Goal: Find specific page/section: Find specific page/section

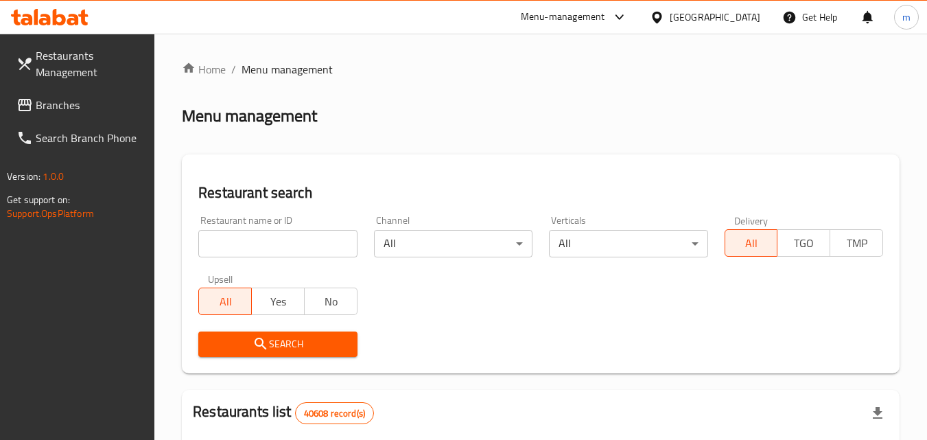
click at [749, 18] on div "[GEOGRAPHIC_DATA]" at bounding box center [715, 17] width 91 height 15
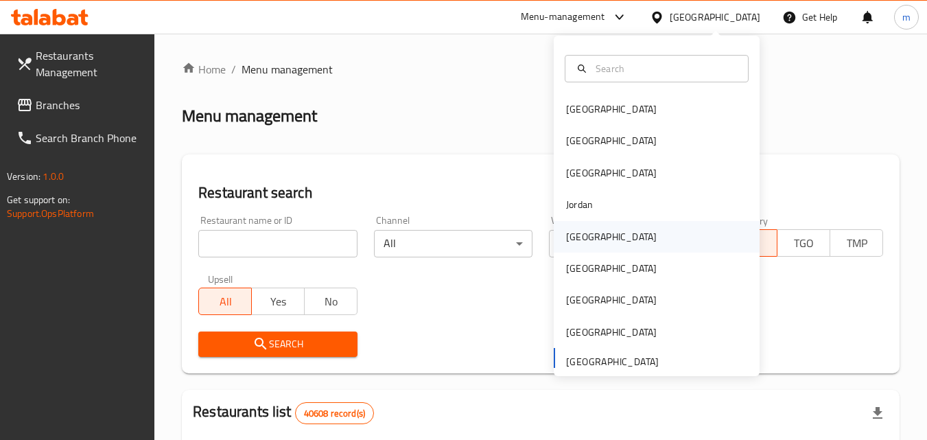
click at [673, 231] on div "[GEOGRAPHIC_DATA]" at bounding box center [657, 237] width 206 height 32
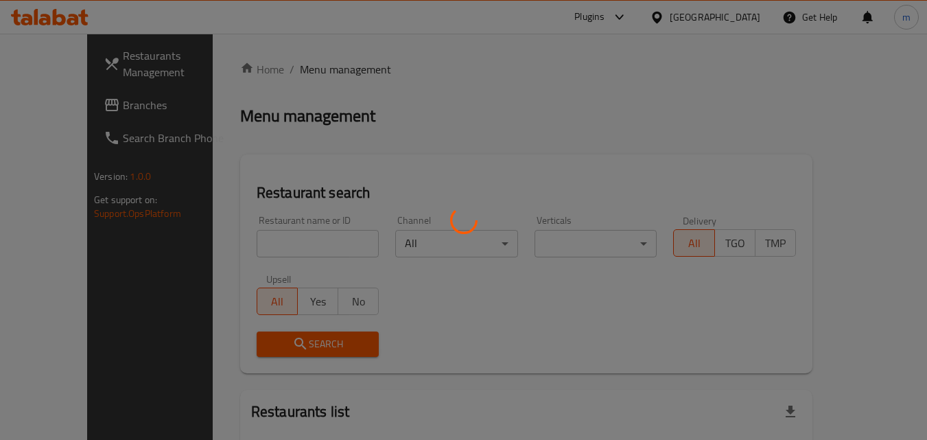
click at [69, 104] on div at bounding box center [463, 220] width 927 height 440
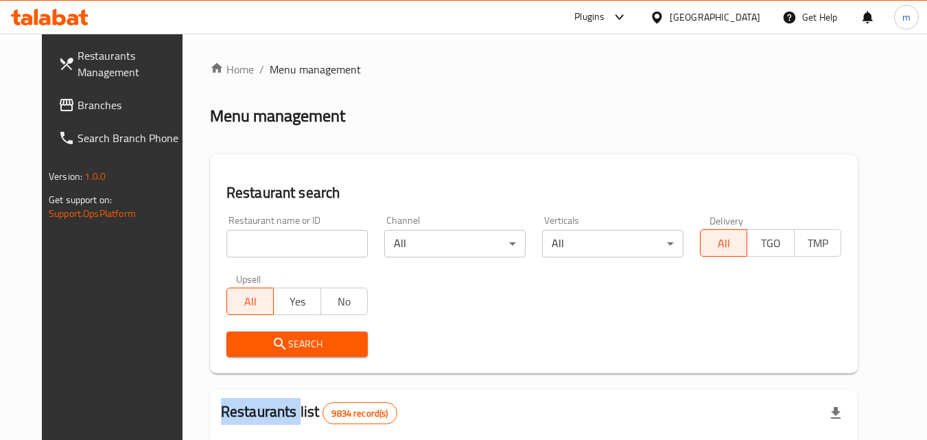
click at [78, 104] on span "Branches" at bounding box center [132, 105] width 108 height 16
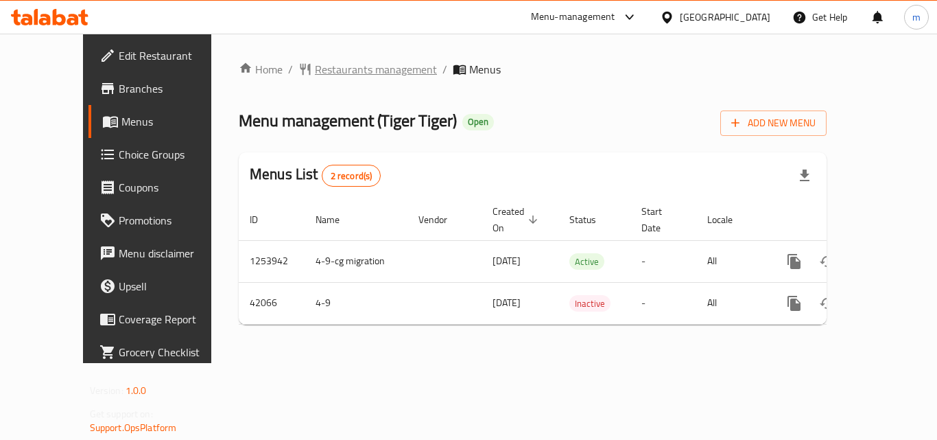
click at [341, 73] on span "Restaurants management" at bounding box center [376, 69] width 122 height 16
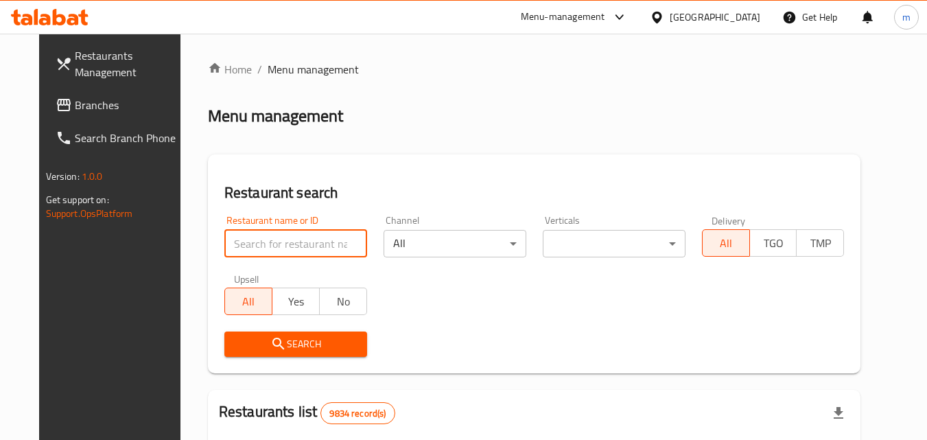
click at [263, 248] on input "search" at bounding box center [295, 243] width 143 height 27
paste input "21942"
type input "21942"
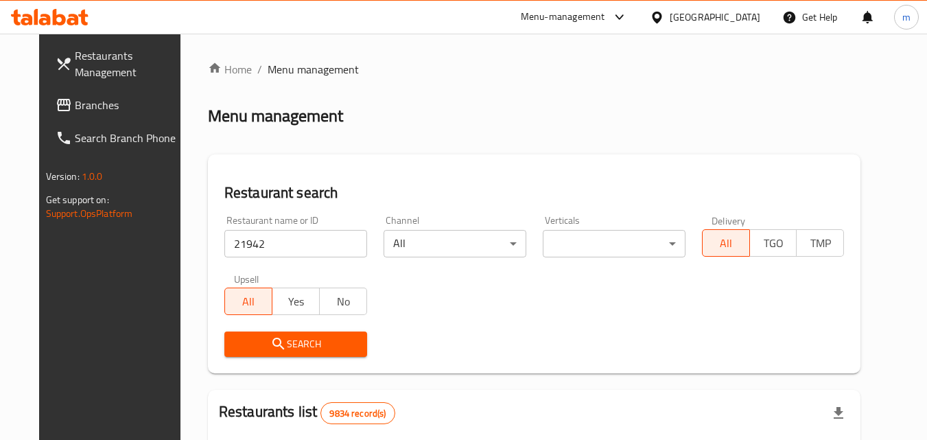
click at [258, 353] on button "Search" at bounding box center [295, 343] width 143 height 25
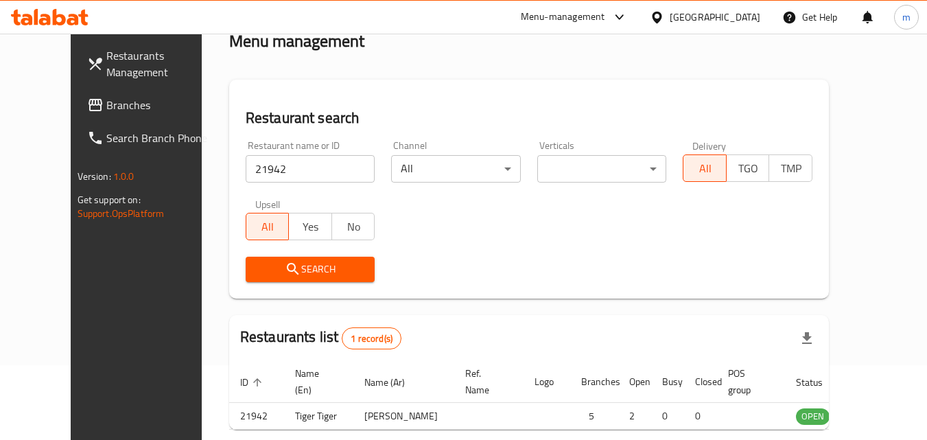
scroll to position [161, 0]
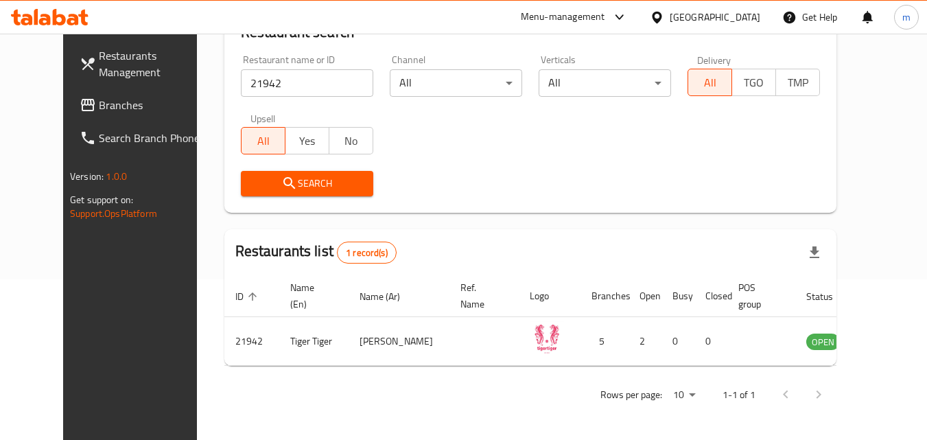
click at [745, 11] on div "[GEOGRAPHIC_DATA]" at bounding box center [715, 17] width 91 height 15
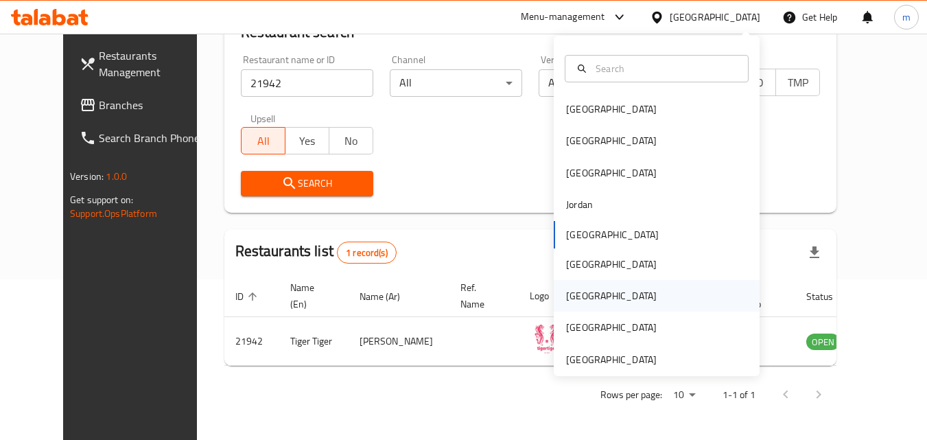
click at [673, 285] on div "[GEOGRAPHIC_DATA]" at bounding box center [657, 296] width 206 height 32
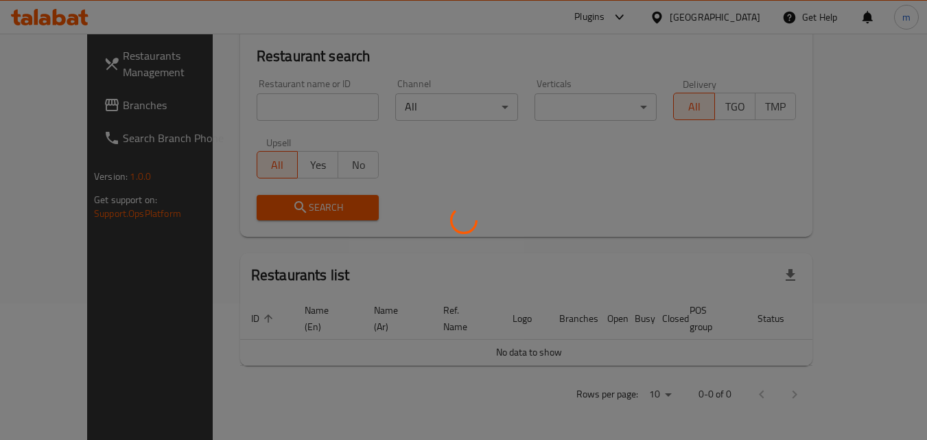
scroll to position [121, 0]
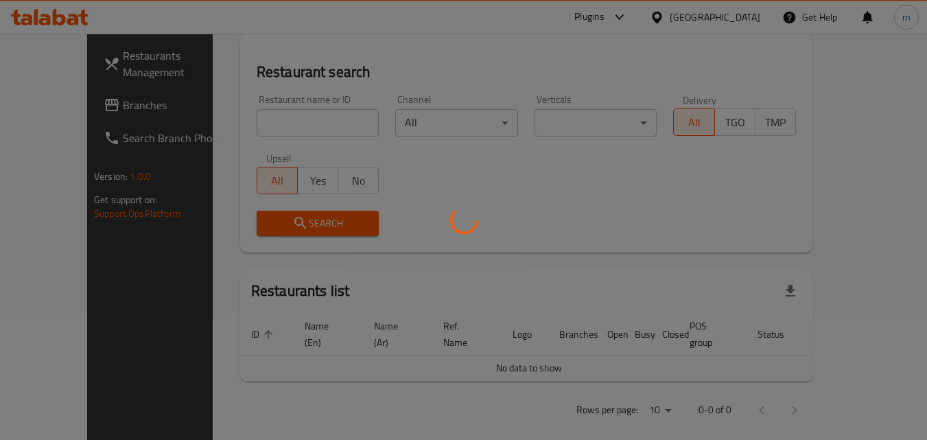
click at [46, 104] on div at bounding box center [463, 220] width 927 height 440
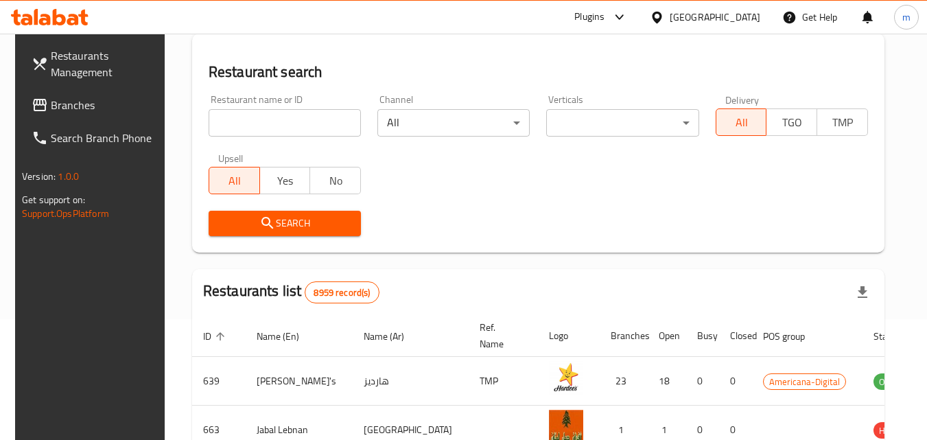
scroll to position [161, 0]
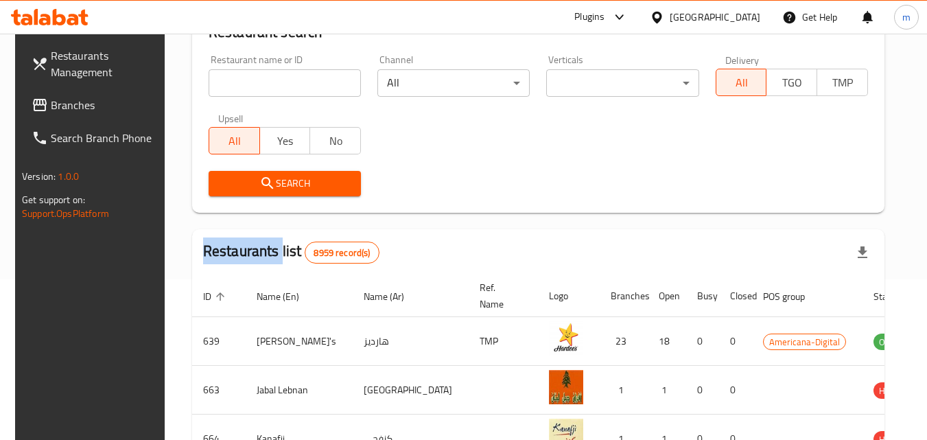
click at [46, 104] on div "Restaurants Management Branches Search Branch Phone Version: 1.0.0 Get support …" at bounding box center [463, 331] width 897 height 916
click at [51, 104] on span "Branches" at bounding box center [105, 105] width 108 height 16
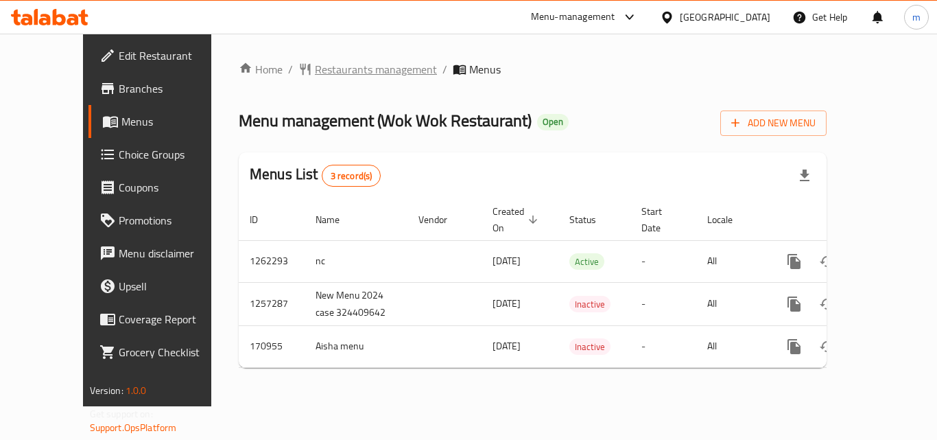
click at [320, 69] on span "Restaurants management" at bounding box center [376, 69] width 122 height 16
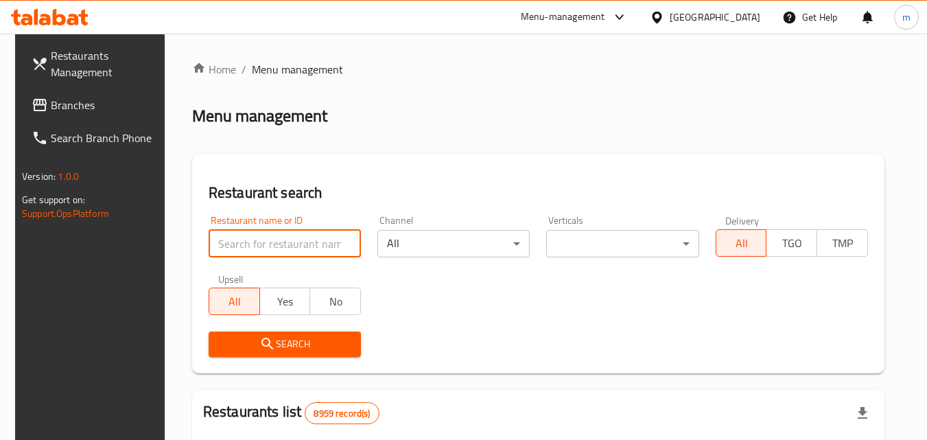
click at [250, 246] on input "search" at bounding box center [285, 243] width 152 height 27
paste input "616771"
type input "616771"
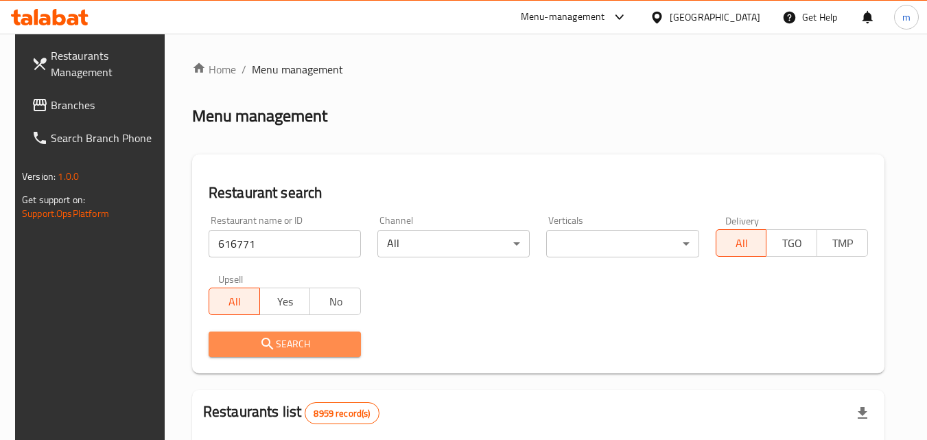
click at [263, 345] on icon "submit" at bounding box center [267, 344] width 12 height 12
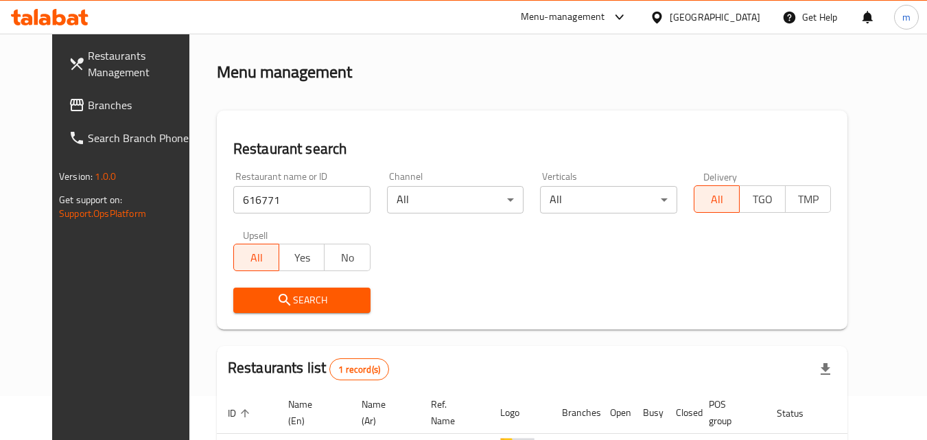
scroll to position [23, 0]
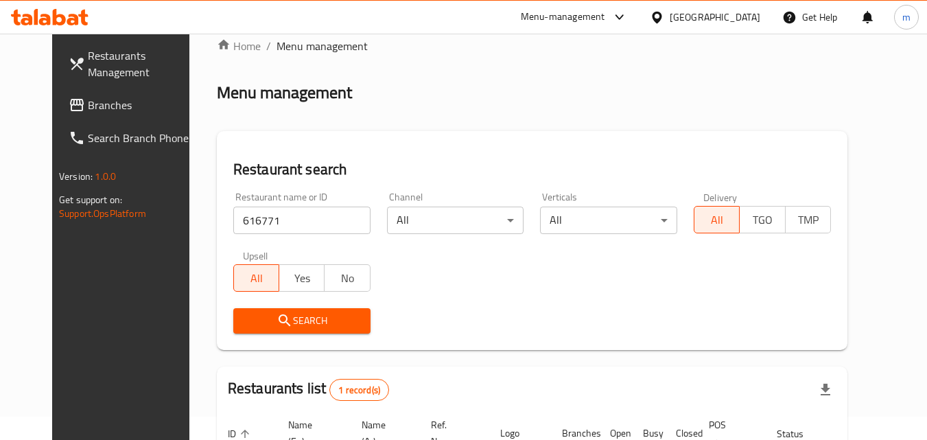
click at [97, 116] on link "Branches" at bounding box center [133, 105] width 150 height 33
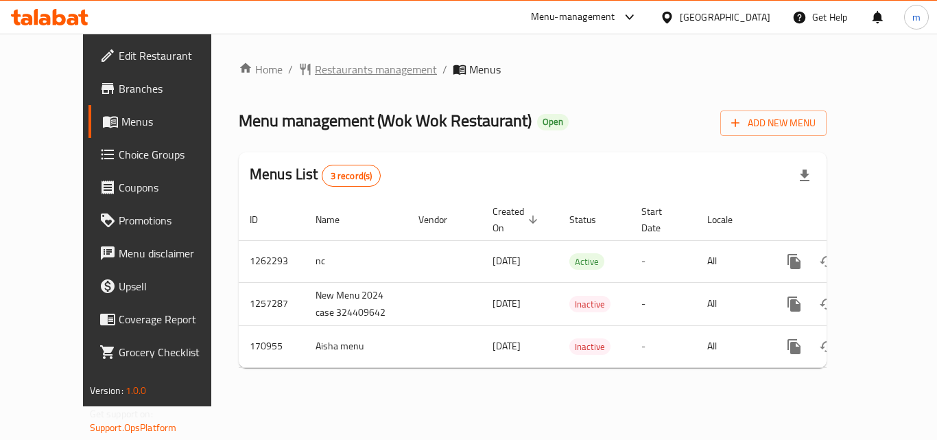
click at [315, 73] on span "Restaurants management" at bounding box center [376, 69] width 122 height 16
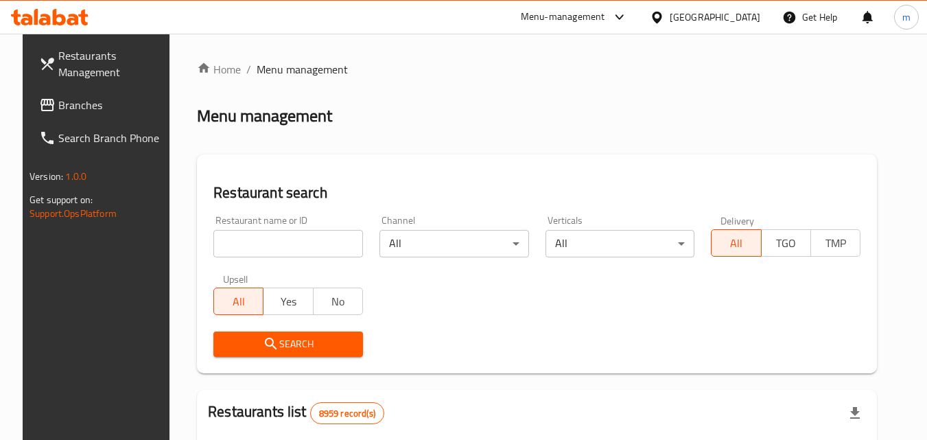
click at [261, 244] on div at bounding box center [463, 220] width 927 height 440
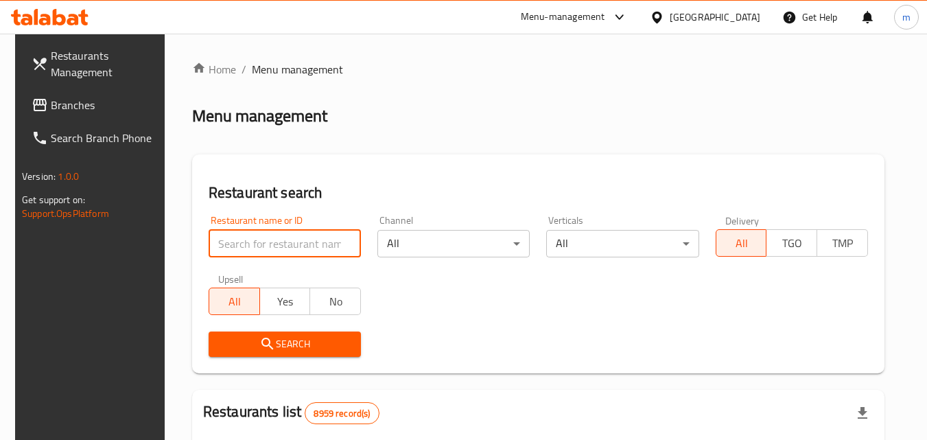
click at [261, 244] on input "search" at bounding box center [285, 243] width 152 height 27
paste input "616771"
type input "616771"
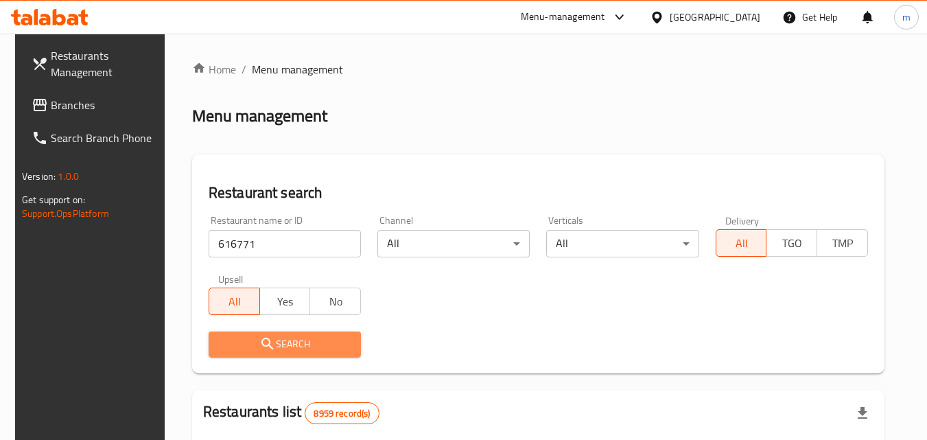
click at [281, 350] on span "Search" at bounding box center [285, 344] width 130 height 17
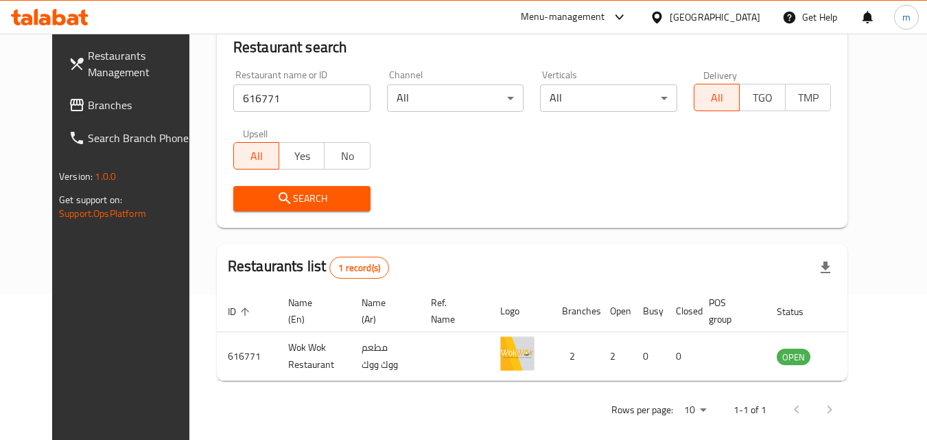
scroll to position [161, 0]
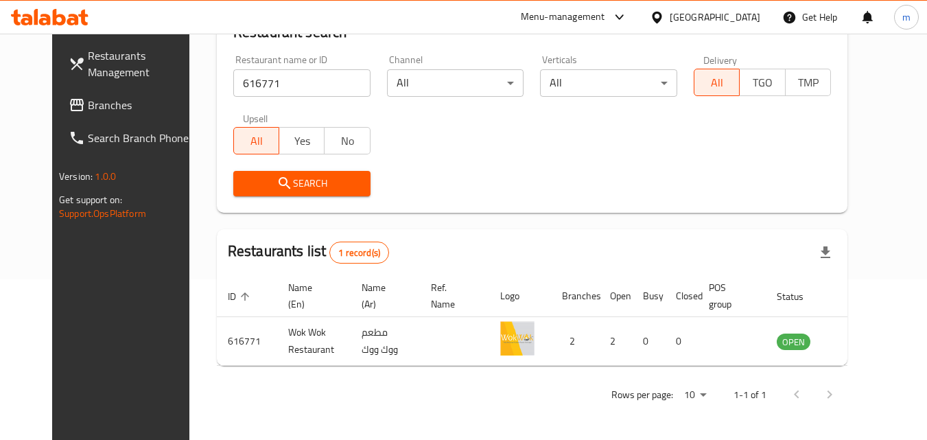
click at [88, 110] on span "Branches" at bounding box center [142, 105] width 108 height 16
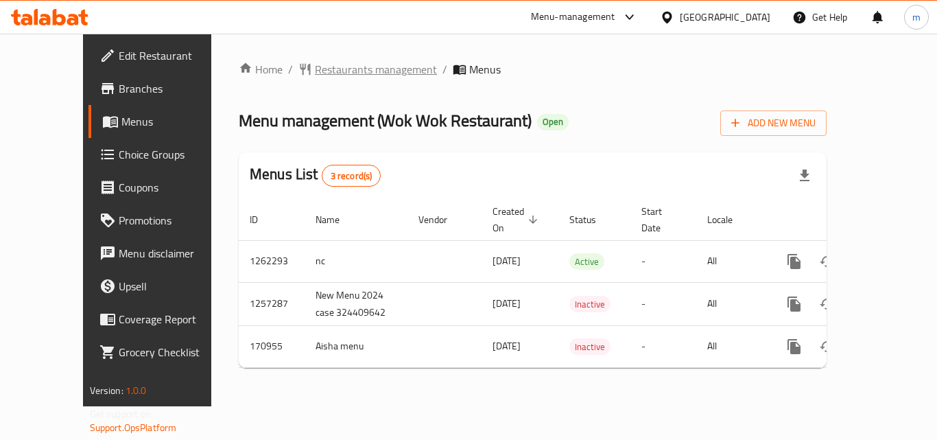
click at [329, 72] on span "Restaurants management" at bounding box center [376, 69] width 122 height 16
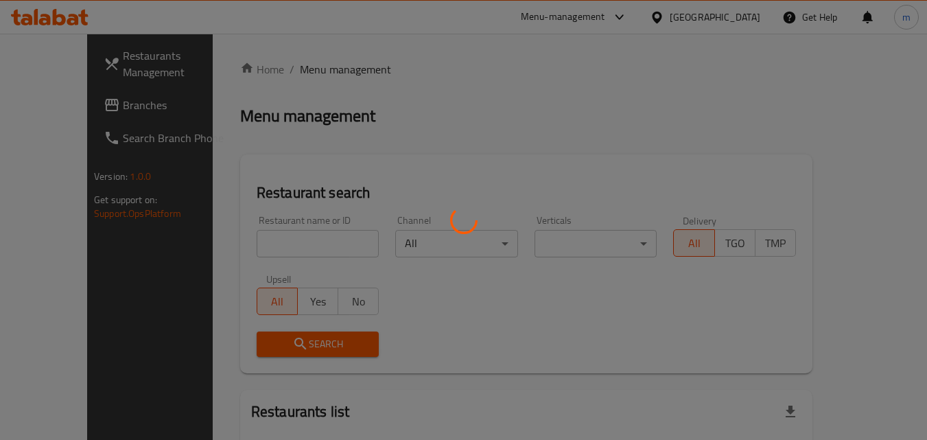
click at [268, 241] on div at bounding box center [463, 220] width 927 height 440
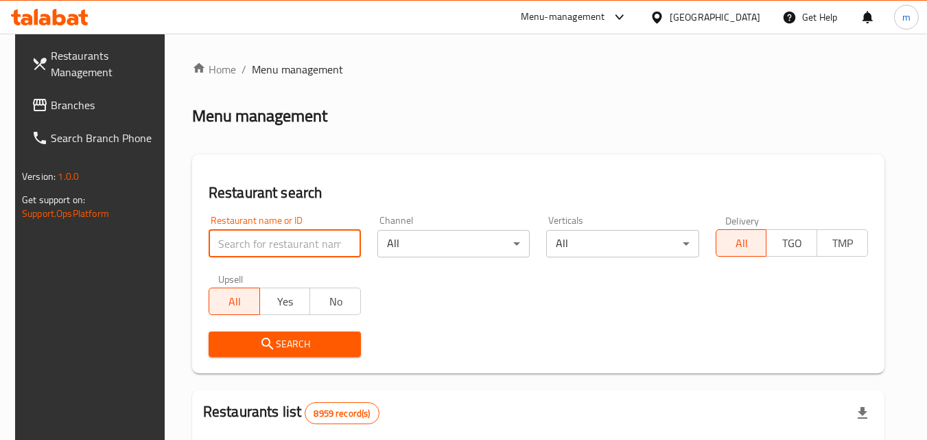
click at [268, 241] on input "search" at bounding box center [285, 243] width 152 height 27
paste input "616771"
type input "616771"
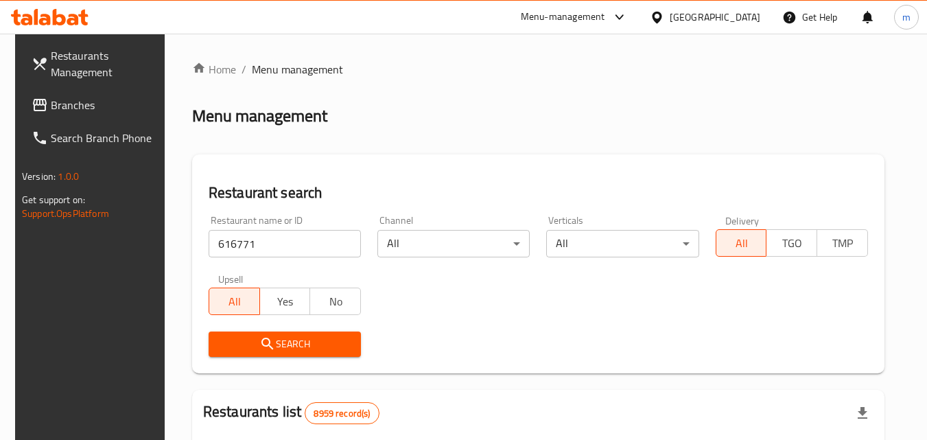
click at [260, 336] on icon "submit" at bounding box center [267, 344] width 16 height 16
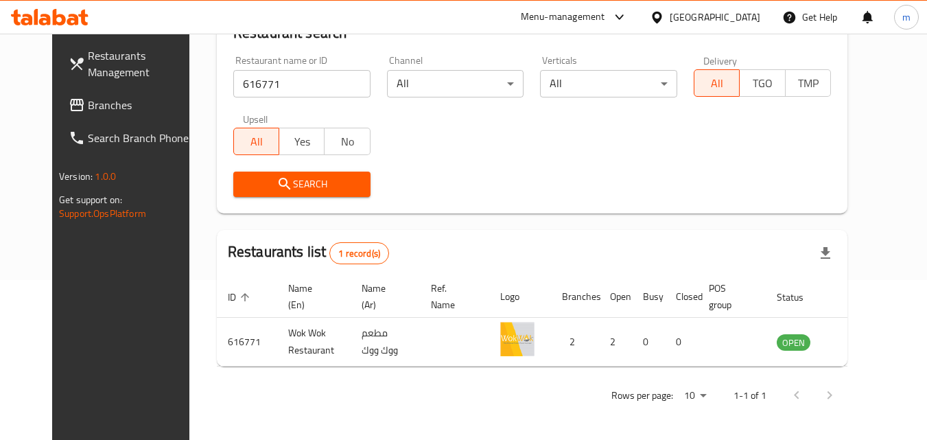
scroll to position [161, 0]
click at [736, 16] on div "Qatar" at bounding box center [715, 17] width 91 height 15
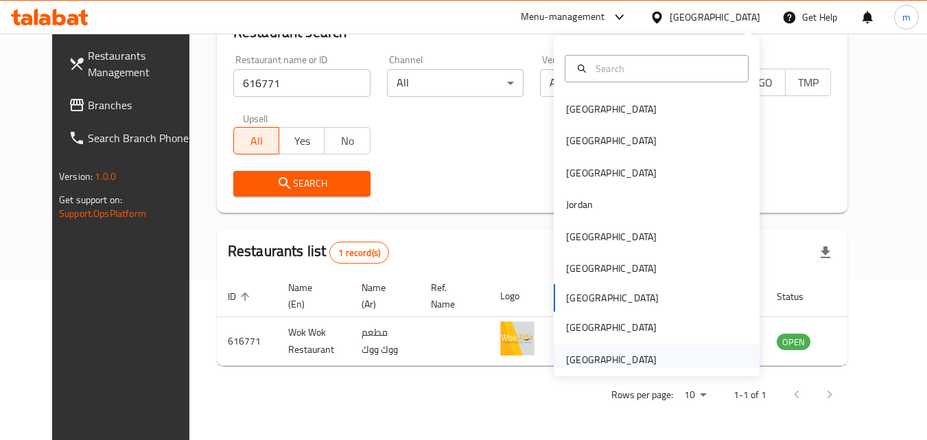
click at [666, 364] on div "[GEOGRAPHIC_DATA]" at bounding box center [657, 360] width 206 height 32
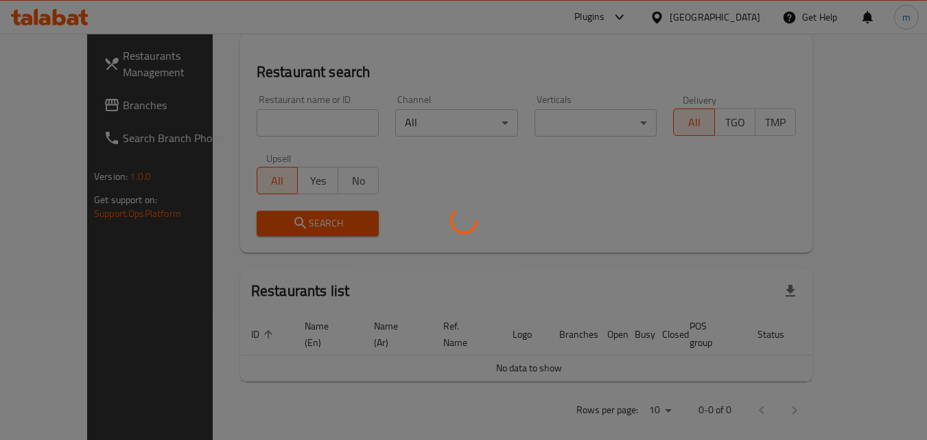
click at [127, 100] on div at bounding box center [463, 220] width 927 height 440
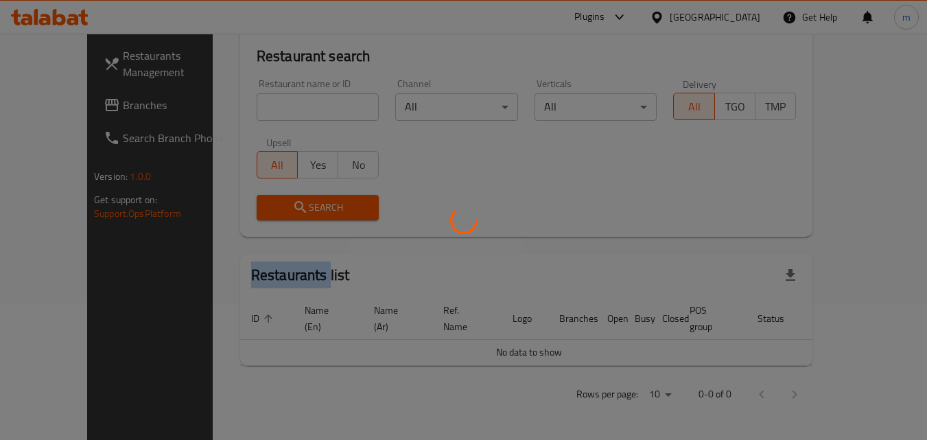
click at [127, 100] on div at bounding box center [463, 220] width 927 height 440
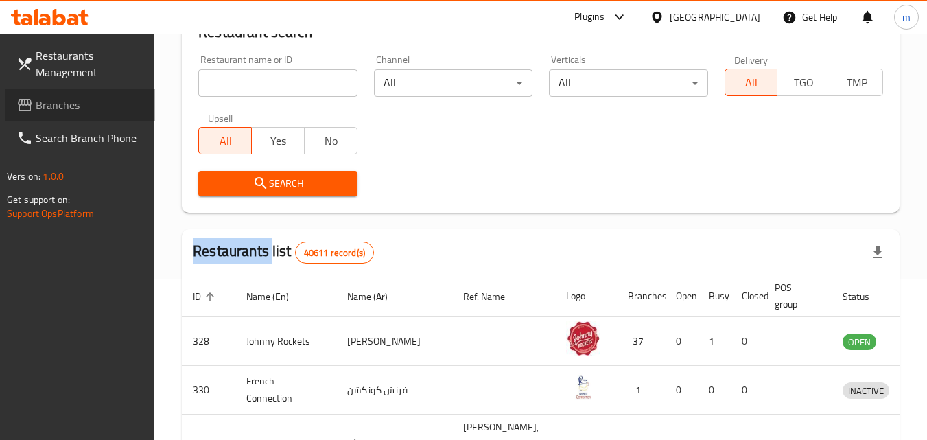
click at [127, 100] on span "Branches" at bounding box center [90, 105] width 108 height 16
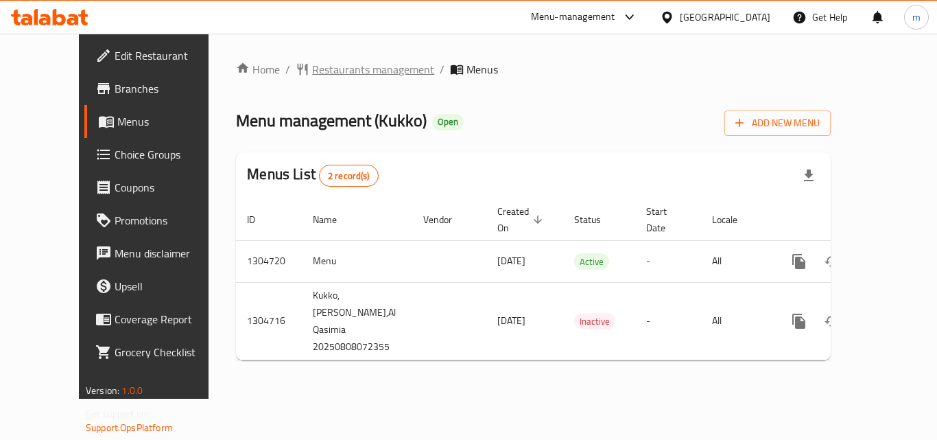
click at [314, 69] on span "Restaurants management" at bounding box center [373, 69] width 122 height 16
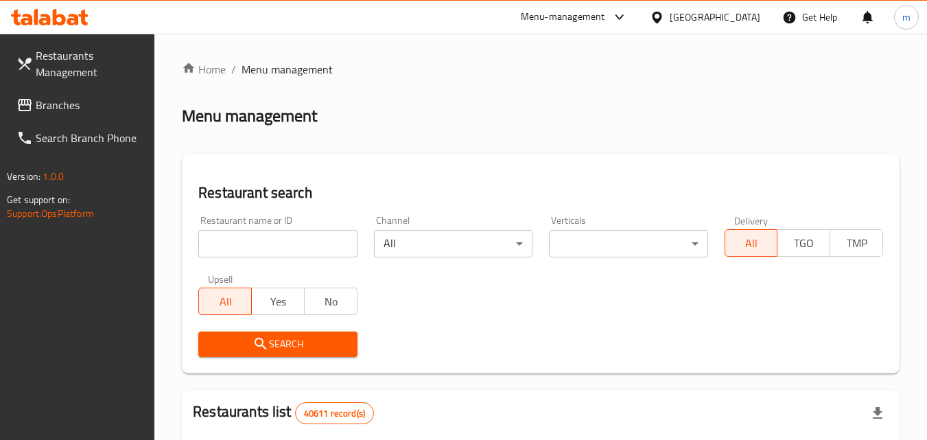
click at [237, 241] on input "search" at bounding box center [277, 243] width 159 height 27
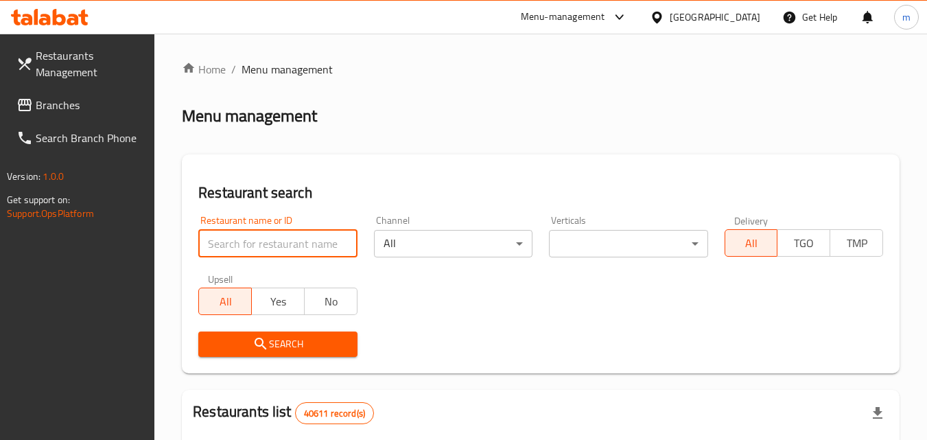
paste input "703377"
type input "703377"
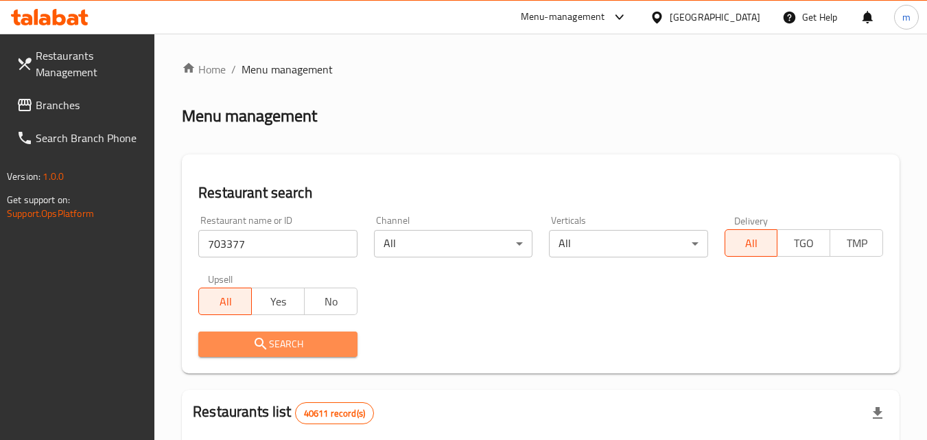
click at [283, 340] on span "Search" at bounding box center [277, 344] width 137 height 17
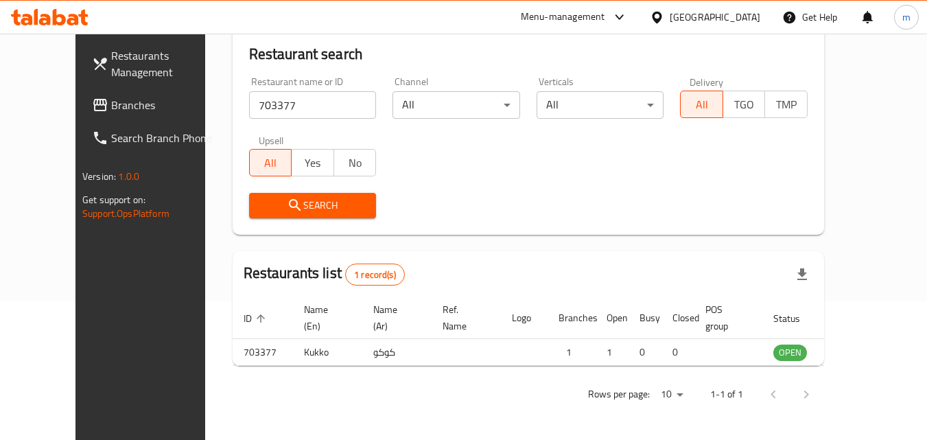
scroll to position [161, 0]
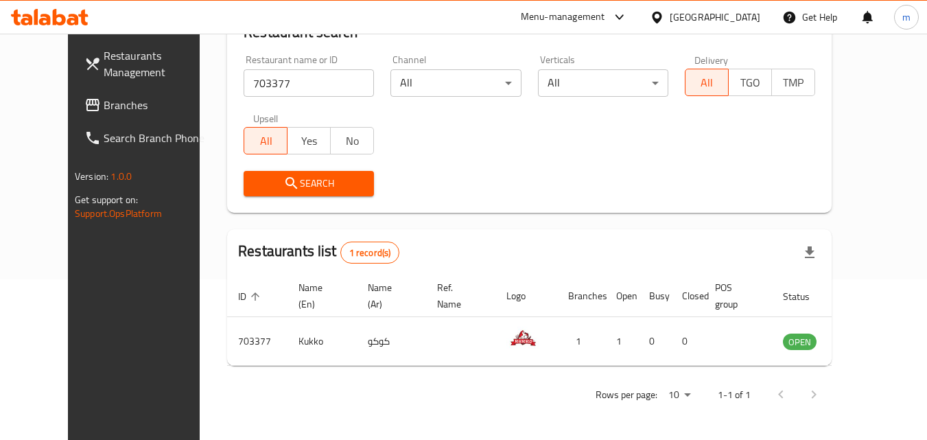
click at [104, 100] on span "Branches" at bounding box center [158, 105] width 108 height 16
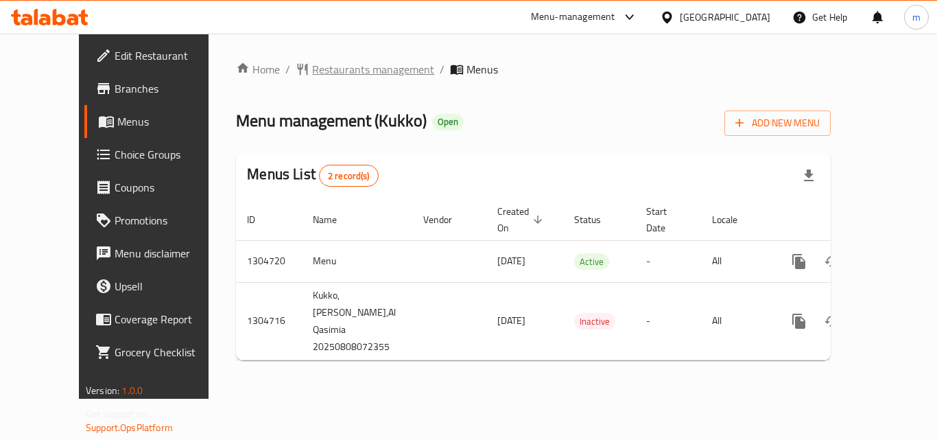
click at [321, 67] on span "Restaurants management" at bounding box center [373, 69] width 122 height 16
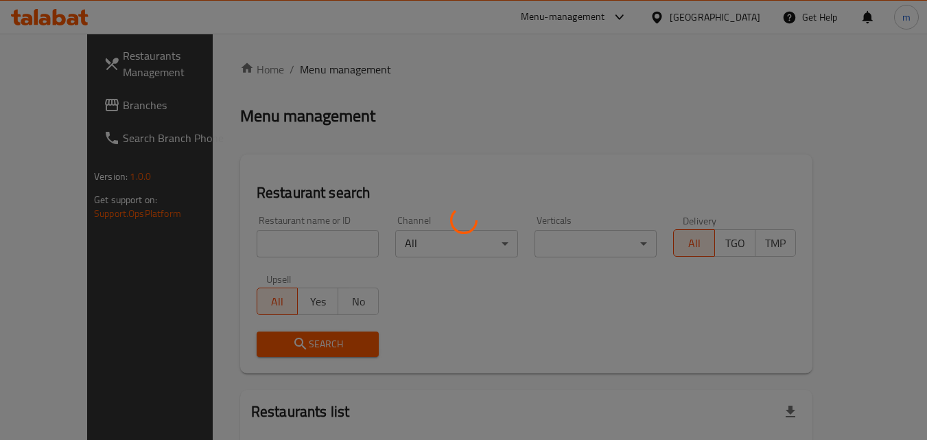
click at [307, 245] on div at bounding box center [463, 220] width 927 height 440
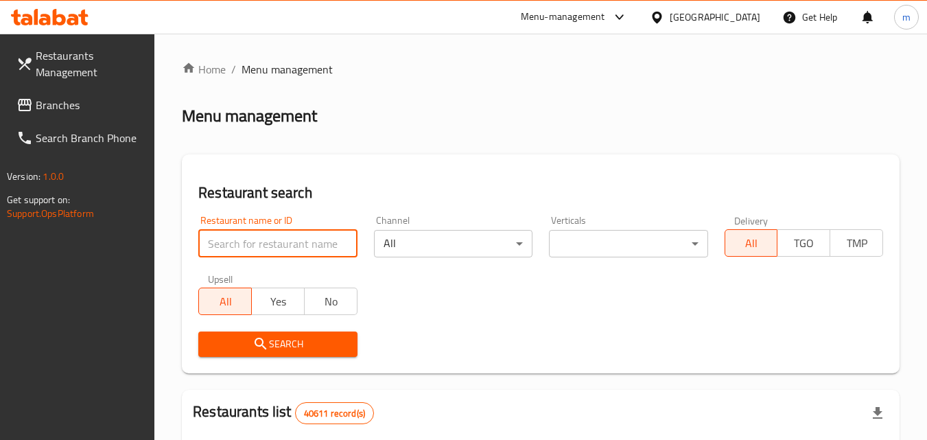
click at [229, 239] on input "search" at bounding box center [277, 243] width 159 height 27
paste input "703377"
type input "703377"
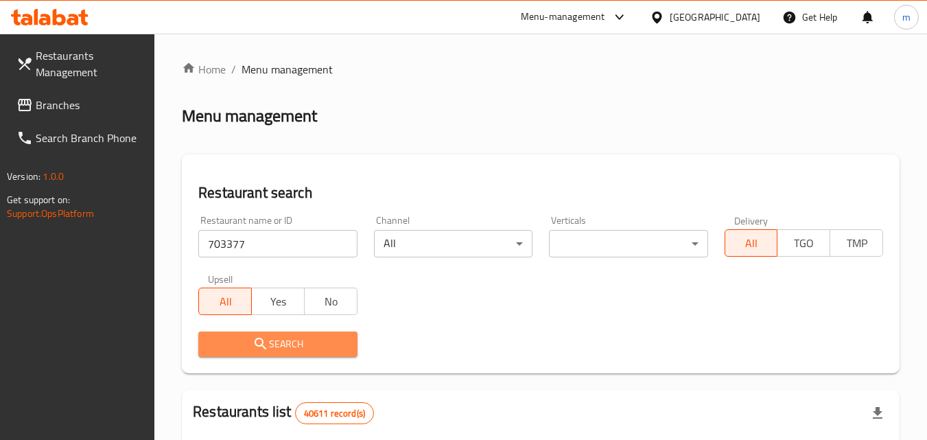
click at [284, 339] on span "Search" at bounding box center [277, 344] width 137 height 17
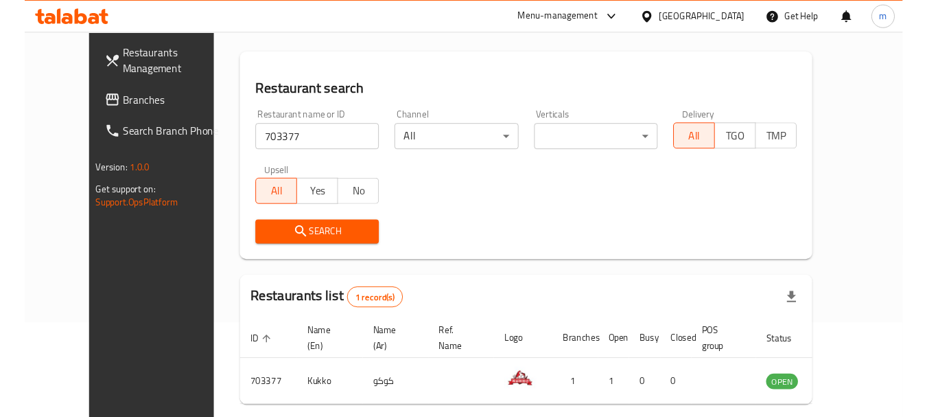
scroll to position [23, 0]
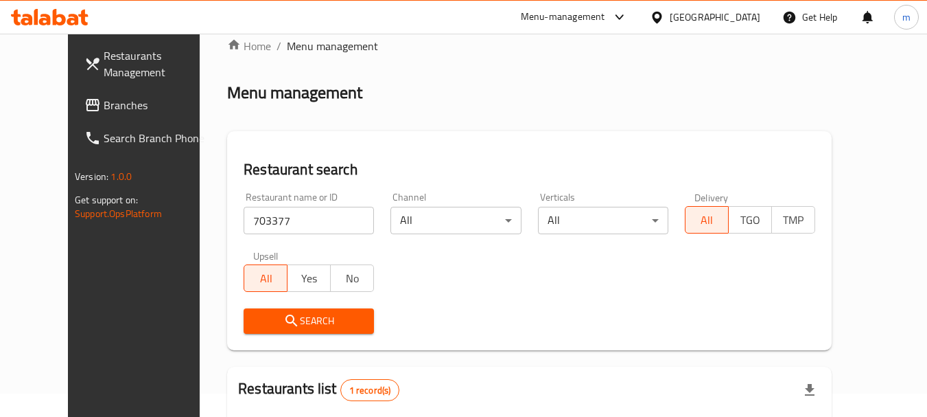
click at [735, 8] on div "[GEOGRAPHIC_DATA]" at bounding box center [705, 17] width 132 height 33
click at [734, 16] on div "[GEOGRAPHIC_DATA]" at bounding box center [715, 17] width 91 height 15
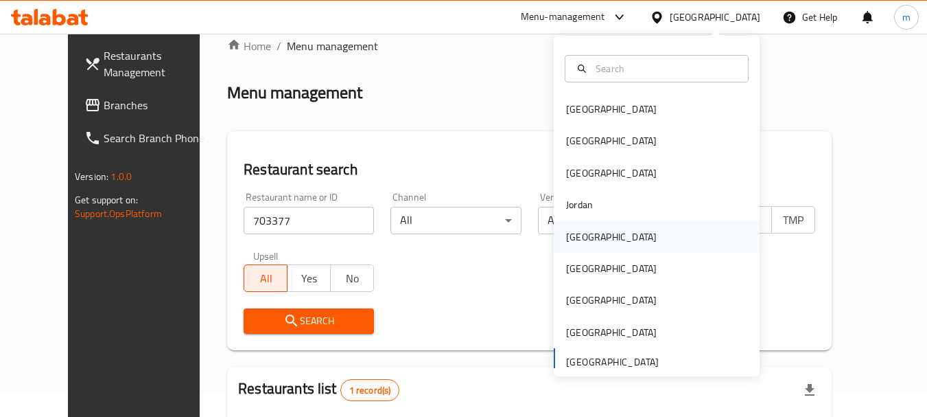
click at [650, 229] on div "[GEOGRAPHIC_DATA]" at bounding box center [657, 237] width 206 height 32
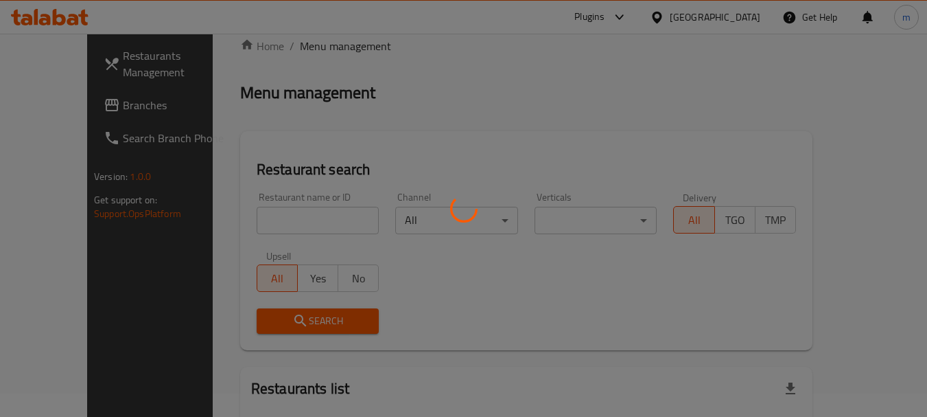
click at [112, 112] on div at bounding box center [463, 208] width 927 height 417
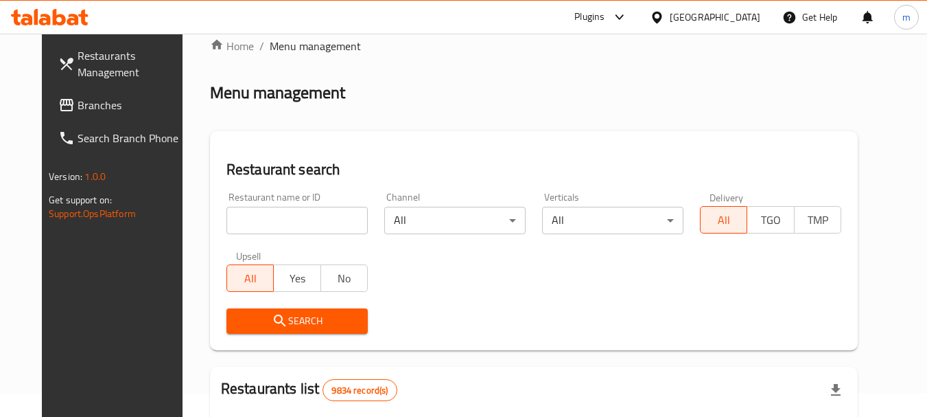
click at [111, 111] on span "Branches" at bounding box center [132, 105] width 108 height 16
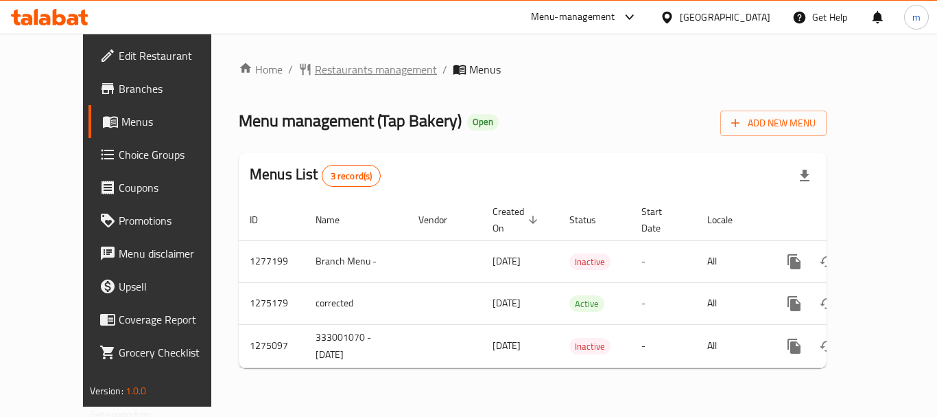
click at [315, 72] on span "Restaurants management" at bounding box center [376, 69] width 122 height 16
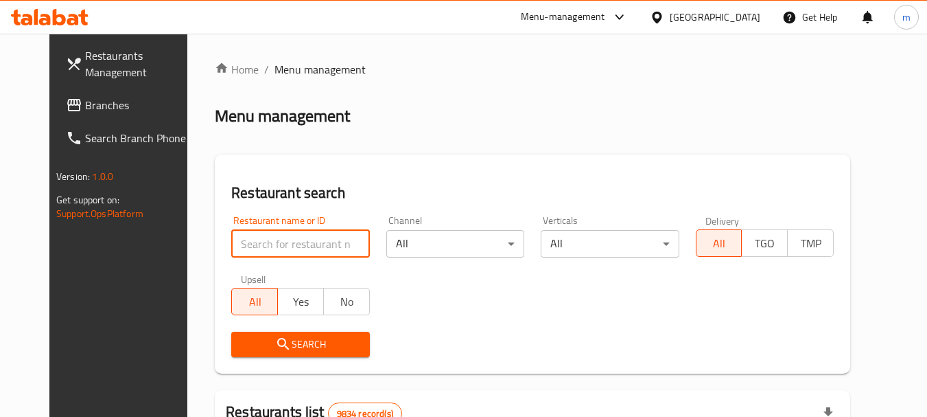
click at [261, 235] on input "search" at bounding box center [300, 243] width 138 height 27
paste input "691490"
type input "691490"
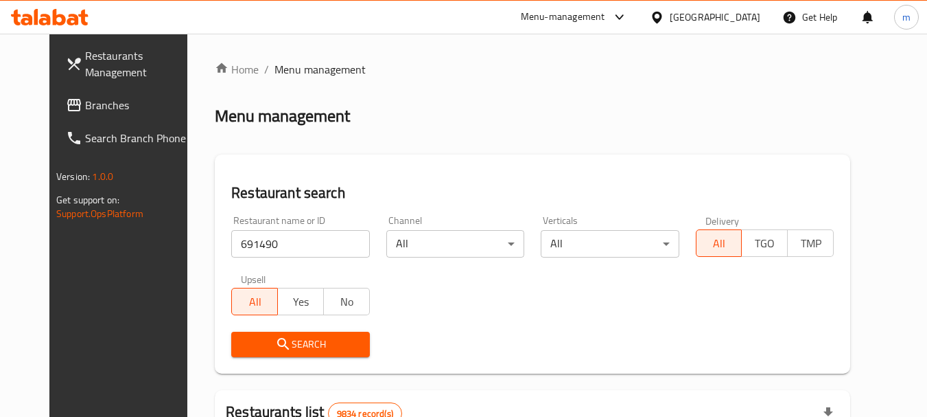
click at [279, 336] on span "Search" at bounding box center [300, 344] width 116 height 17
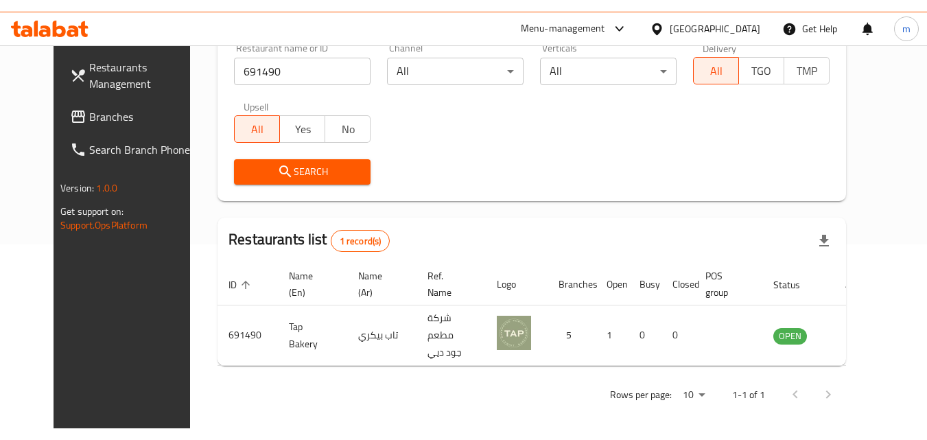
scroll to position [161, 0]
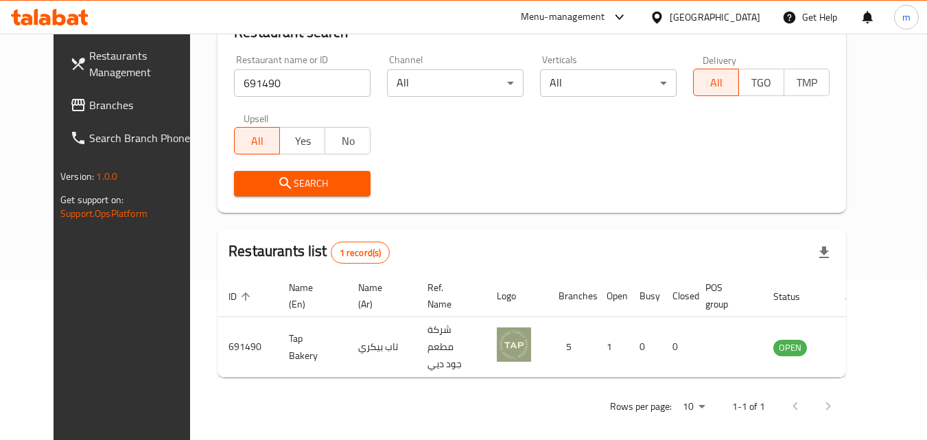
click at [664, 16] on icon at bounding box center [657, 17] width 14 height 14
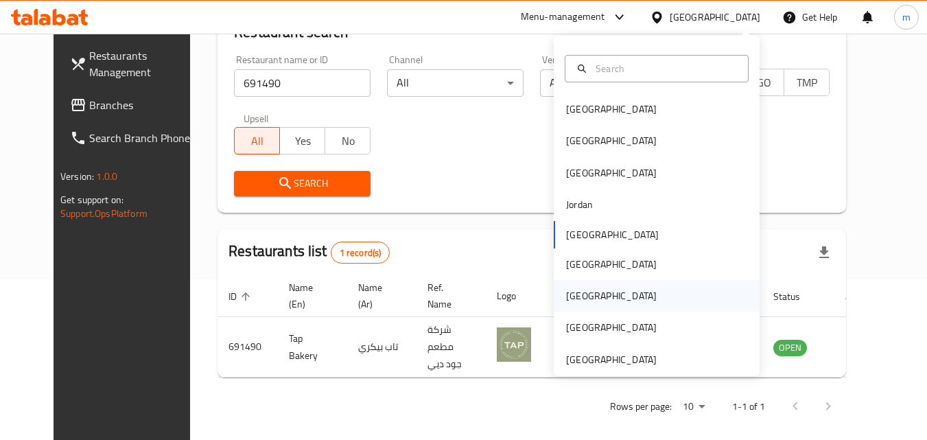
click at [669, 296] on div "[GEOGRAPHIC_DATA]" at bounding box center [657, 296] width 206 height 32
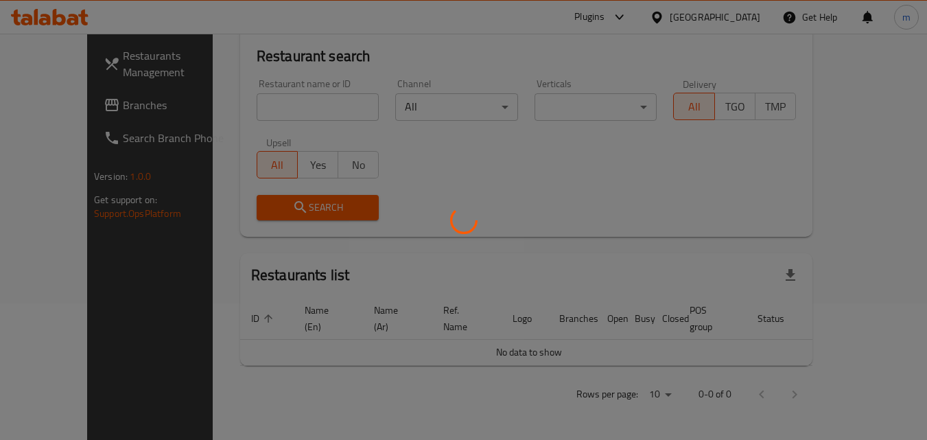
scroll to position [121, 0]
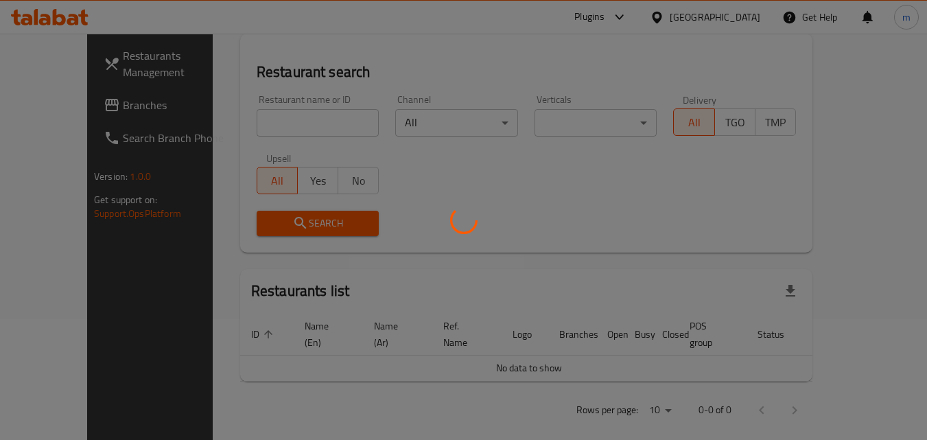
click at [64, 100] on div at bounding box center [463, 220] width 927 height 440
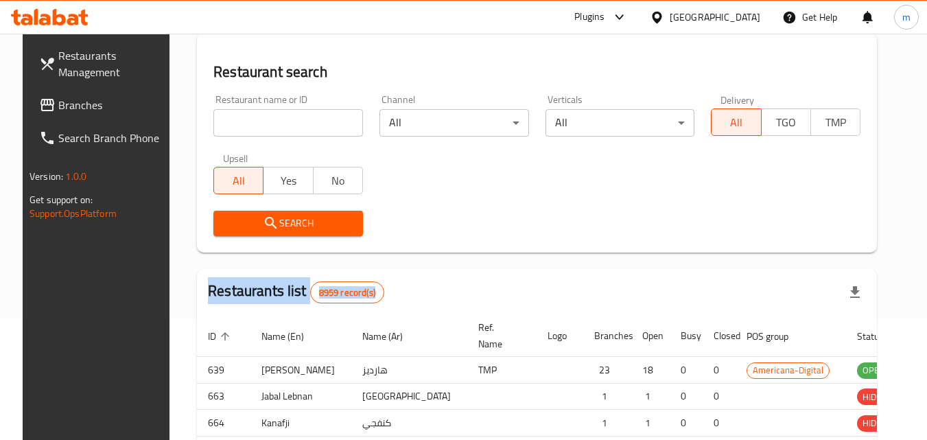
scroll to position [161, 0]
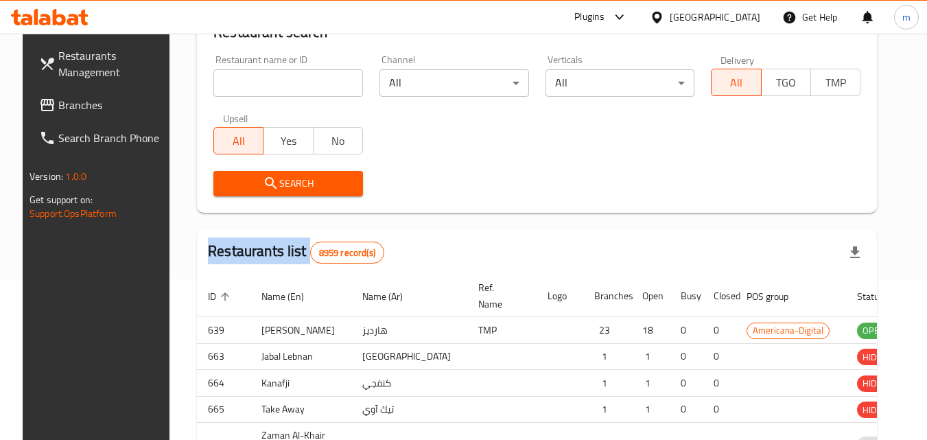
click at [64, 100] on div at bounding box center [463, 220] width 927 height 440
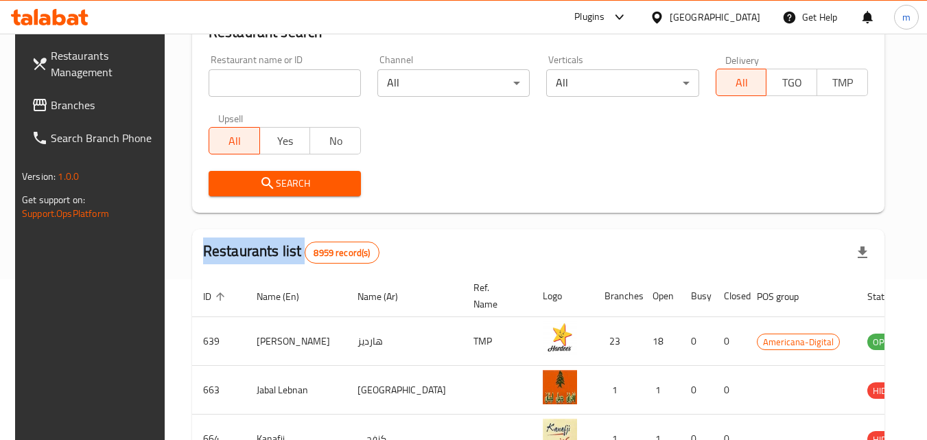
click at [64, 100] on span "Branches" at bounding box center [105, 105] width 108 height 16
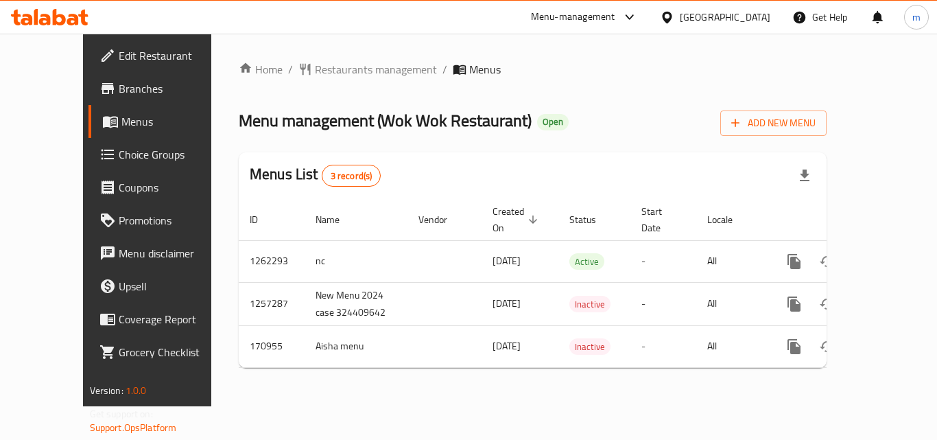
click at [305, 71] on div "Home / Restaurants management / Menus Menu management ( Wok Wok Restaurant ) Op…" at bounding box center [533, 220] width 588 height 318
click at [315, 67] on span "Restaurants management" at bounding box center [376, 69] width 122 height 16
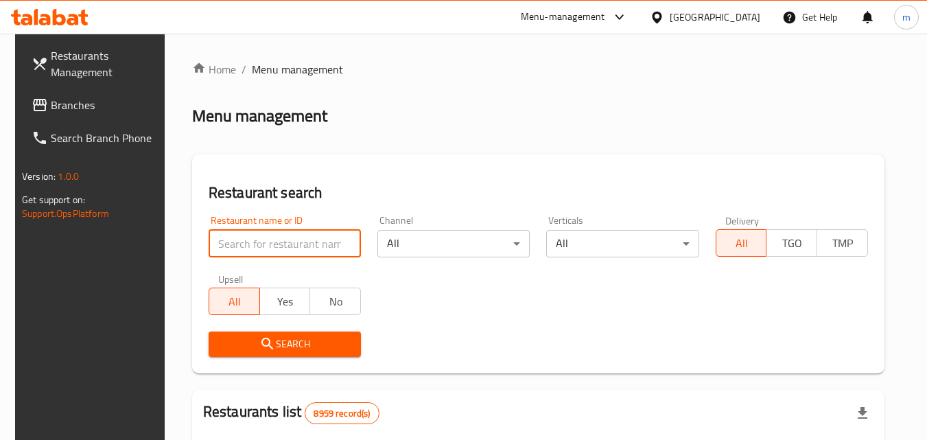
click at [244, 240] on input "search" at bounding box center [285, 243] width 152 height 27
paste input "616771"
type input "616771"
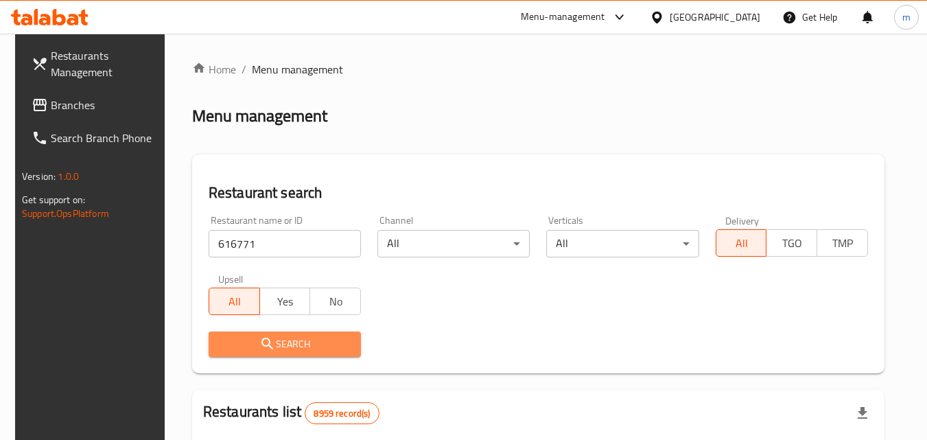
click at [263, 338] on icon "submit" at bounding box center [267, 344] width 16 height 16
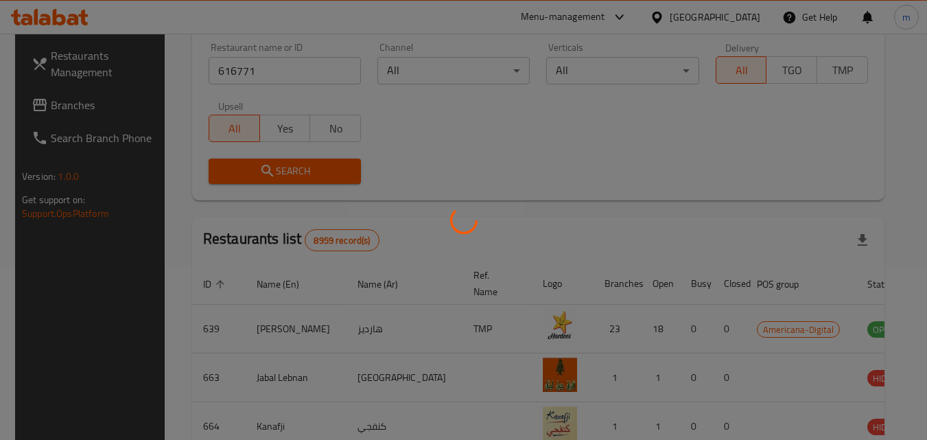
scroll to position [161, 0]
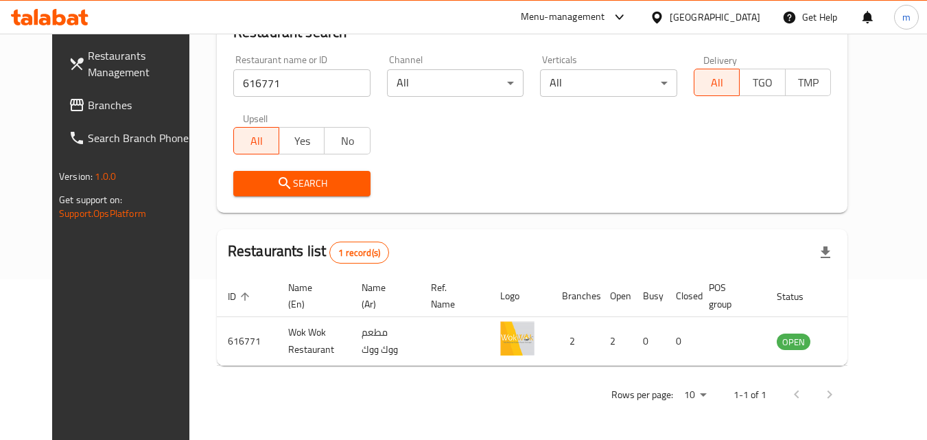
click at [750, 23] on div "[GEOGRAPHIC_DATA]" at bounding box center [715, 17] width 91 height 15
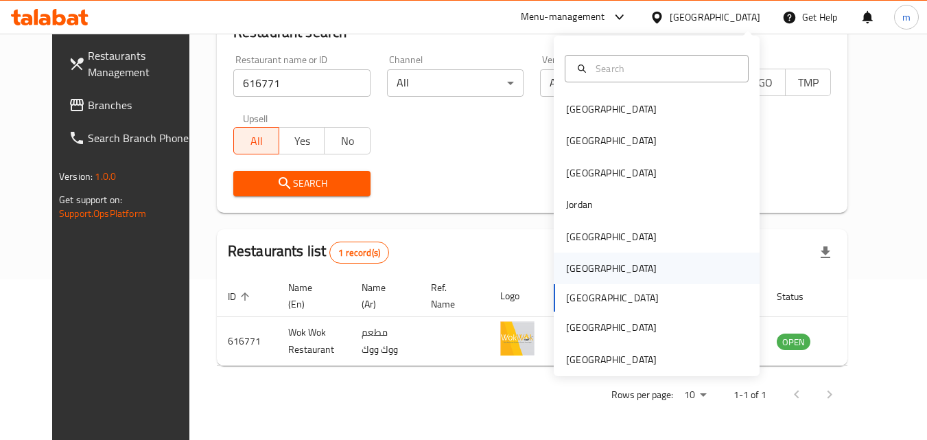
click at [657, 266] on div "[GEOGRAPHIC_DATA]" at bounding box center [657, 269] width 206 height 32
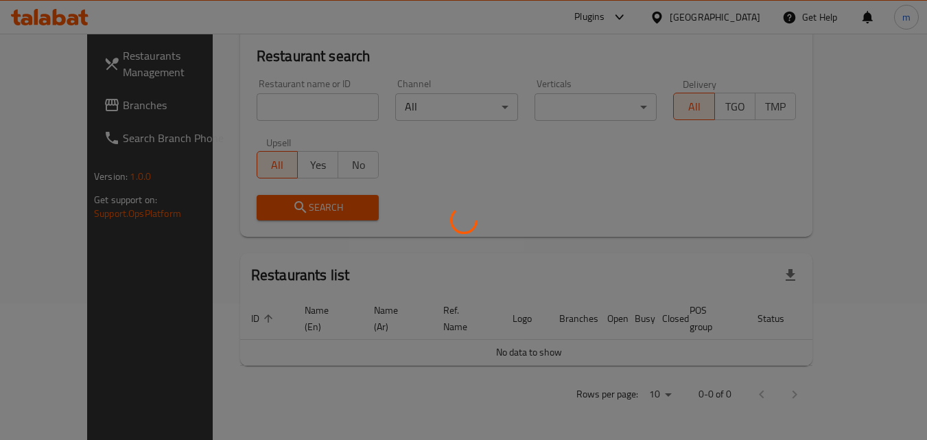
scroll to position [121, 0]
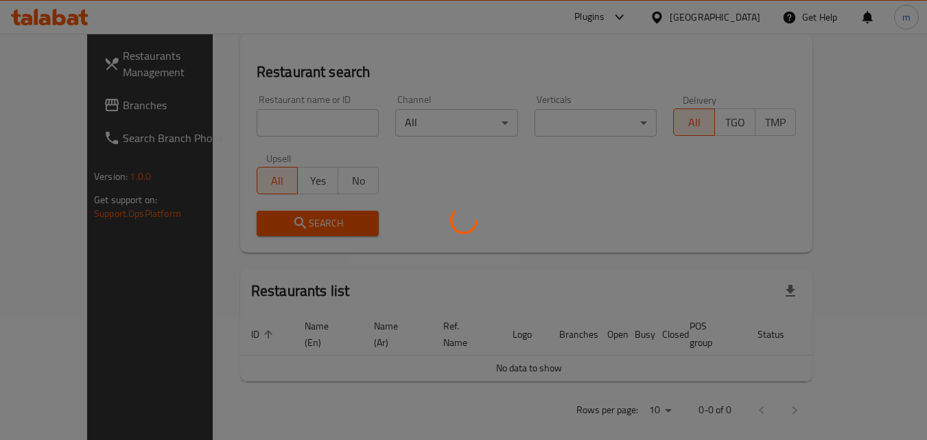
click at [107, 119] on div at bounding box center [463, 220] width 927 height 440
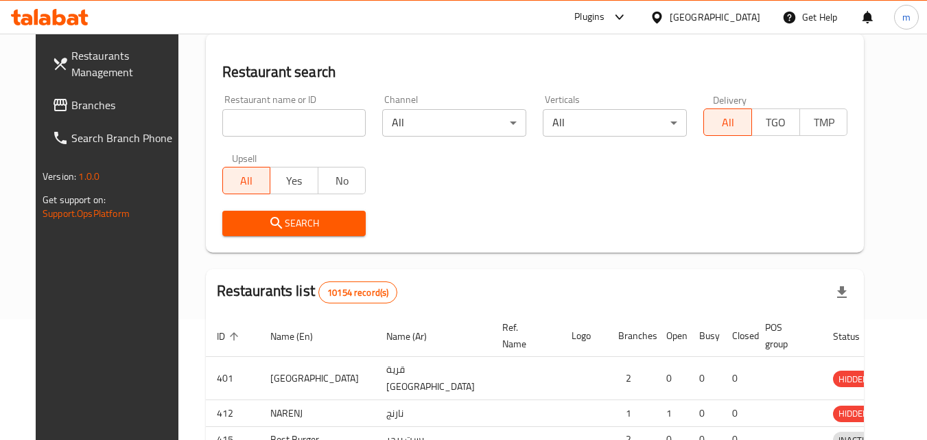
click at [107, 119] on div at bounding box center [463, 220] width 927 height 440
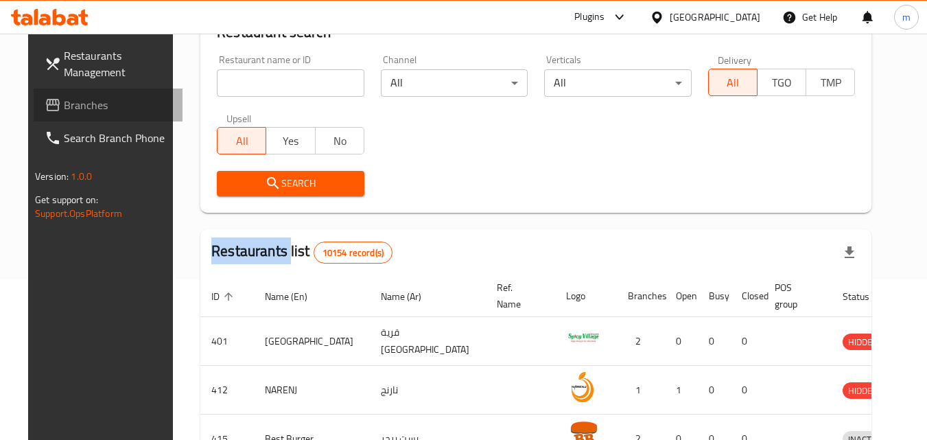
click at [107, 119] on link "Branches" at bounding box center [109, 105] width 150 height 33
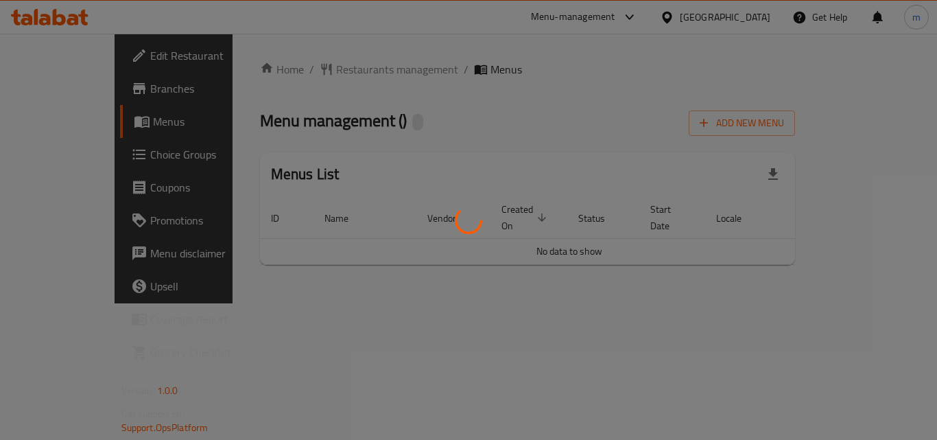
click at [329, 67] on div at bounding box center [468, 220] width 937 height 440
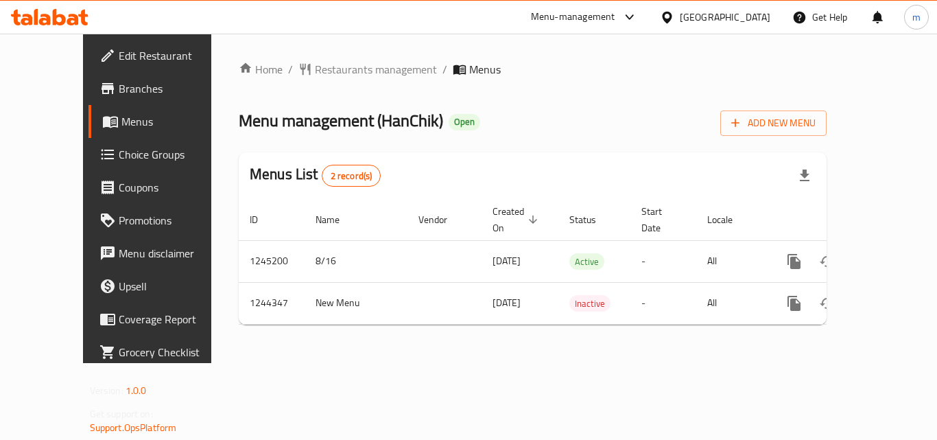
click at [329, 67] on span "Restaurants management" at bounding box center [376, 69] width 122 height 16
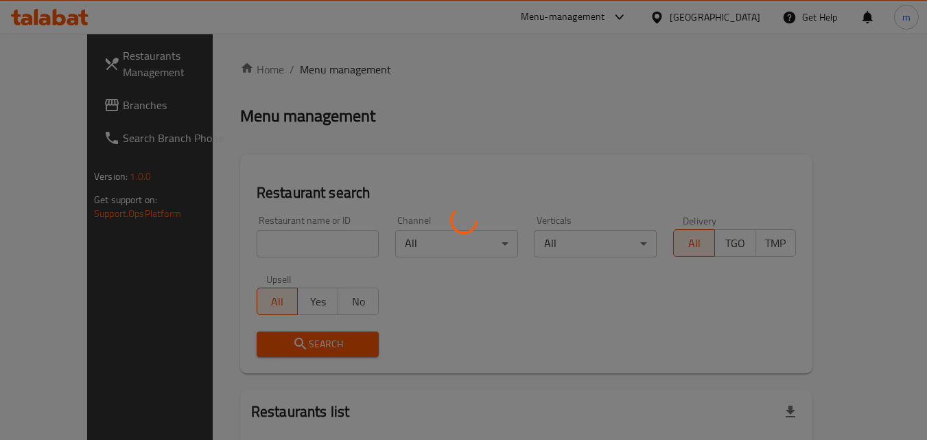
click at [274, 237] on div at bounding box center [463, 220] width 927 height 440
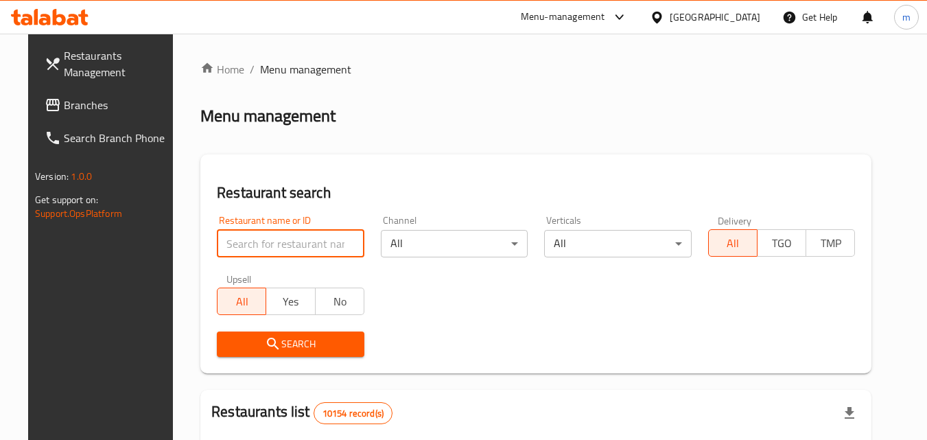
click at [274, 237] on input "search" at bounding box center [291, 243] width 148 height 27
paste input "681994"
type input "681994"
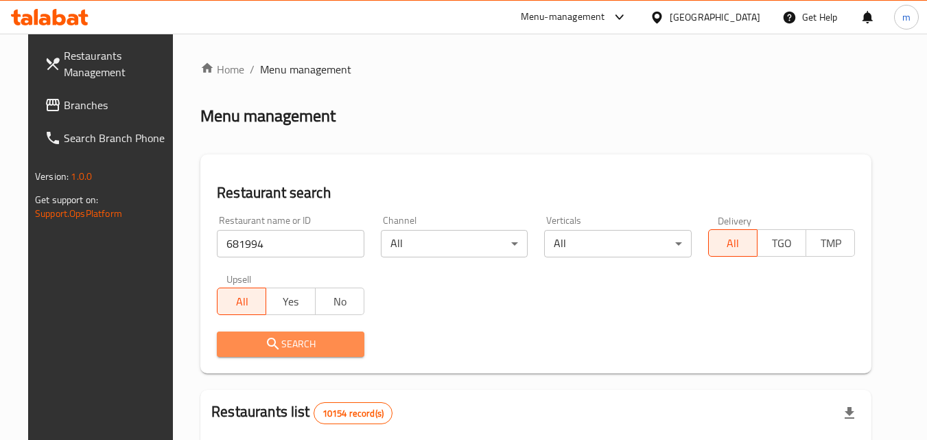
click at [285, 336] on span "Search" at bounding box center [291, 344] width 126 height 17
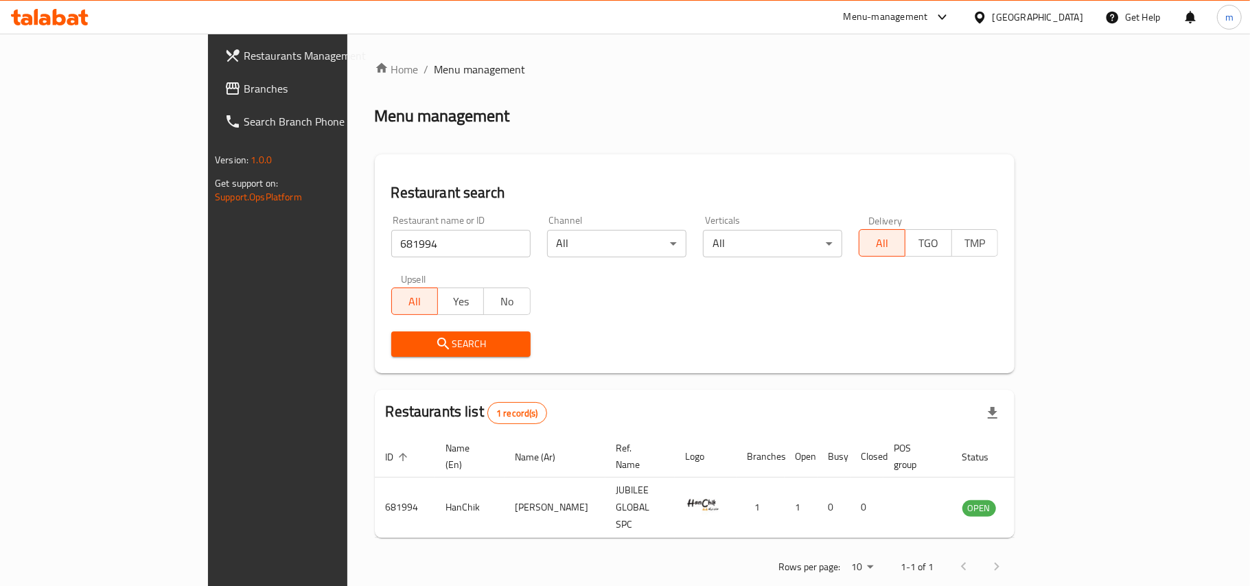
click at [937, 12] on div "[GEOGRAPHIC_DATA]" at bounding box center [1037, 17] width 91 height 15
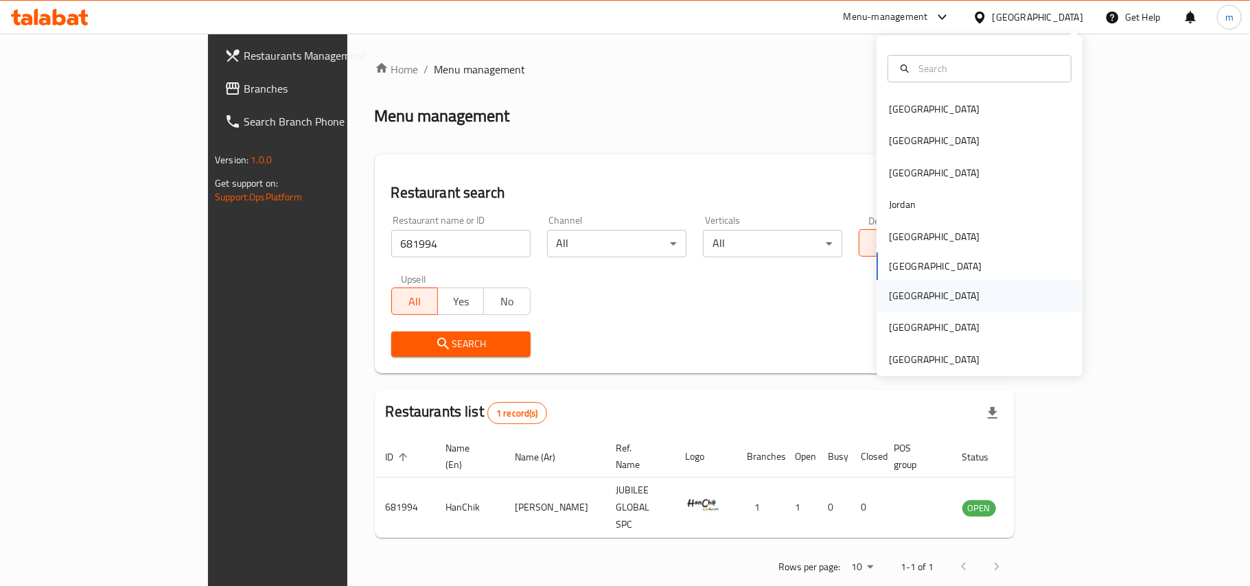
click at [890, 300] on div "[GEOGRAPHIC_DATA]" at bounding box center [934, 295] width 91 height 15
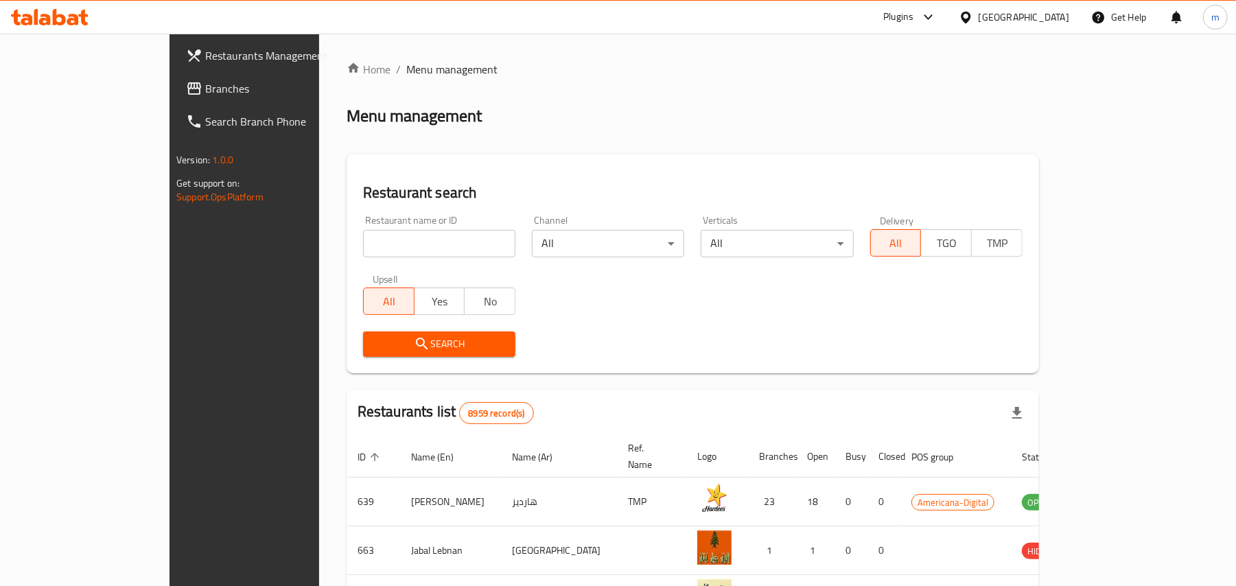
click at [205, 95] on span "Branches" at bounding box center [285, 88] width 160 height 16
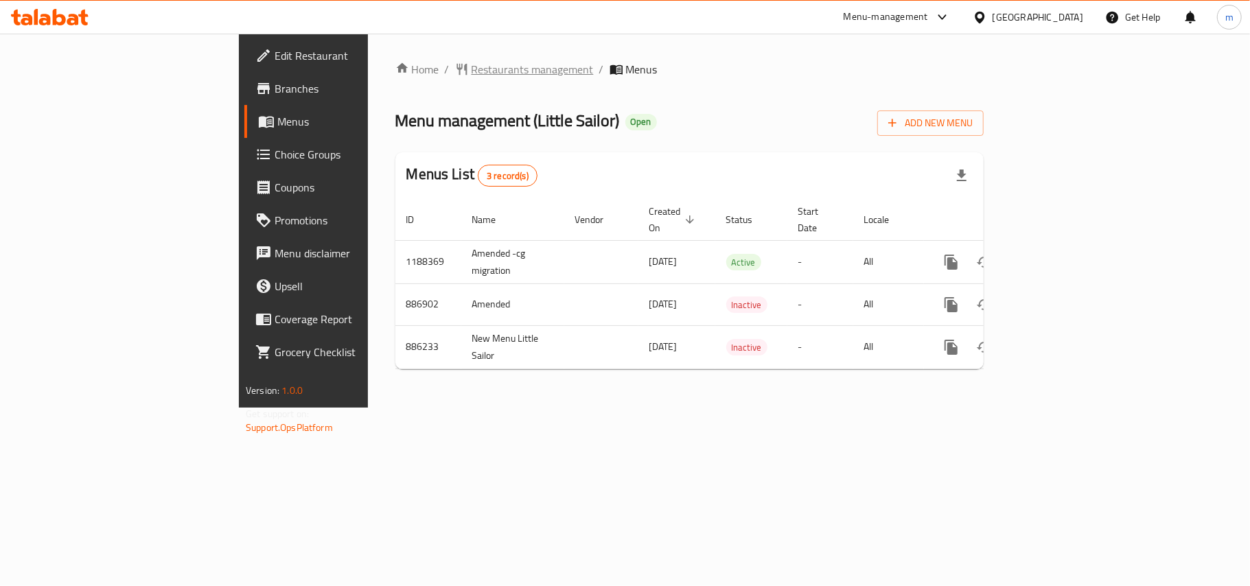
click at [471, 70] on span "Restaurants management" at bounding box center [532, 69] width 122 height 16
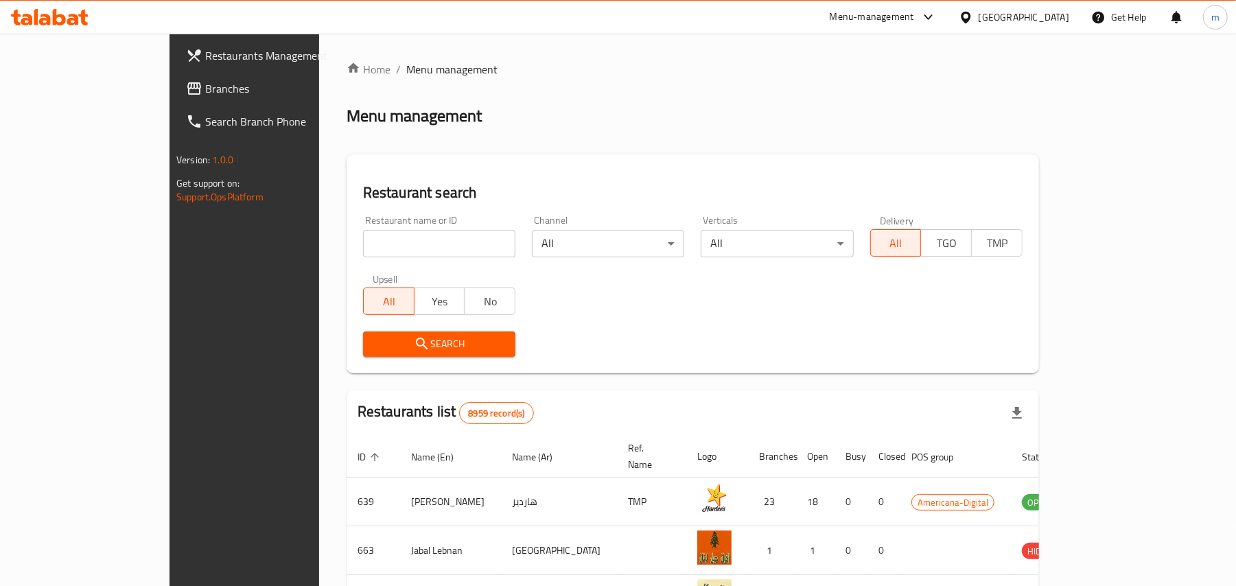
click at [363, 240] on input "search" at bounding box center [439, 243] width 152 height 27
paste input "2945"
type input "2945"
click at [374, 339] on span "Search" at bounding box center [439, 344] width 130 height 17
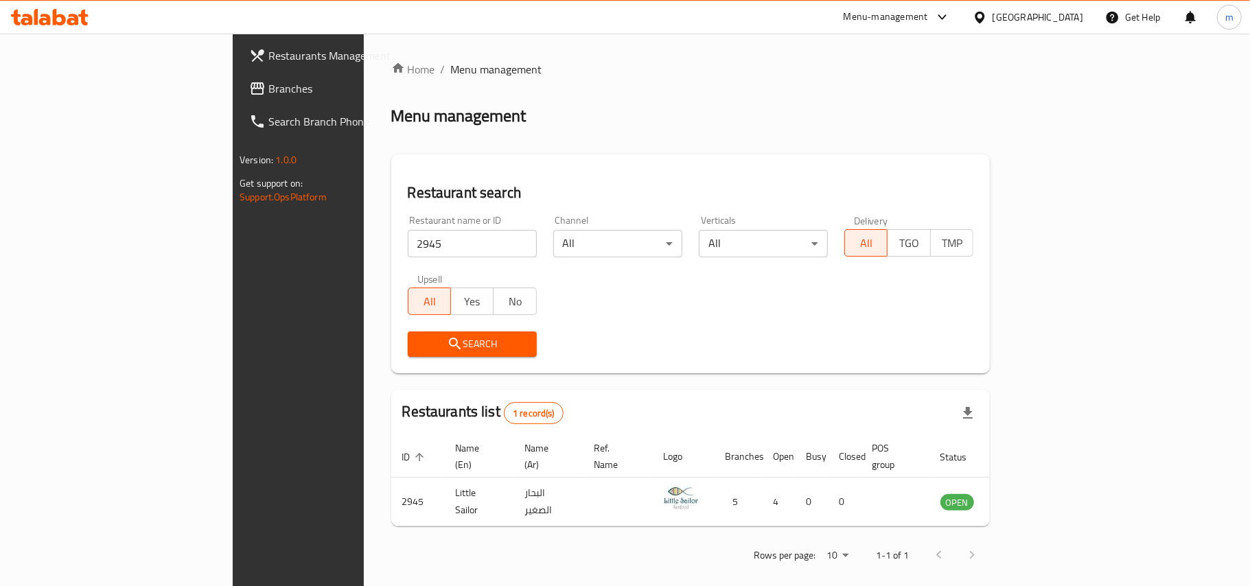
click at [992, 18] on div at bounding box center [982, 17] width 20 height 15
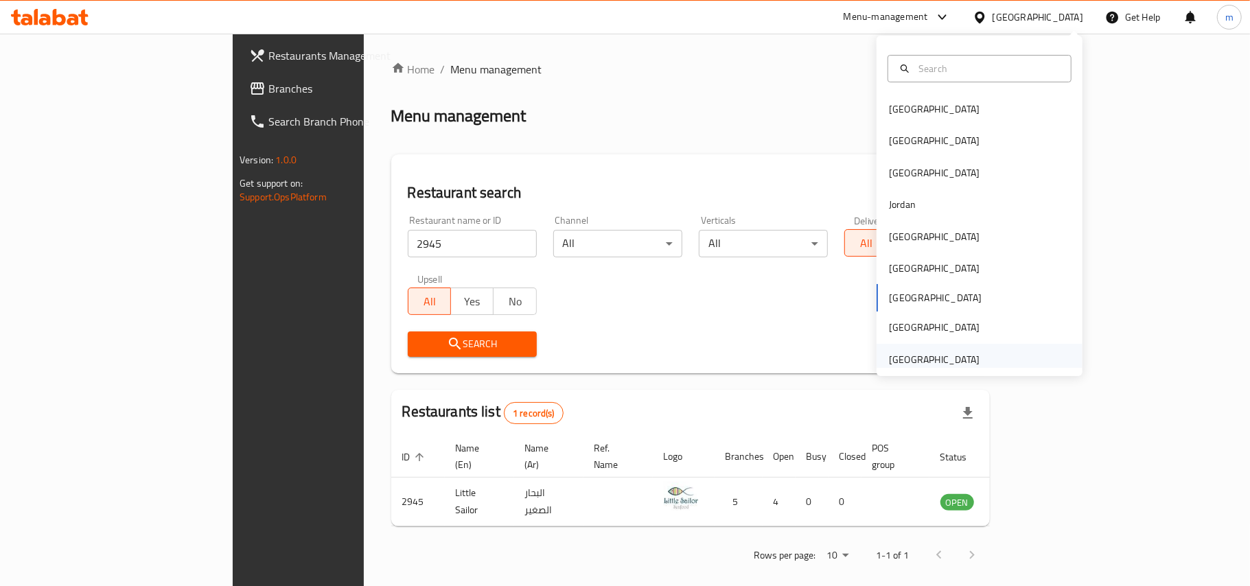
click at [970, 360] on div "[GEOGRAPHIC_DATA]" at bounding box center [934, 360] width 113 height 32
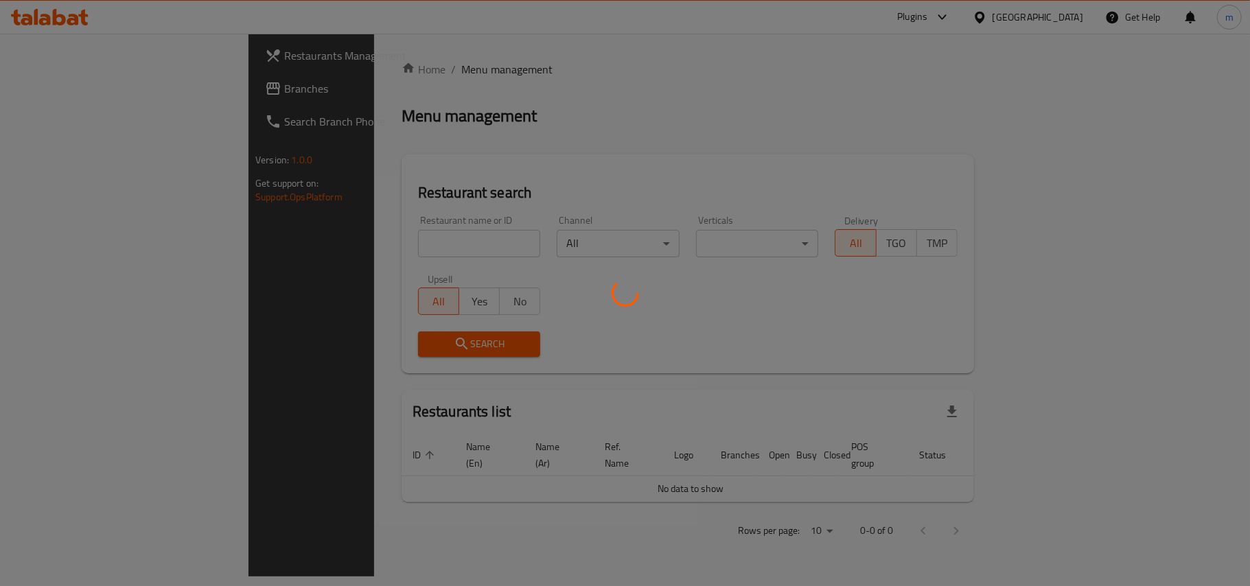
click at [700, 173] on div at bounding box center [625, 293] width 1250 height 586
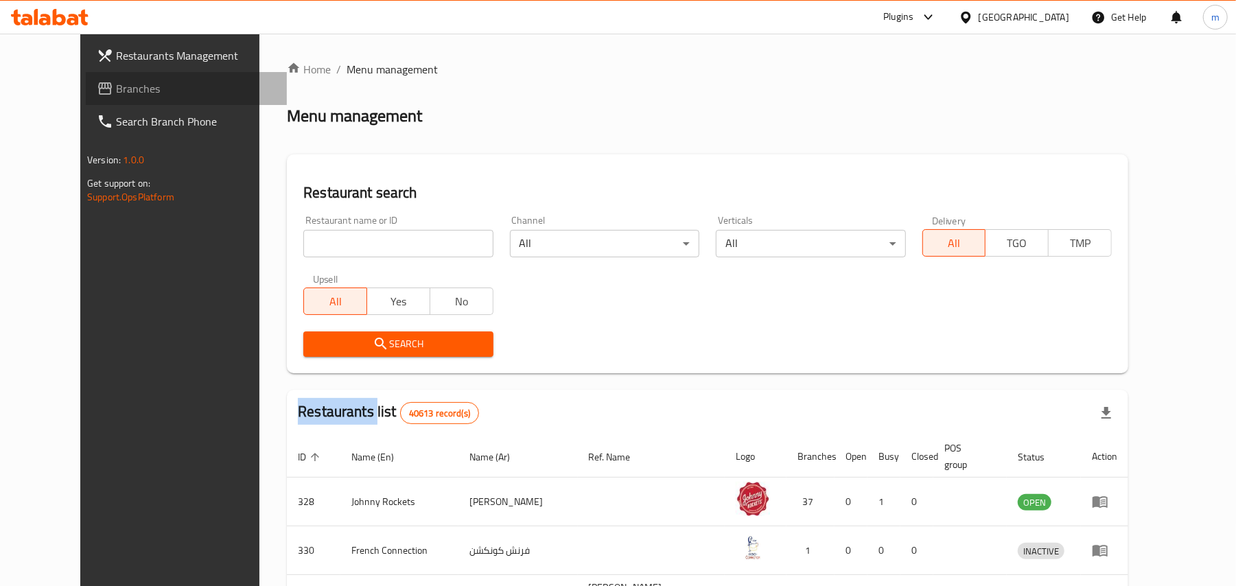
click at [139, 99] on link "Branches" at bounding box center [186, 88] width 201 height 33
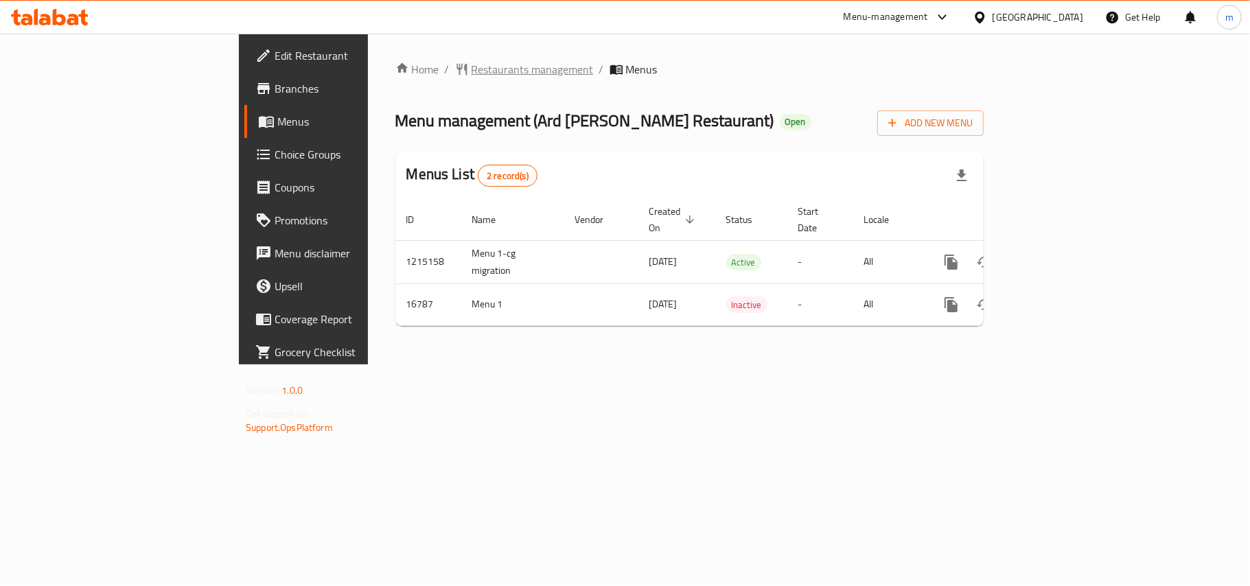
click at [471, 69] on span "Restaurants management" at bounding box center [532, 69] width 122 height 16
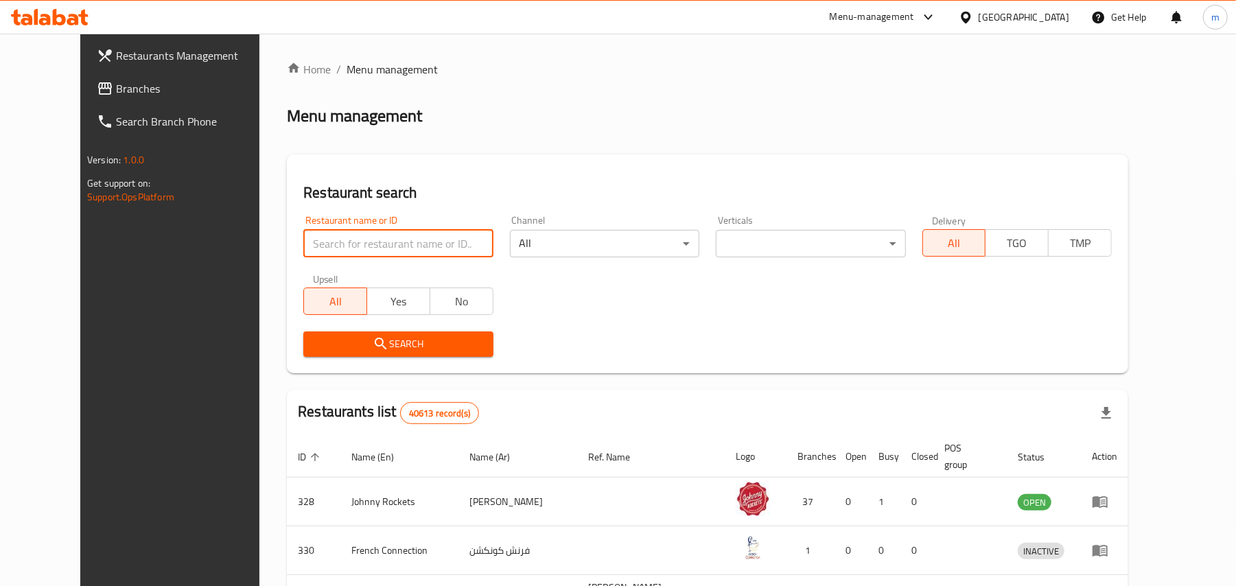
click at [349, 236] on input "search" at bounding box center [397, 243] width 189 height 27
paste input "9469"
type input "9469"
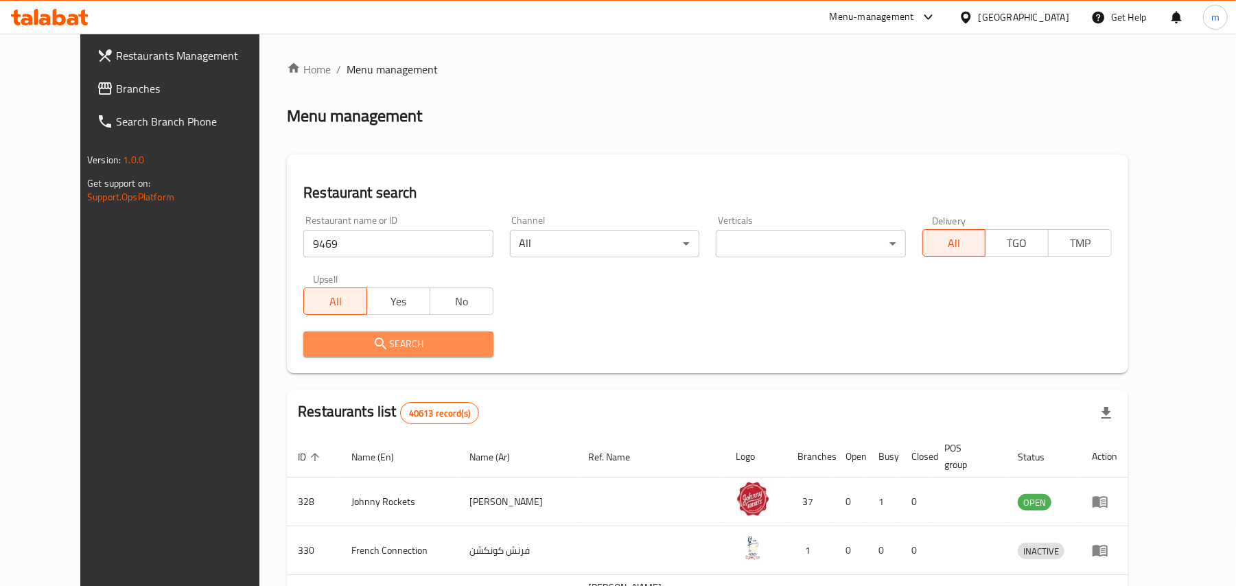
click at [320, 338] on span "Search" at bounding box center [397, 344] width 167 height 17
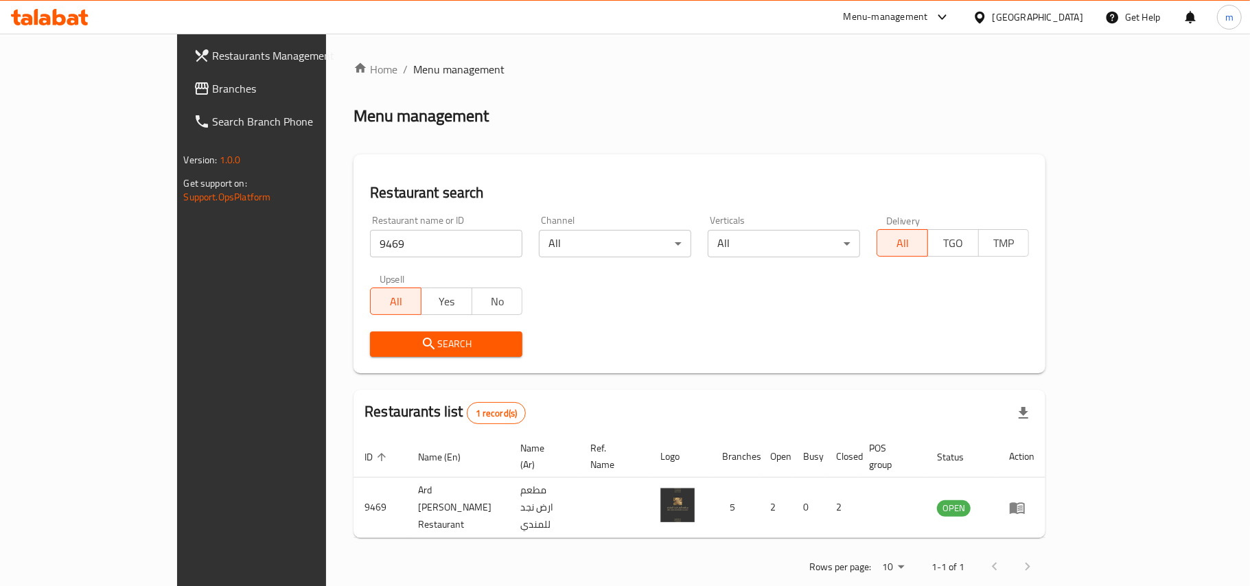
click at [992, 19] on div at bounding box center [982, 17] width 20 height 15
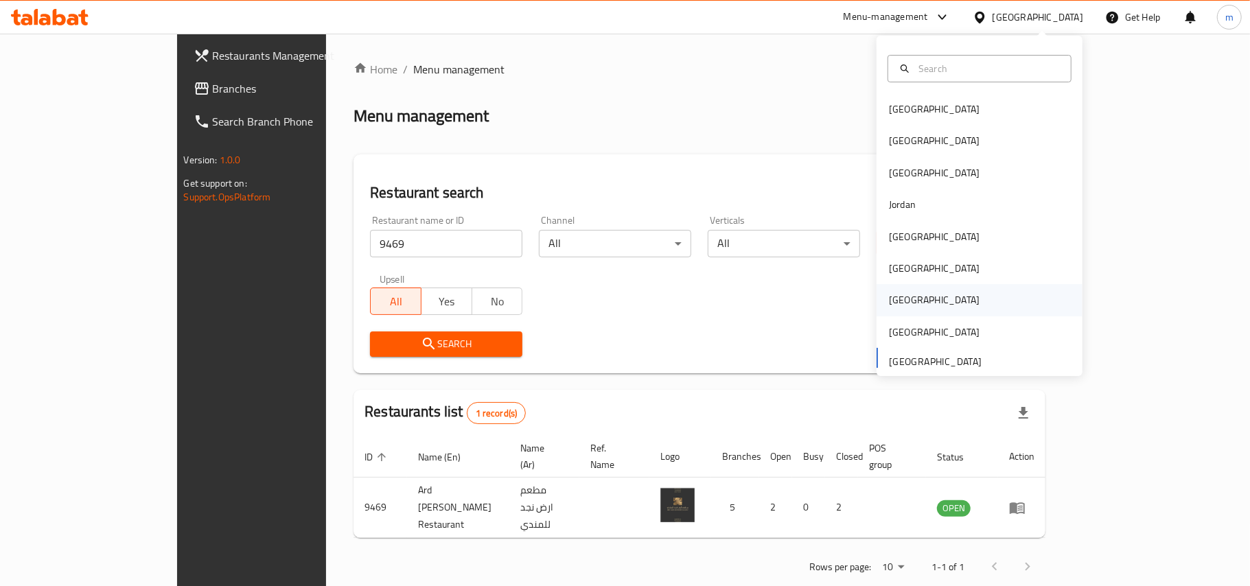
click at [943, 289] on div "[GEOGRAPHIC_DATA]" at bounding box center [979, 300] width 206 height 32
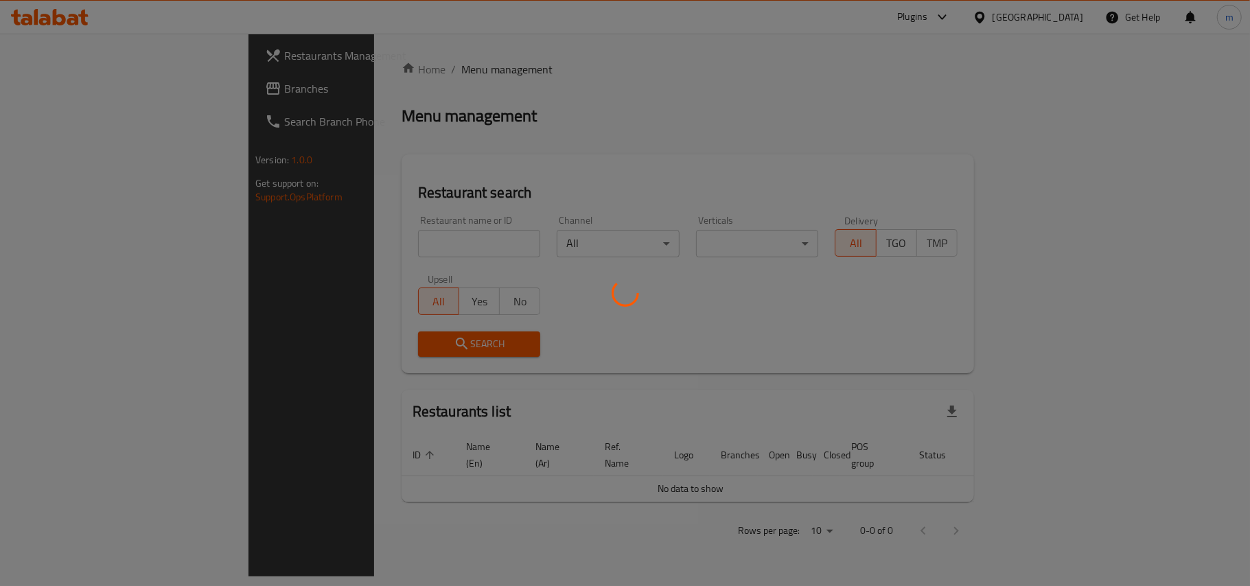
click at [162, 110] on div at bounding box center [625, 293] width 1250 height 586
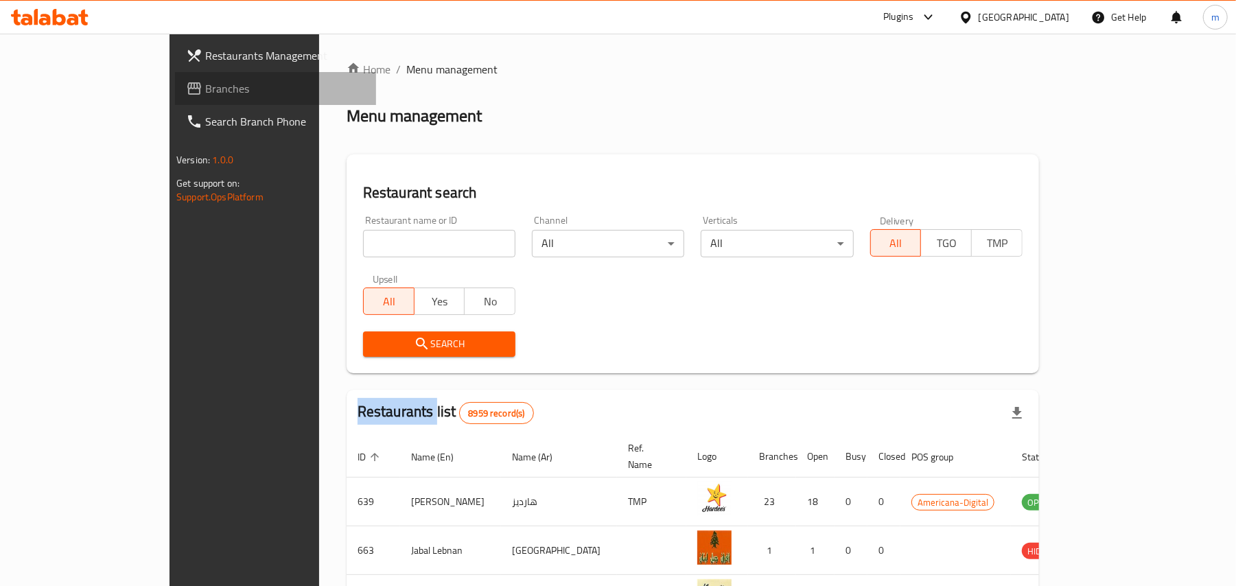
click at [205, 84] on span "Branches" at bounding box center [285, 88] width 160 height 16
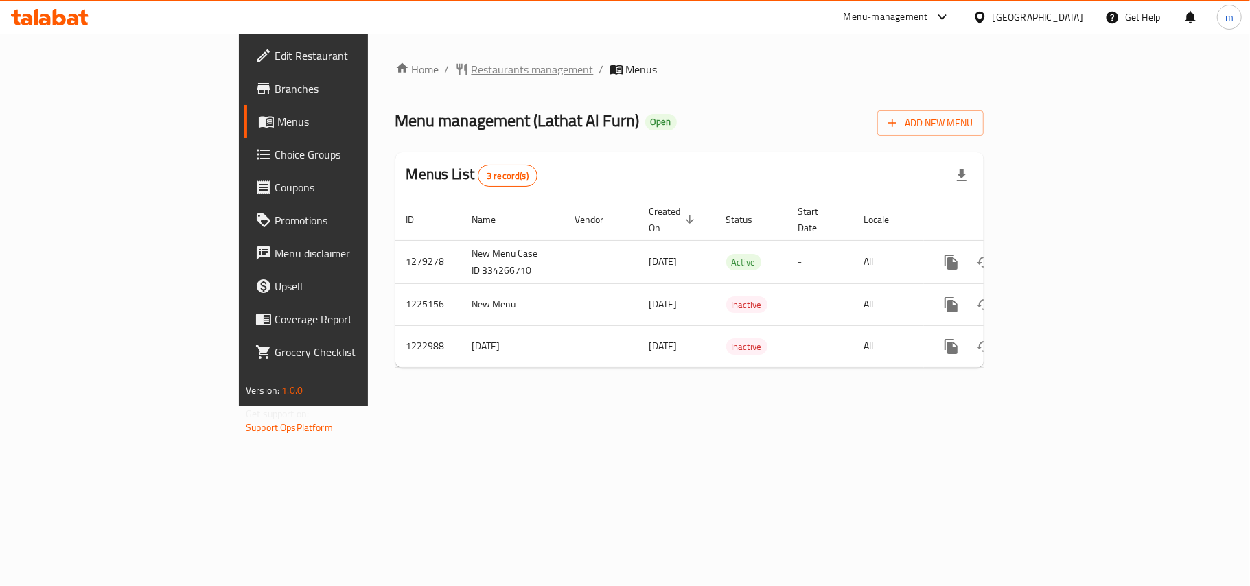
click at [471, 72] on span "Restaurants management" at bounding box center [532, 69] width 122 height 16
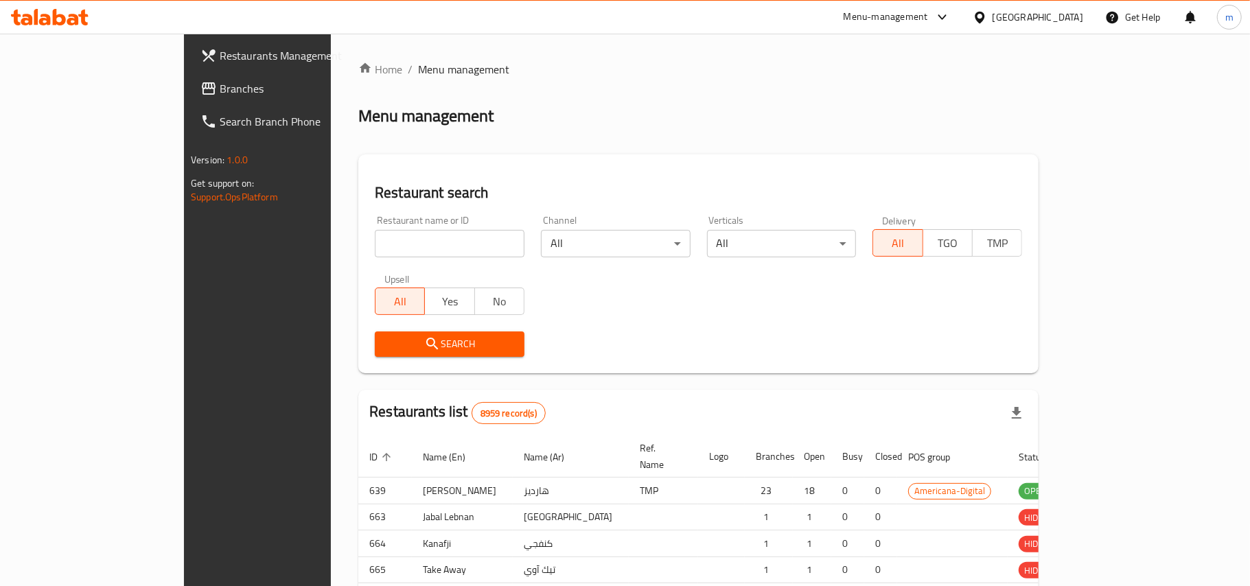
click at [361, 247] on div at bounding box center [625, 293] width 1250 height 586
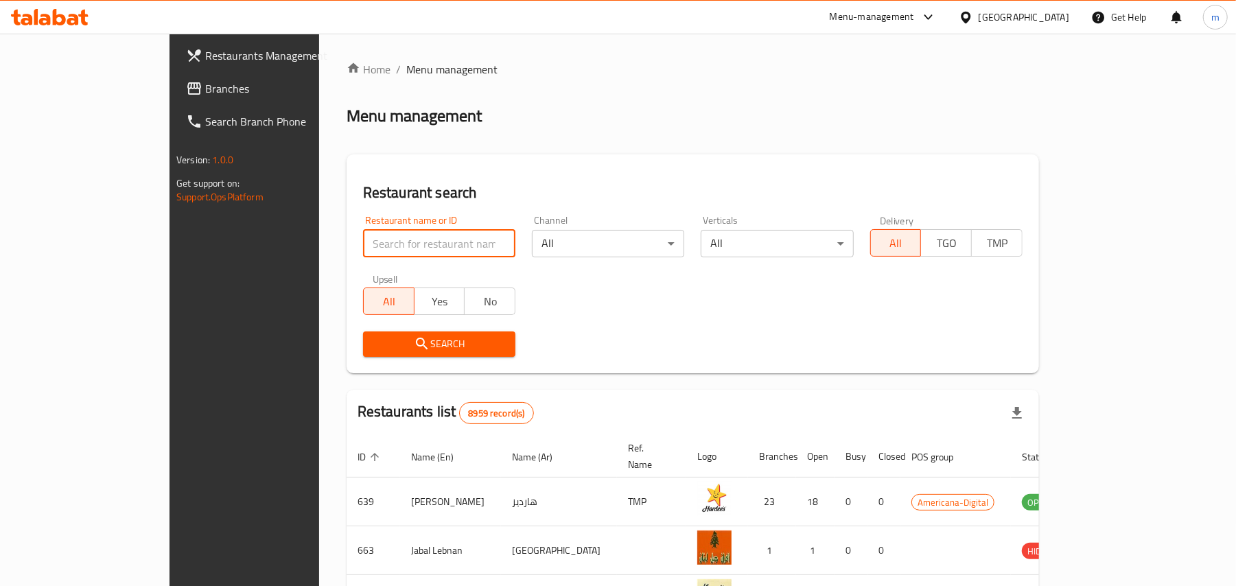
click at [363, 247] on input "search" at bounding box center [439, 243] width 152 height 27
paste input "674233"
type input "674233"
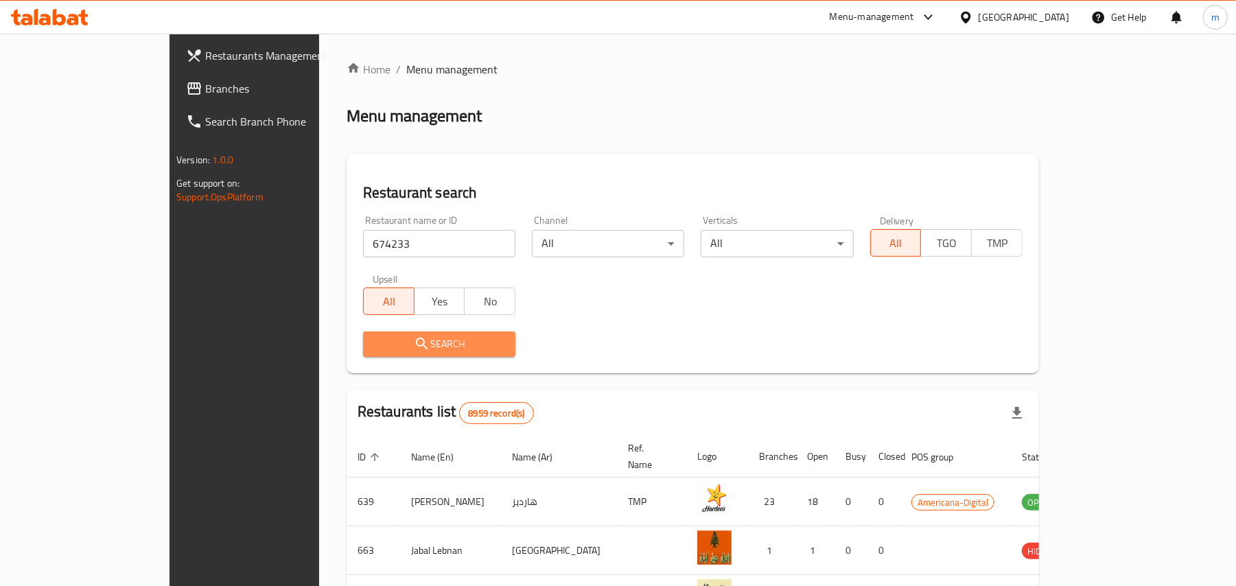
click at [416, 341] on icon "submit" at bounding box center [422, 344] width 12 height 12
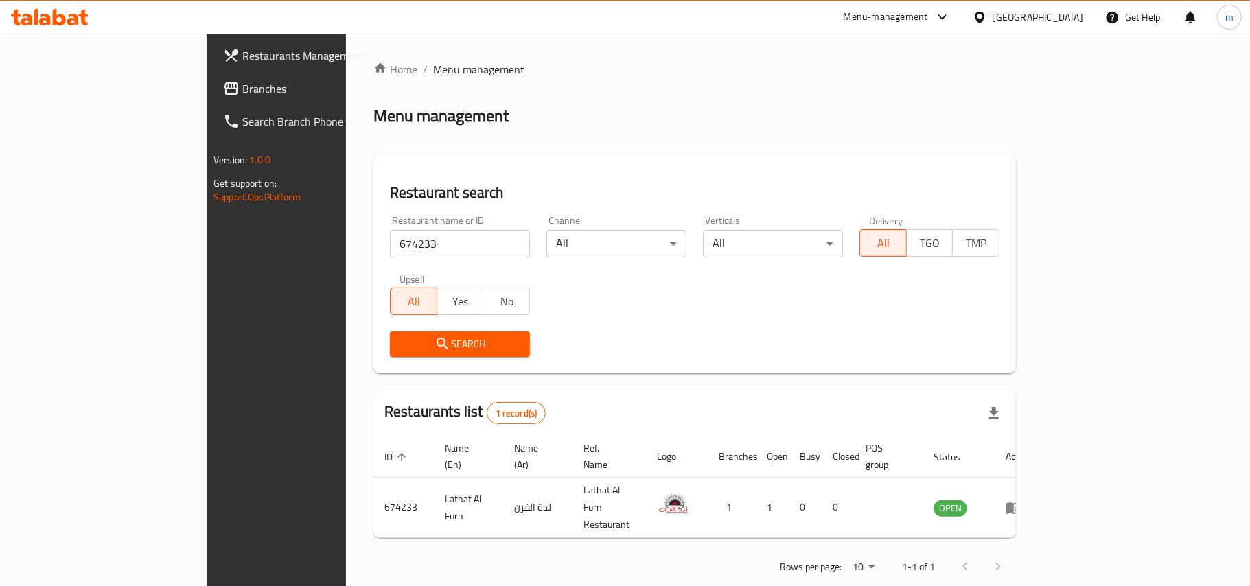
click at [242, 93] on span "Branches" at bounding box center [323, 88] width 162 height 16
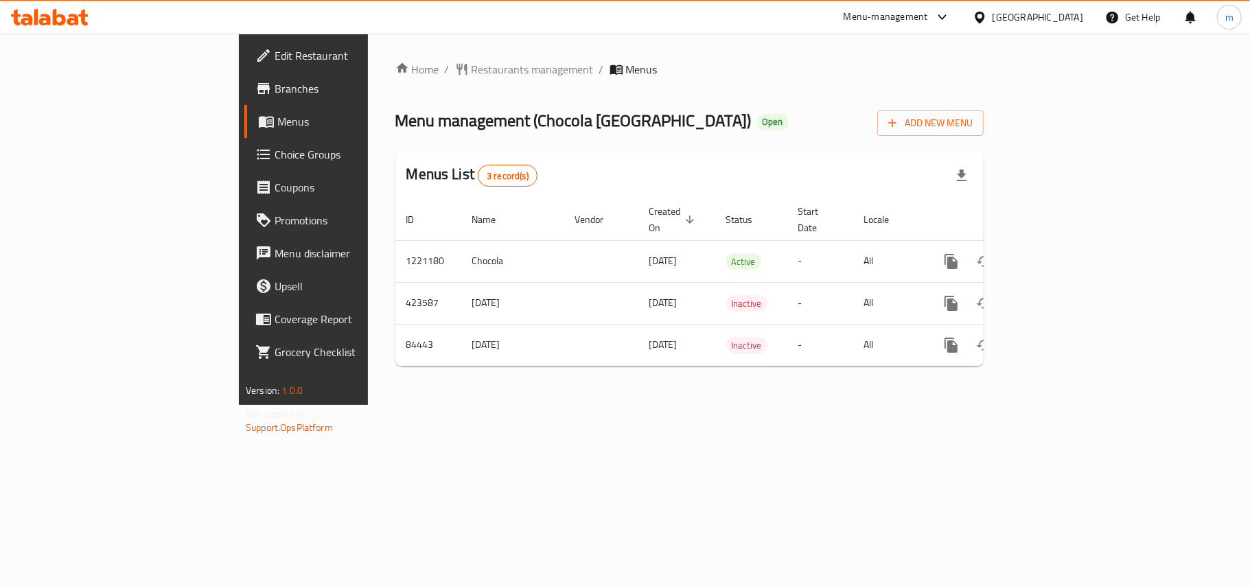
click at [471, 72] on span "Restaurants management" at bounding box center [532, 69] width 122 height 16
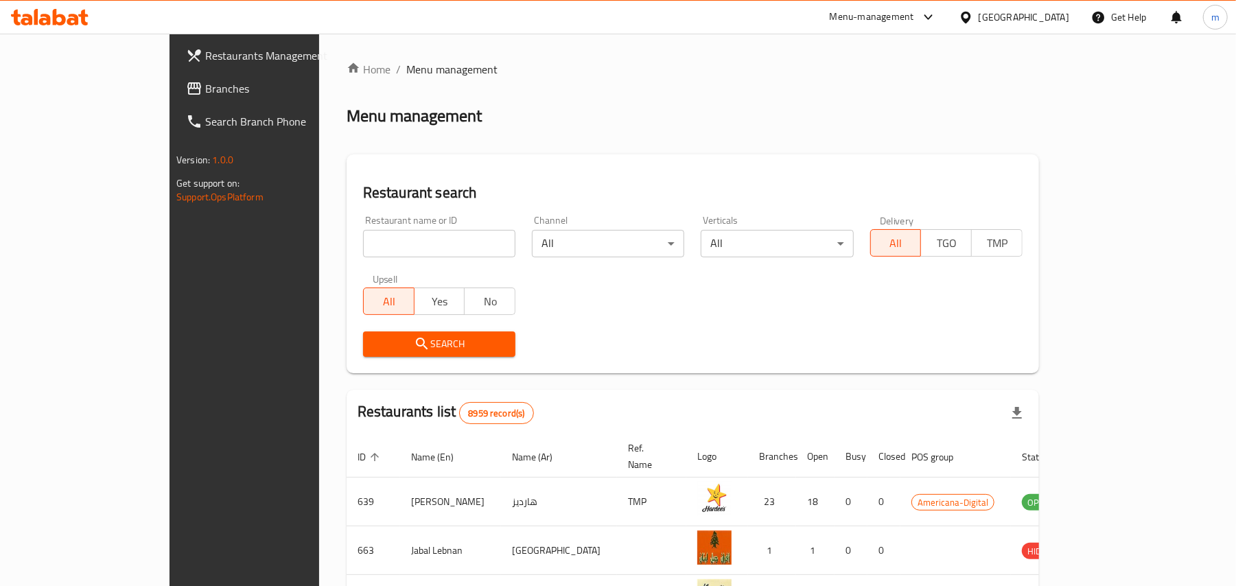
drag, startPoint x: 325, startPoint y: 222, endPoint x: 321, endPoint y: 237, distance: 15.5
click at [363, 234] on div "Restaurant name or ID Restaurant name or ID" at bounding box center [439, 236] width 152 height 42
click at [363, 248] on input "search" at bounding box center [439, 243] width 152 height 27
paste input "659225"
type input "659225"
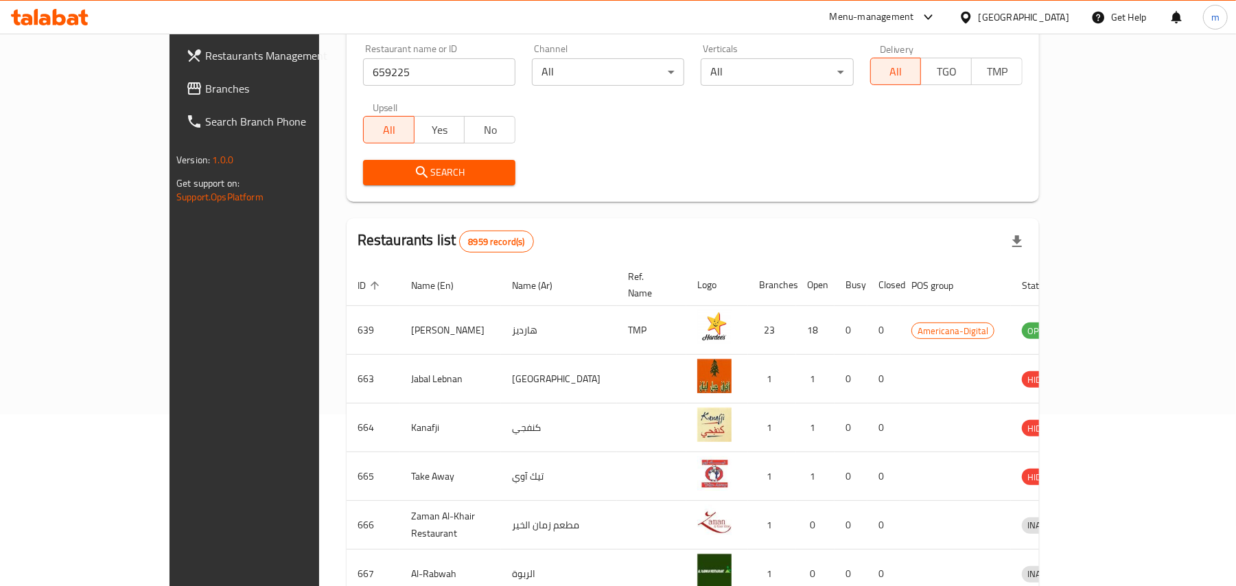
scroll to position [97, 0]
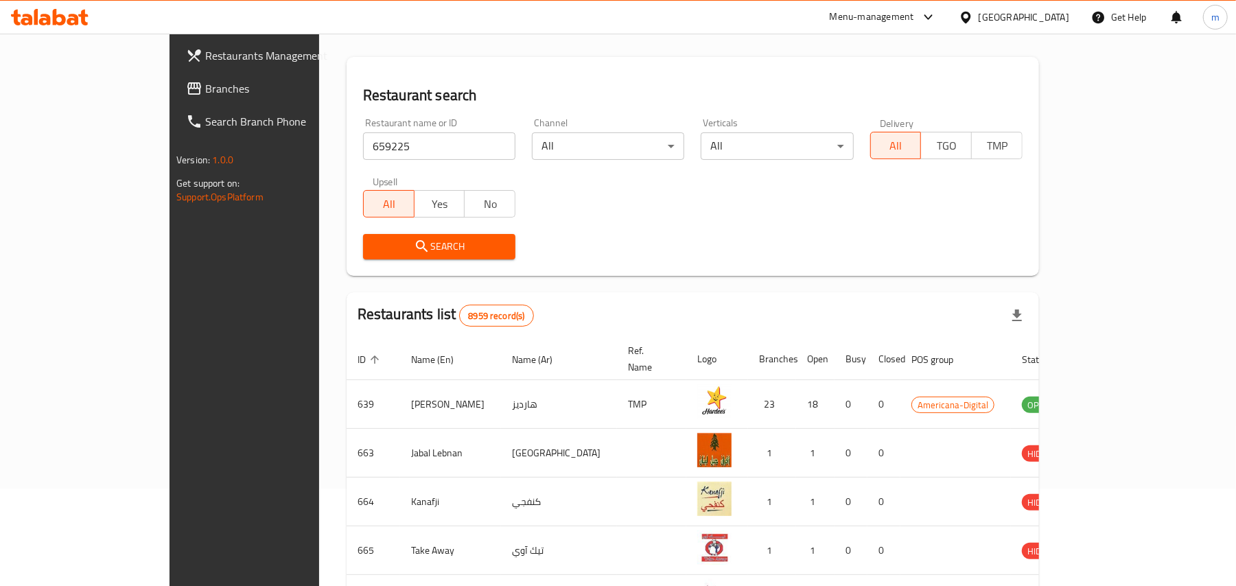
click at [374, 238] on span "Search" at bounding box center [439, 246] width 130 height 17
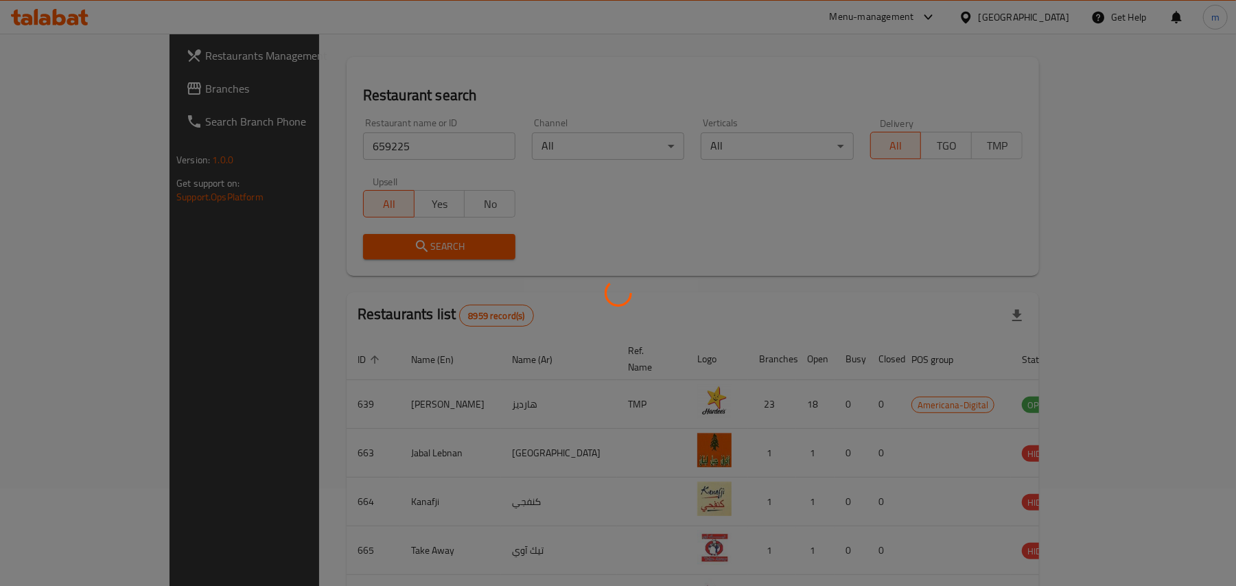
scroll to position [0, 0]
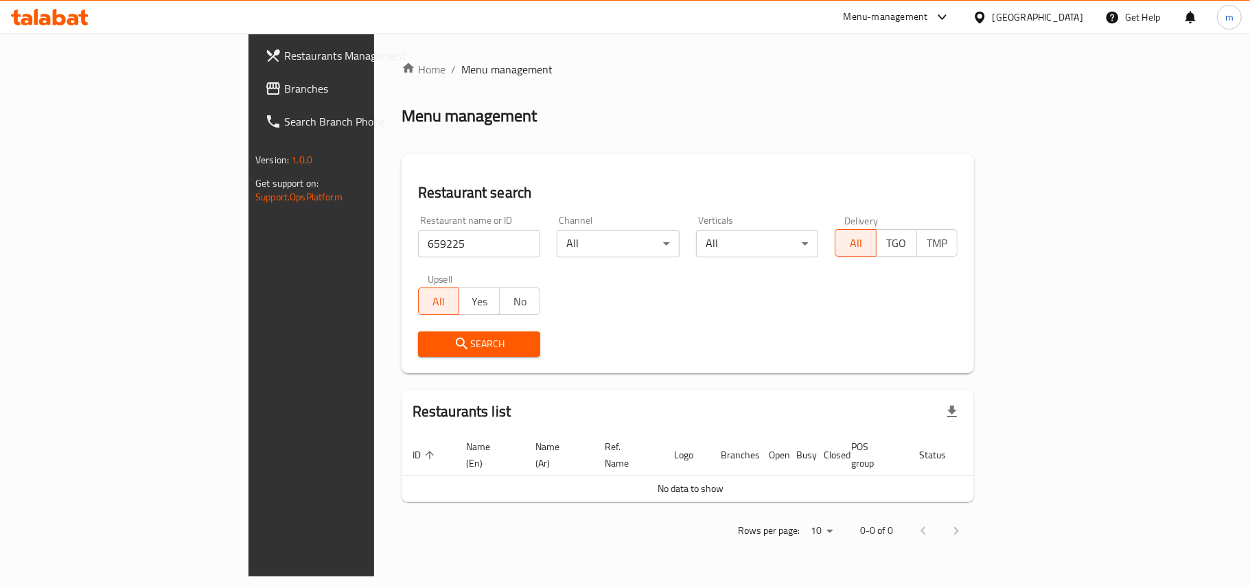
drag, startPoint x: 1060, startPoint y: 7, endPoint x: 1058, endPoint y: 27, distance: 20.6
click at [1060, 8] on div "[GEOGRAPHIC_DATA]" at bounding box center [1028, 17] width 132 height 33
click at [1064, 15] on div "[GEOGRAPHIC_DATA]" at bounding box center [1037, 17] width 91 height 15
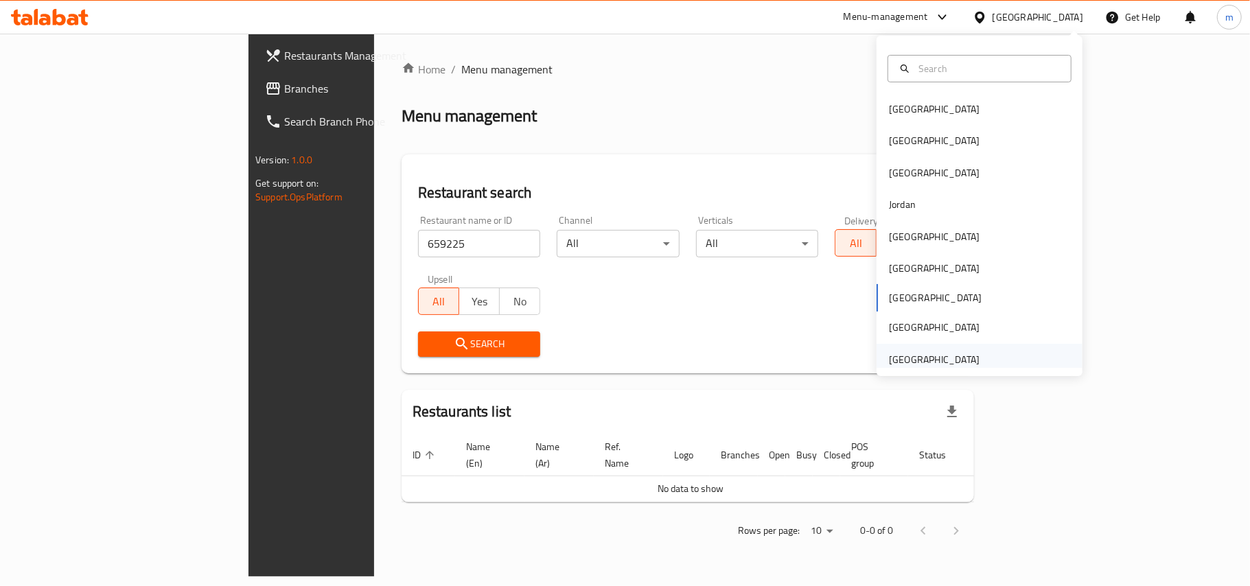
click at [1029, 363] on div "[GEOGRAPHIC_DATA]" at bounding box center [979, 360] width 206 height 32
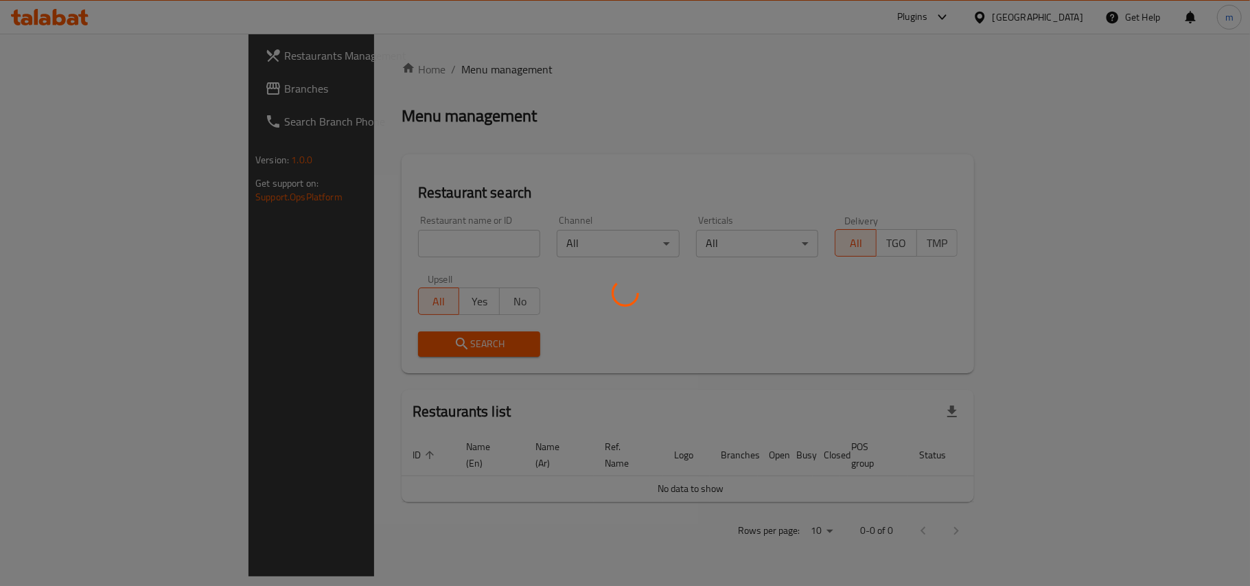
click at [59, 97] on div at bounding box center [625, 293] width 1250 height 586
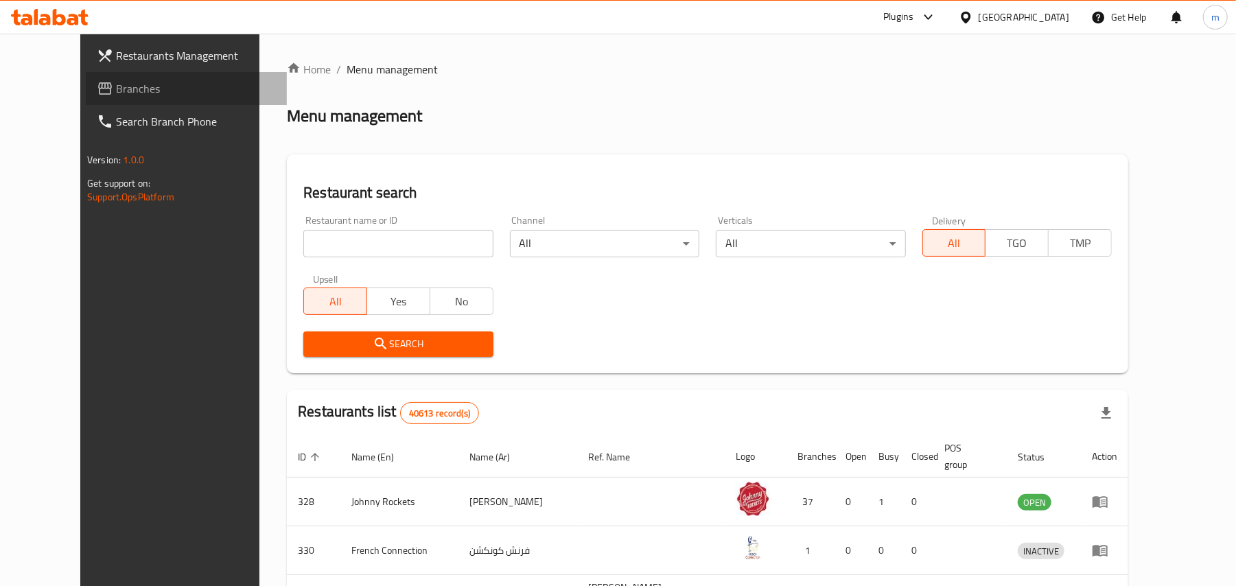
click at [116, 80] on span "Branches" at bounding box center [196, 88] width 160 height 16
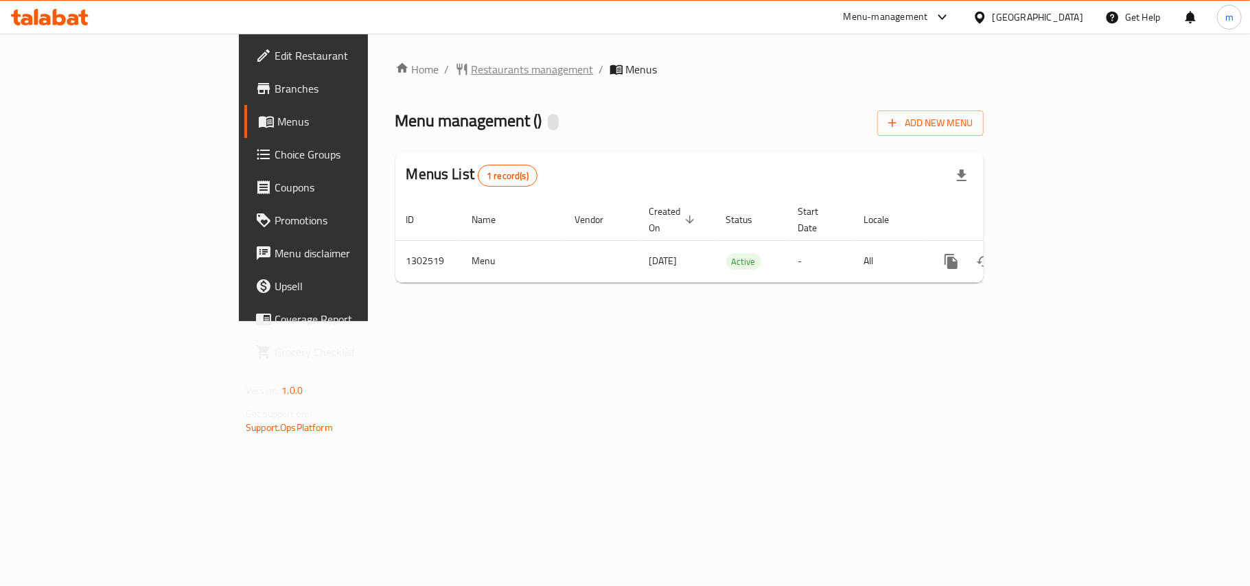
click at [471, 69] on span "Restaurants management" at bounding box center [532, 69] width 122 height 16
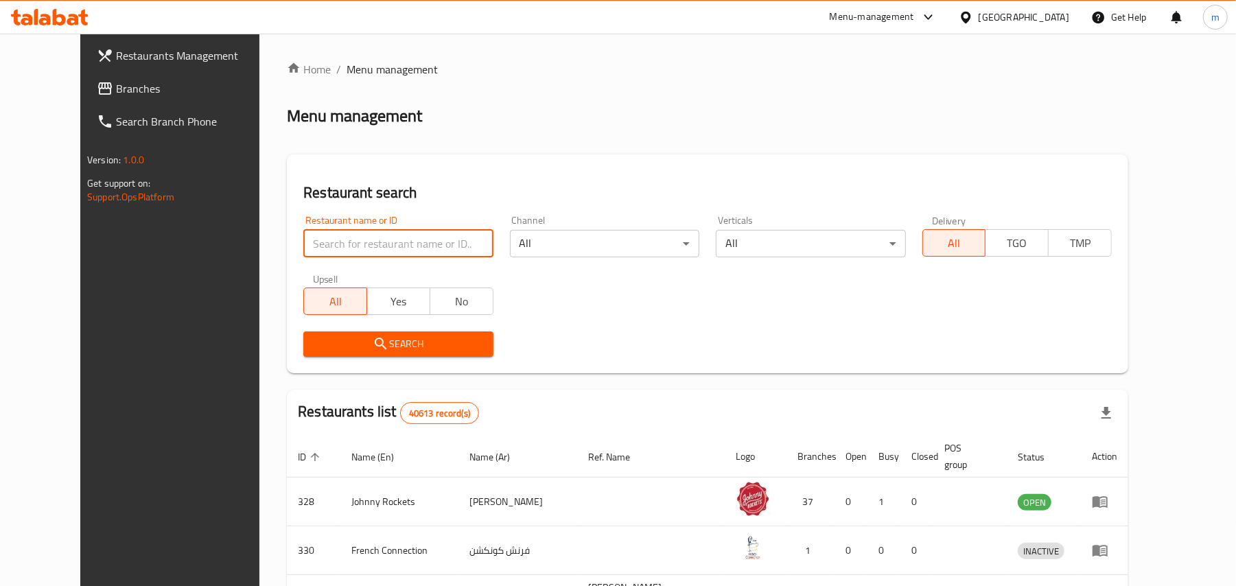
click at [352, 242] on input "search" at bounding box center [397, 243] width 189 height 27
paste input "702410"
type input "702410"
click at [376, 345] on span "Search" at bounding box center [397, 344] width 167 height 17
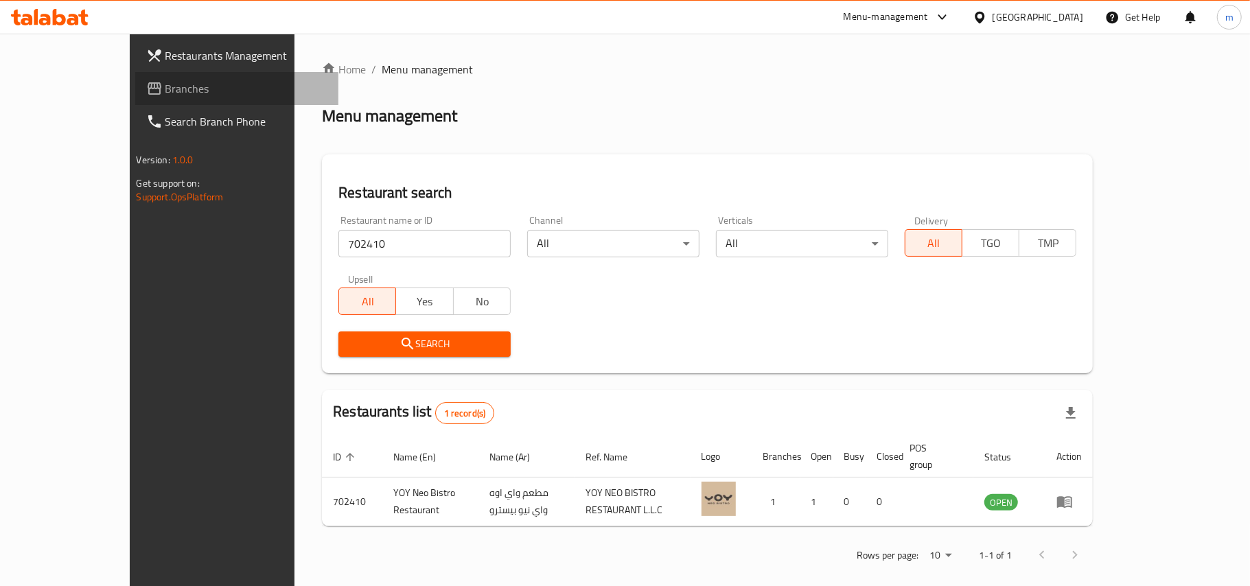
click at [168, 89] on span "Branches" at bounding box center [246, 88] width 162 height 16
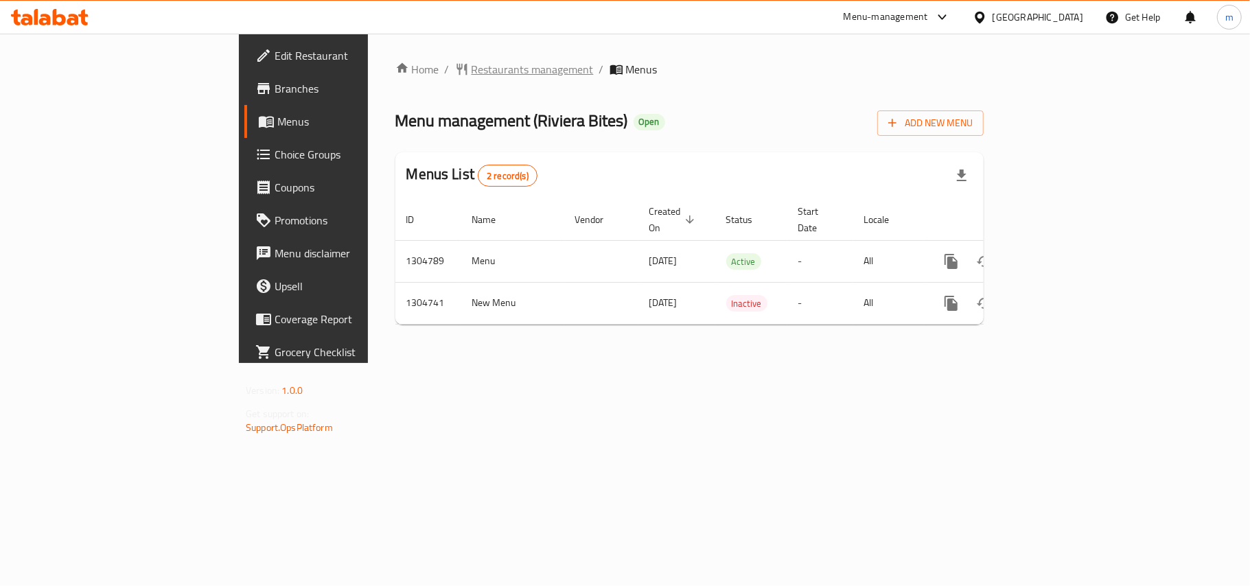
click at [471, 66] on span "Restaurants management" at bounding box center [532, 69] width 122 height 16
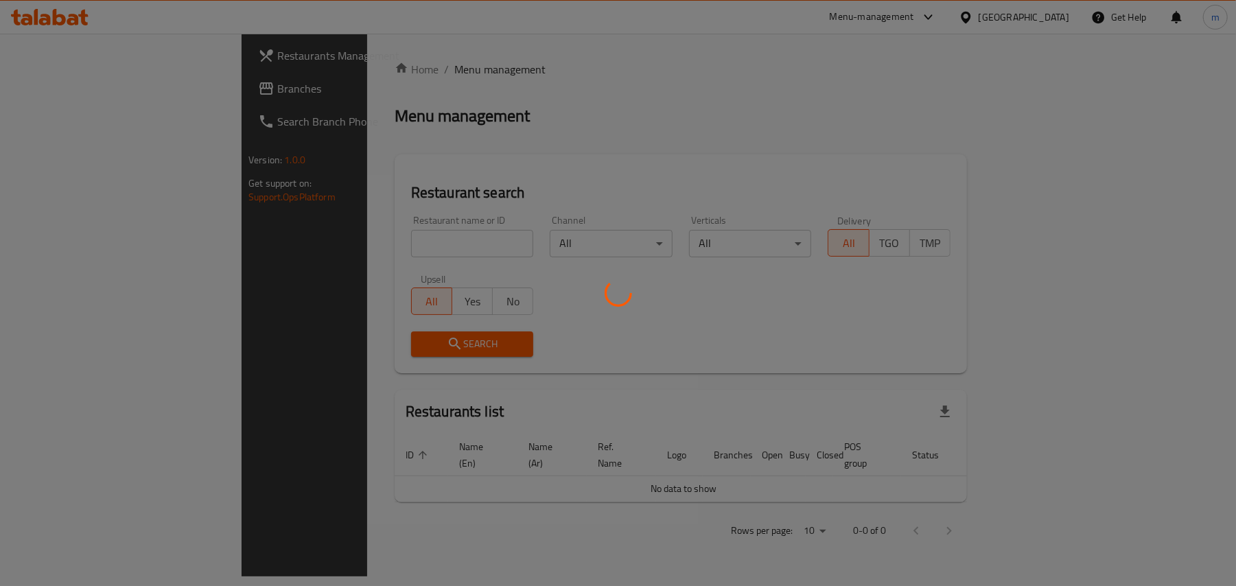
click at [325, 240] on div at bounding box center [618, 293] width 1236 height 586
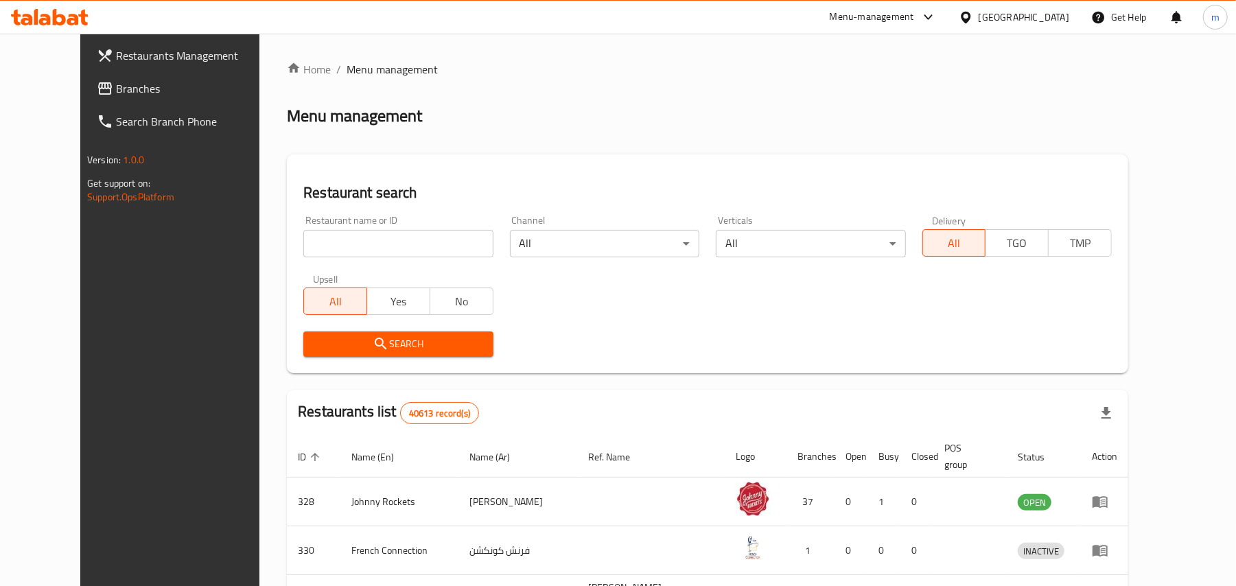
click at [325, 240] on input "search" at bounding box center [397, 243] width 189 height 27
paste input "703322"
type input "703322"
click at [366, 343] on span "Search" at bounding box center [397, 344] width 167 height 17
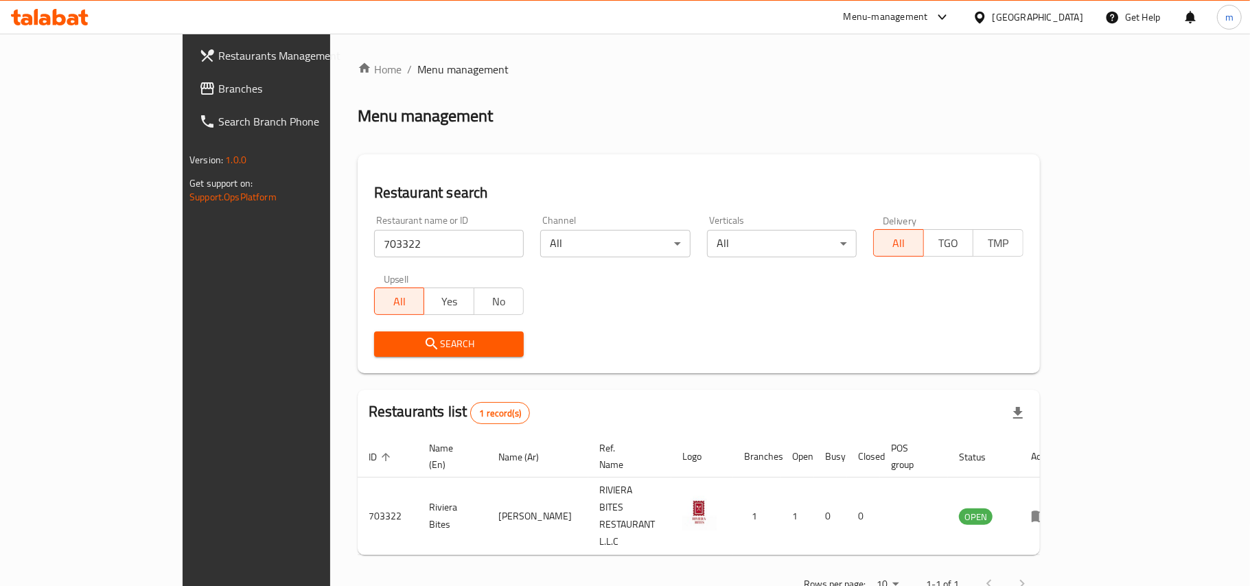
click at [218, 89] on span "Branches" at bounding box center [299, 88] width 162 height 16
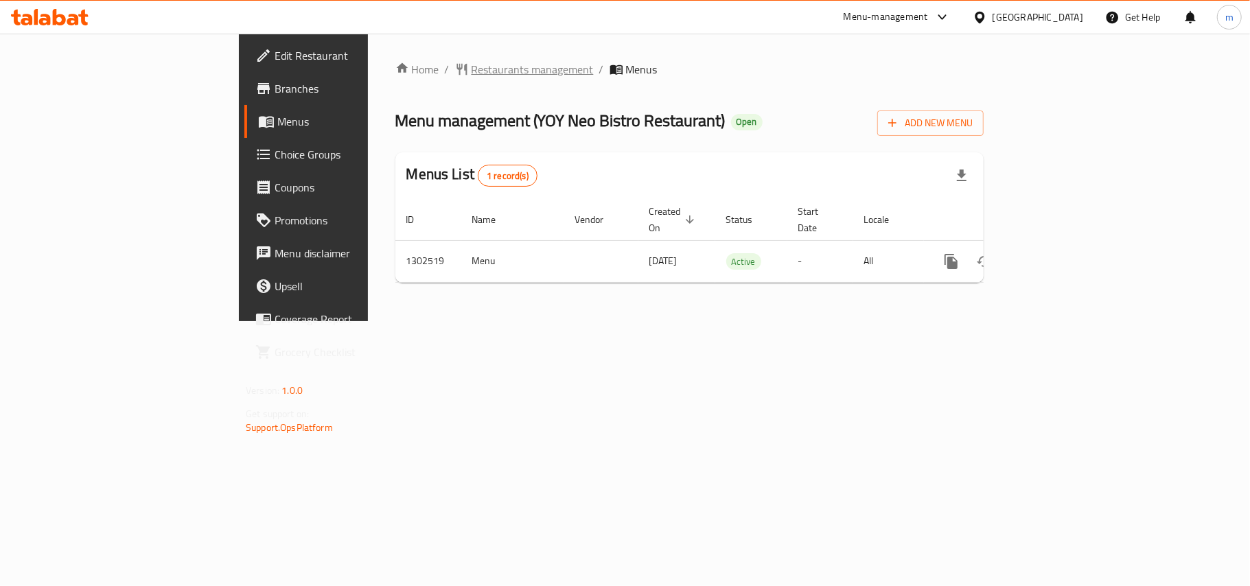
click at [471, 66] on span "Restaurants management" at bounding box center [532, 69] width 122 height 16
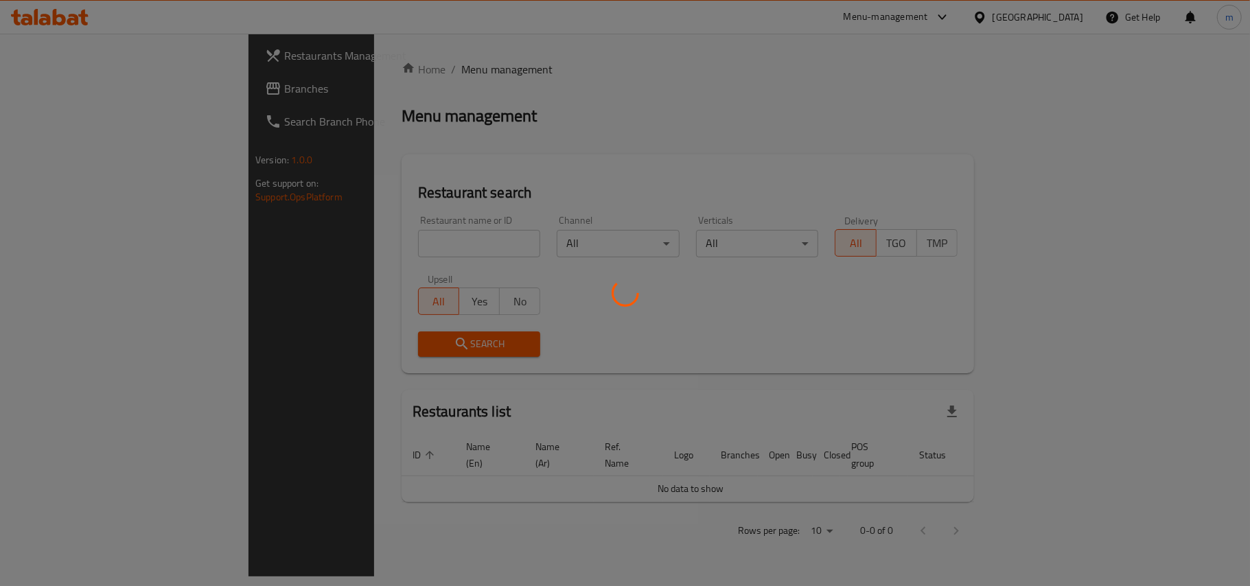
click at [316, 243] on div at bounding box center [625, 293] width 1250 height 586
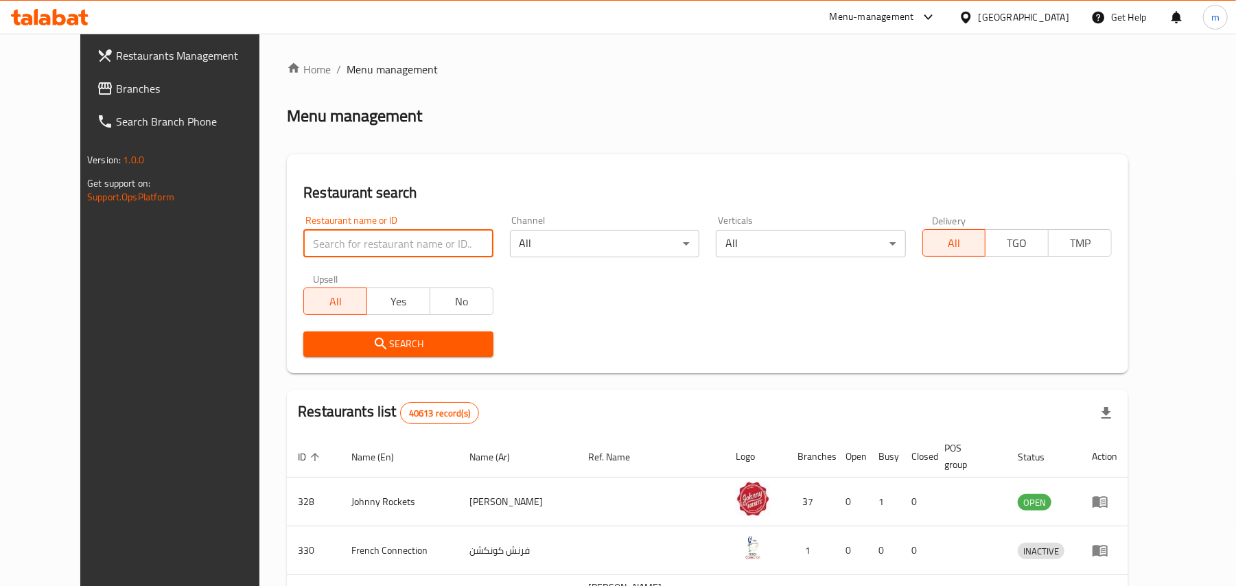
click at [316, 243] on input "search" at bounding box center [397, 243] width 189 height 27
paste input "702410"
type input "702410"
click at [358, 332] on button "Search" at bounding box center [397, 343] width 189 height 25
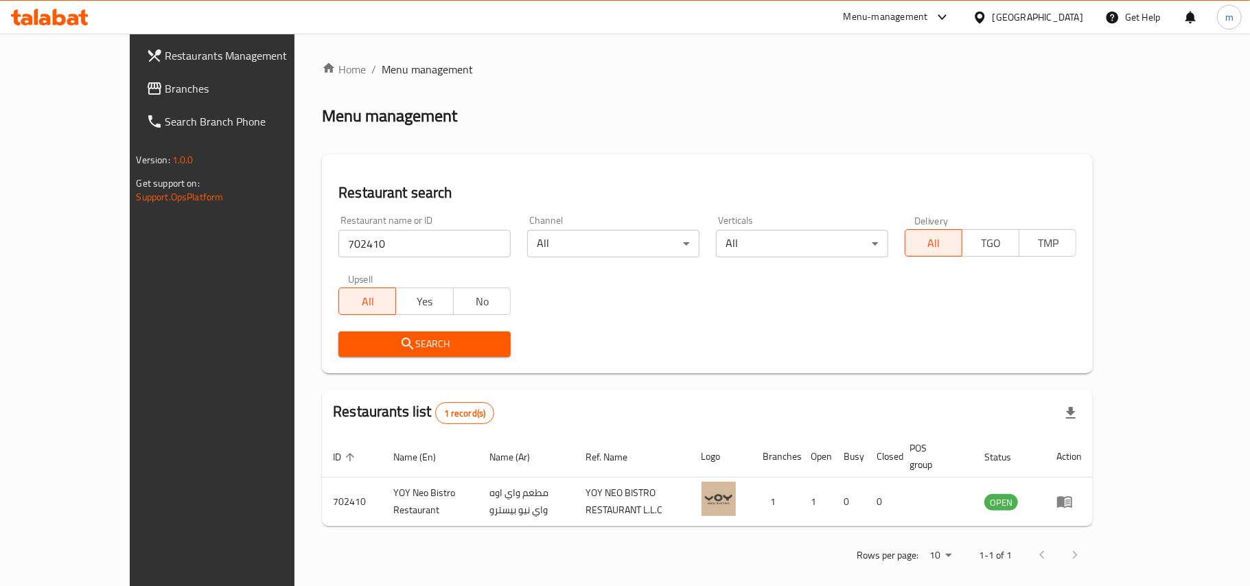
click at [1003, 19] on div "[GEOGRAPHIC_DATA]" at bounding box center [1037, 17] width 91 height 15
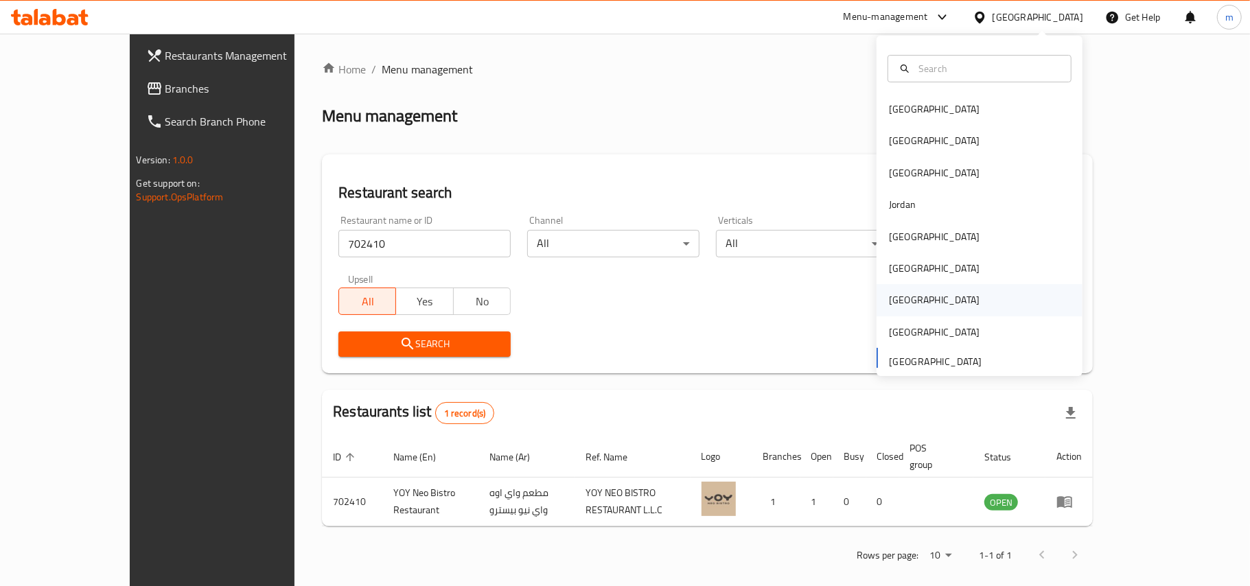
click at [954, 303] on div "[GEOGRAPHIC_DATA]" at bounding box center [979, 300] width 206 height 32
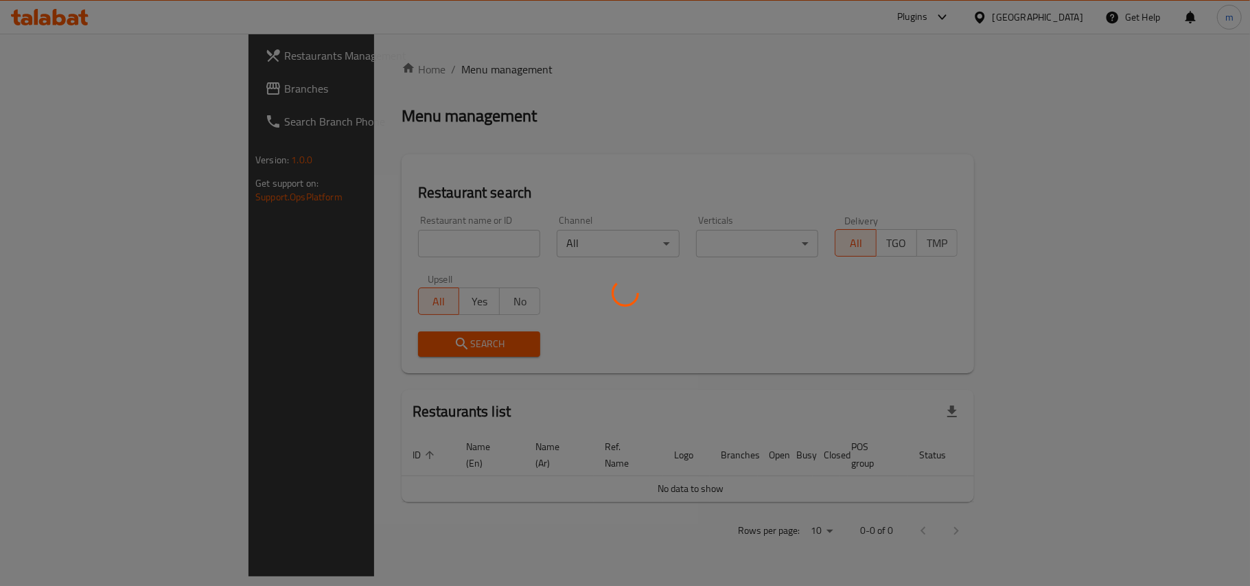
click at [110, 82] on div at bounding box center [625, 293] width 1250 height 586
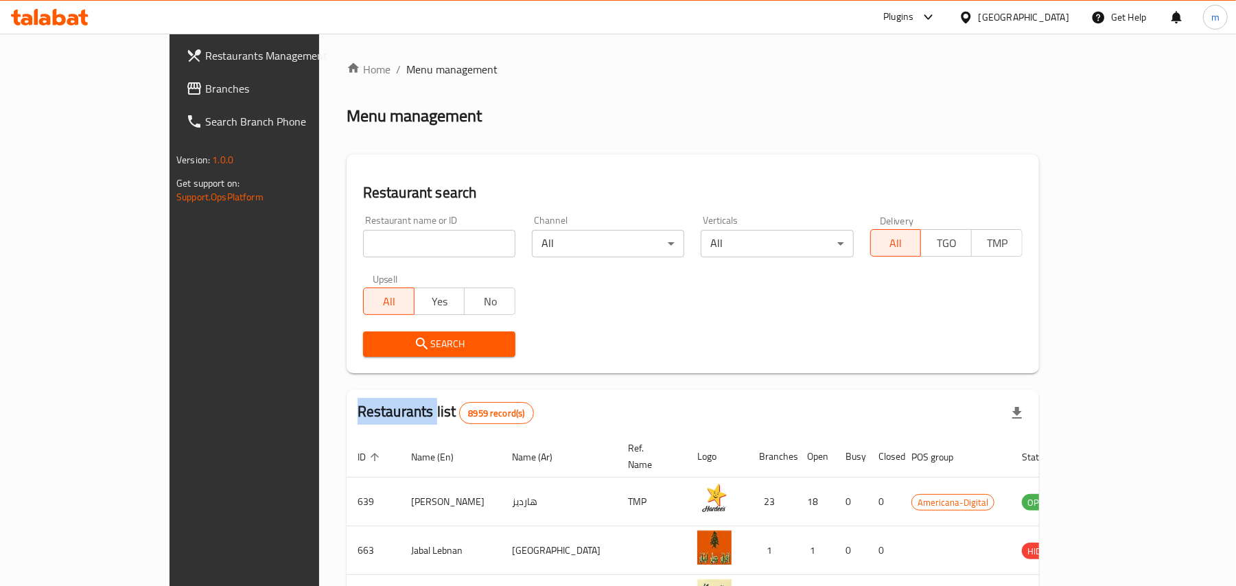
click at [205, 85] on span "Branches" at bounding box center [285, 88] width 160 height 16
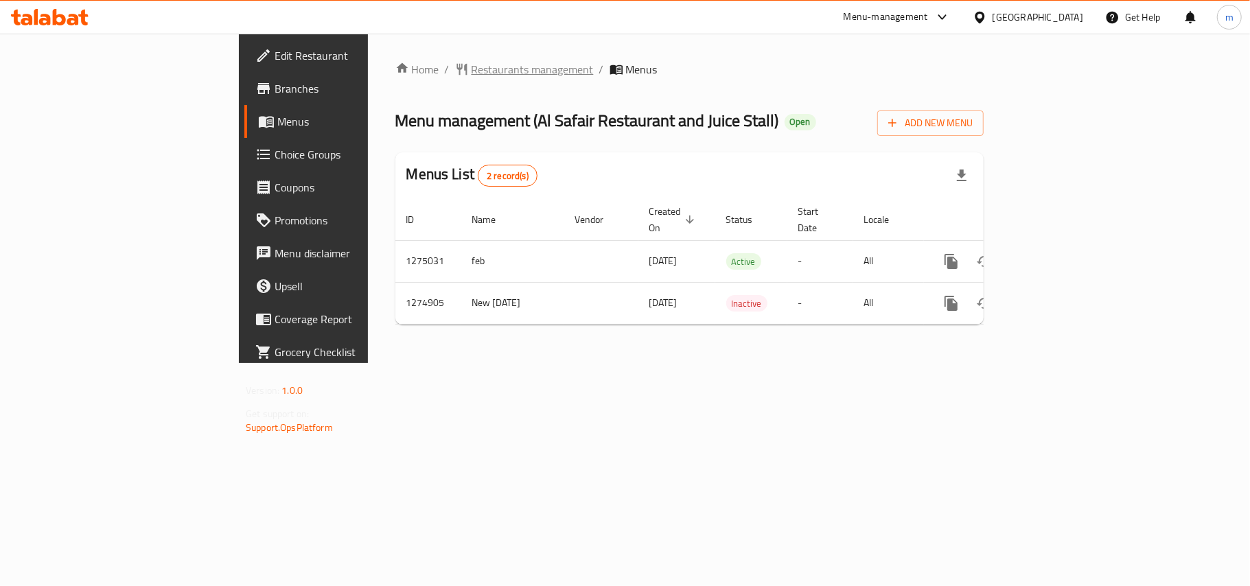
click at [471, 69] on span "Restaurants management" at bounding box center [532, 69] width 122 height 16
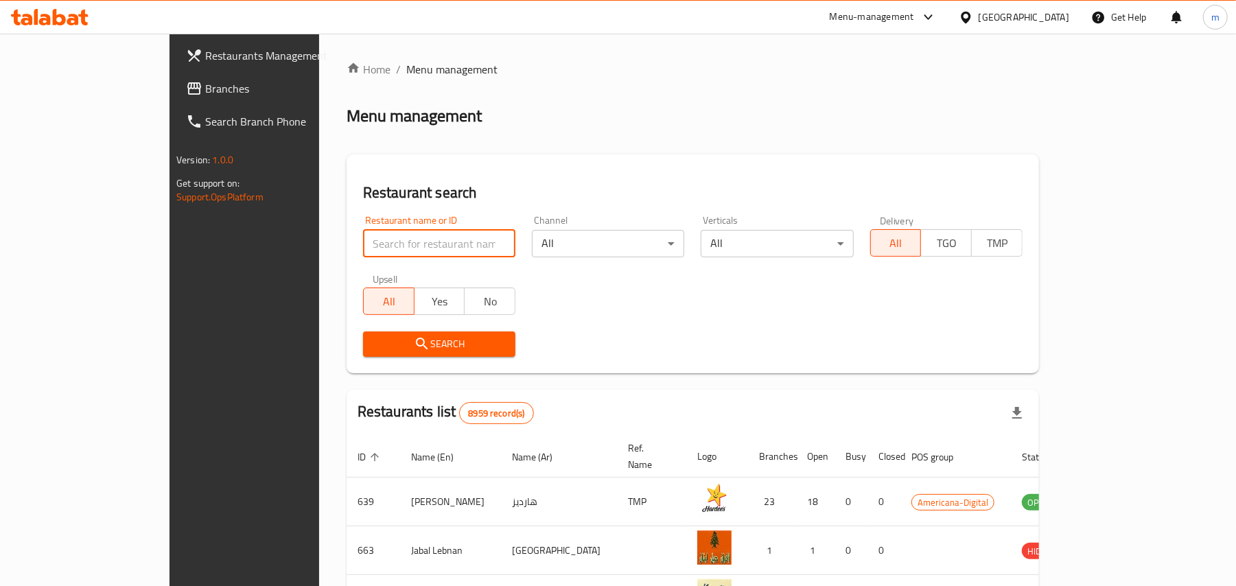
click at [363, 244] on input "search" at bounding box center [439, 243] width 152 height 27
paste input "691405"
type input "691405"
click at [414, 338] on icon "submit" at bounding box center [422, 344] width 16 height 16
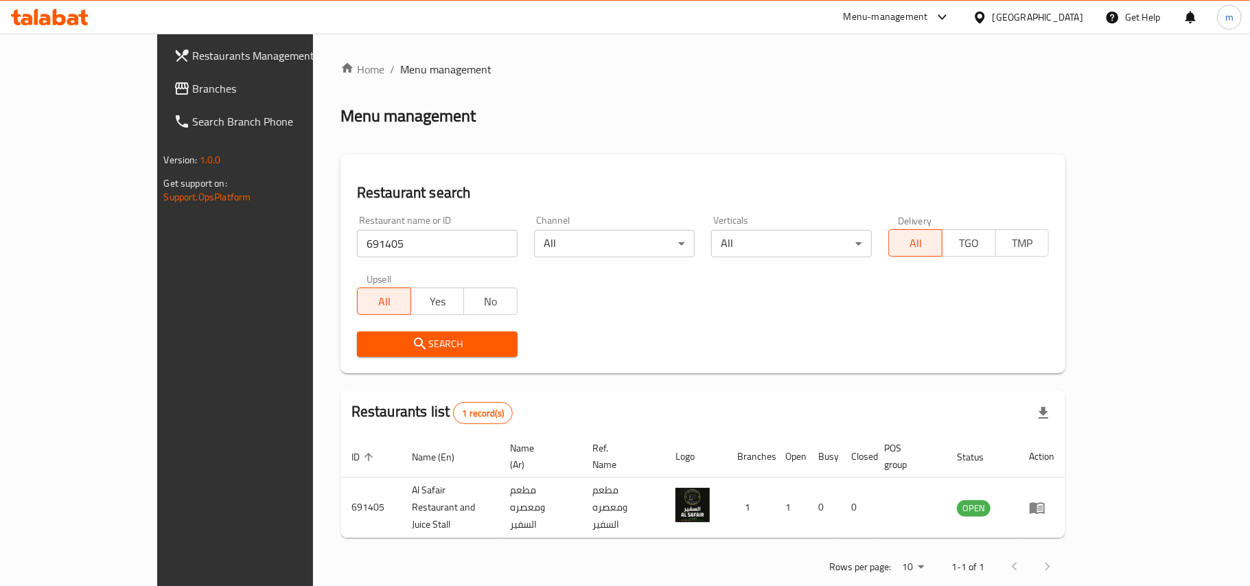
click at [1077, 21] on div "[GEOGRAPHIC_DATA]" at bounding box center [1037, 17] width 91 height 15
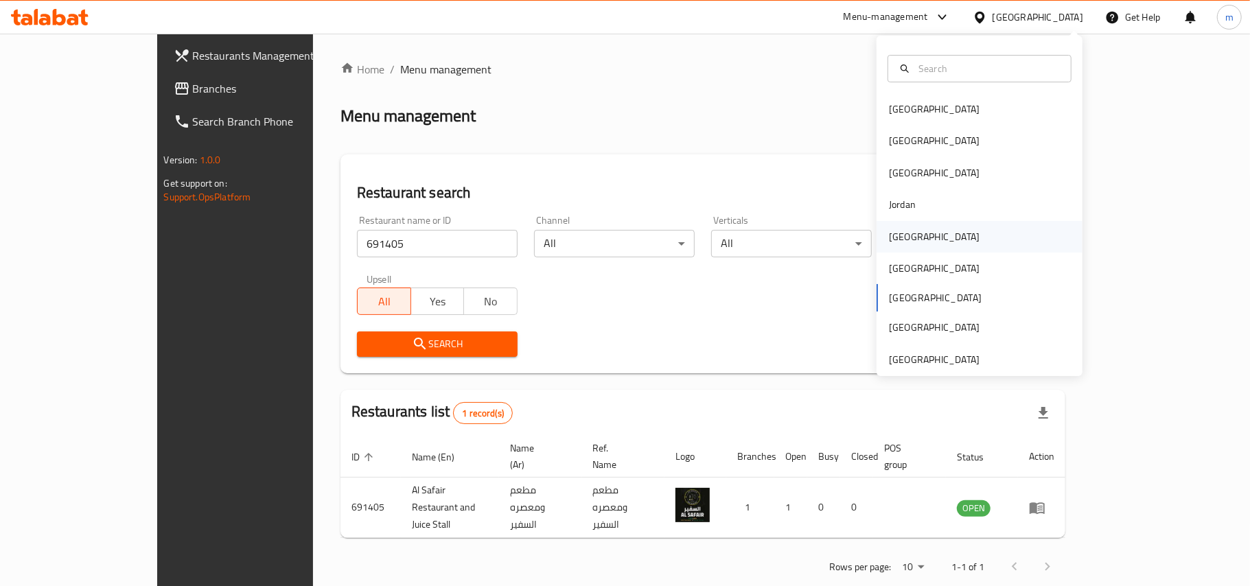
click at [997, 226] on div "[GEOGRAPHIC_DATA]" at bounding box center [979, 237] width 206 height 32
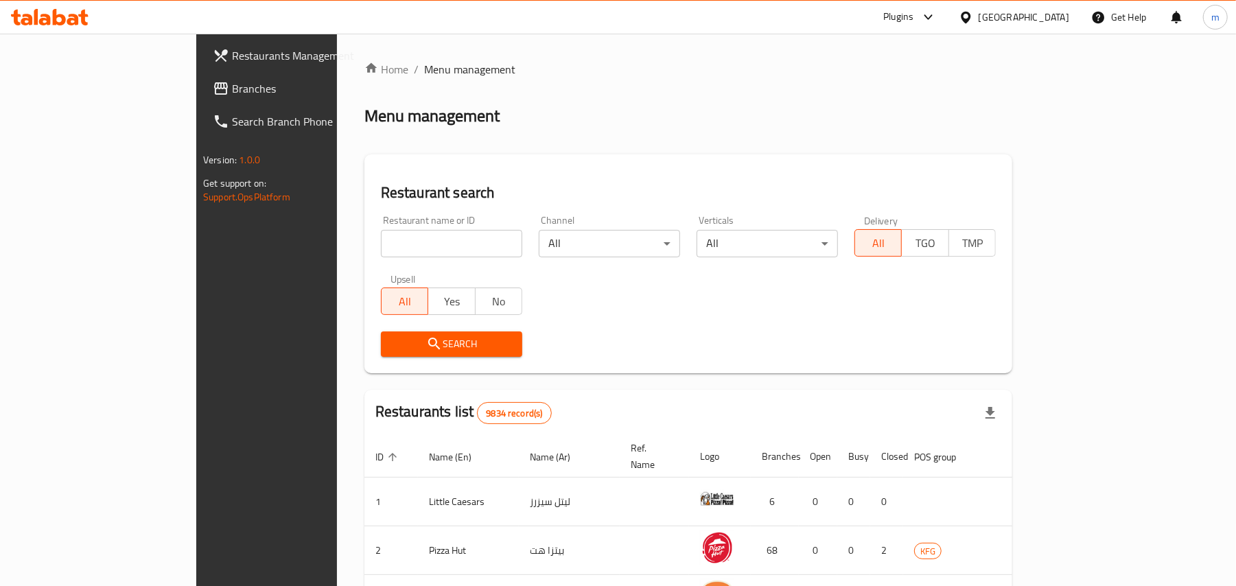
click at [202, 75] on link "Branches" at bounding box center [302, 88] width 201 height 33
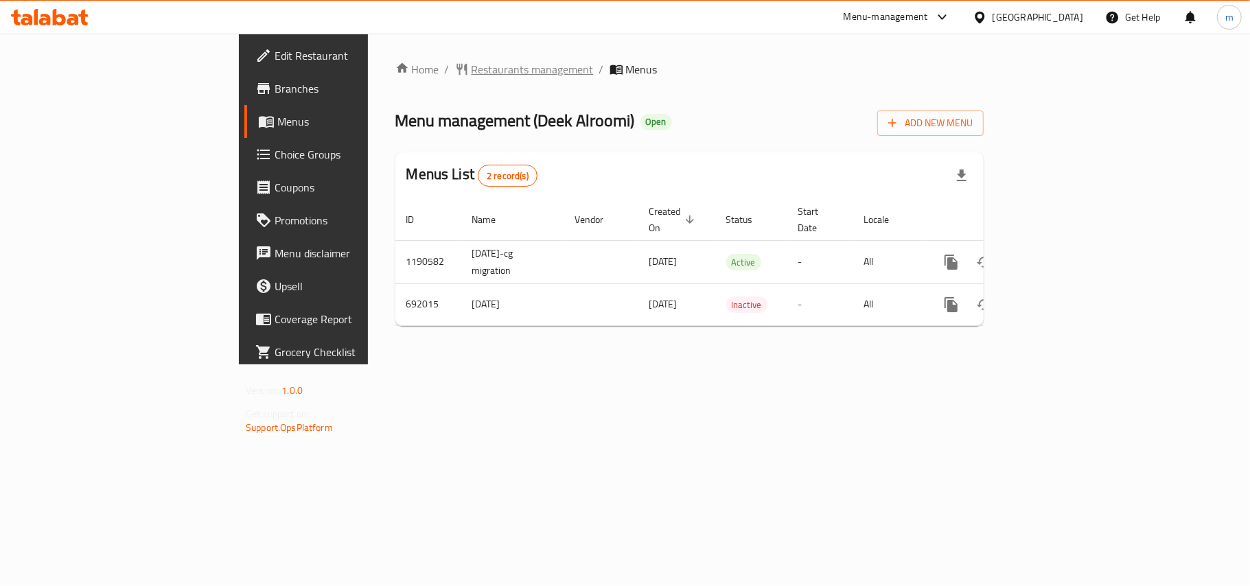
click at [471, 63] on span "Restaurants management" at bounding box center [532, 69] width 122 height 16
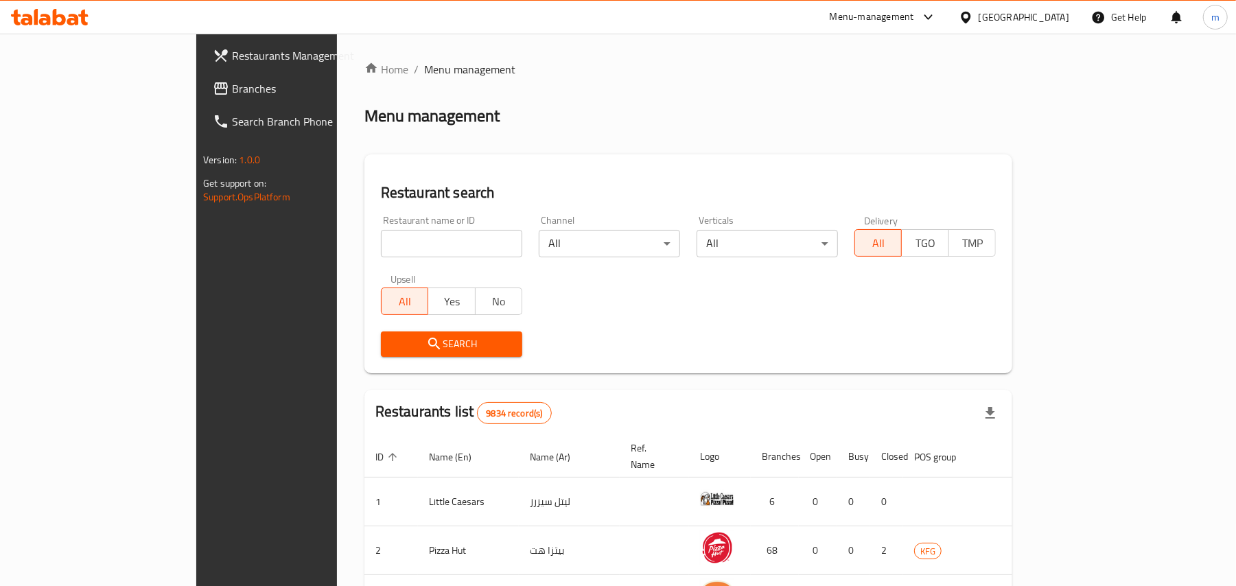
click at [381, 248] on input "search" at bounding box center [451, 243] width 141 height 27
paste input "643360"
type input "643360"
click at [392, 338] on span "Search" at bounding box center [451, 344] width 119 height 17
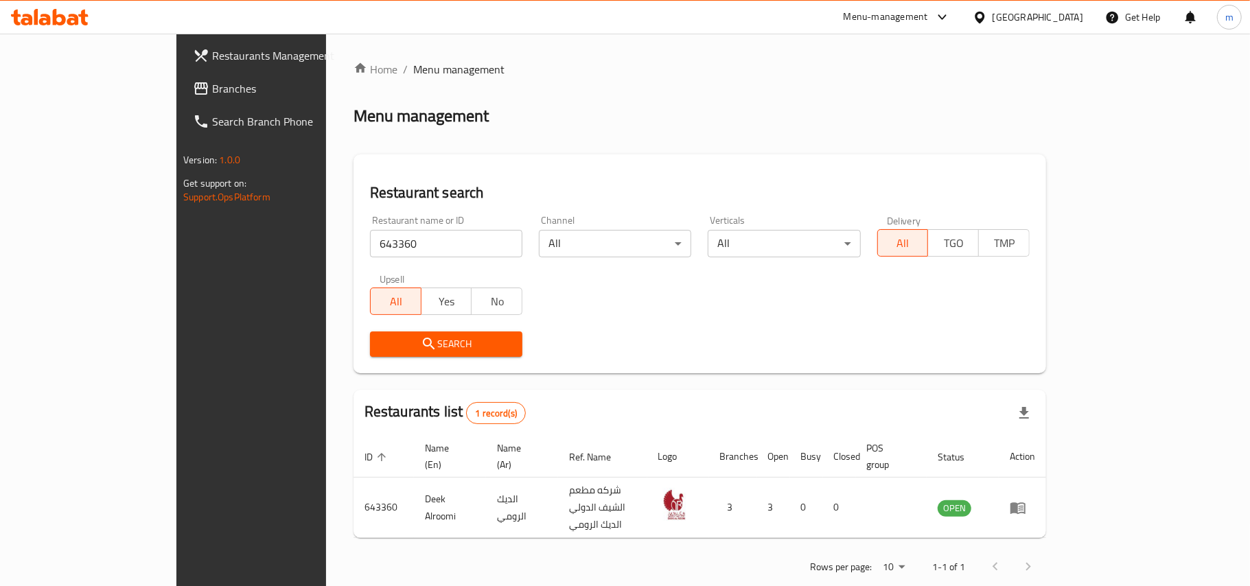
drag, startPoint x: 1051, startPoint y: 12, endPoint x: 1042, endPoint y: 30, distance: 20.3
click at [1053, 14] on div "[GEOGRAPHIC_DATA]" at bounding box center [1027, 17] width 110 height 15
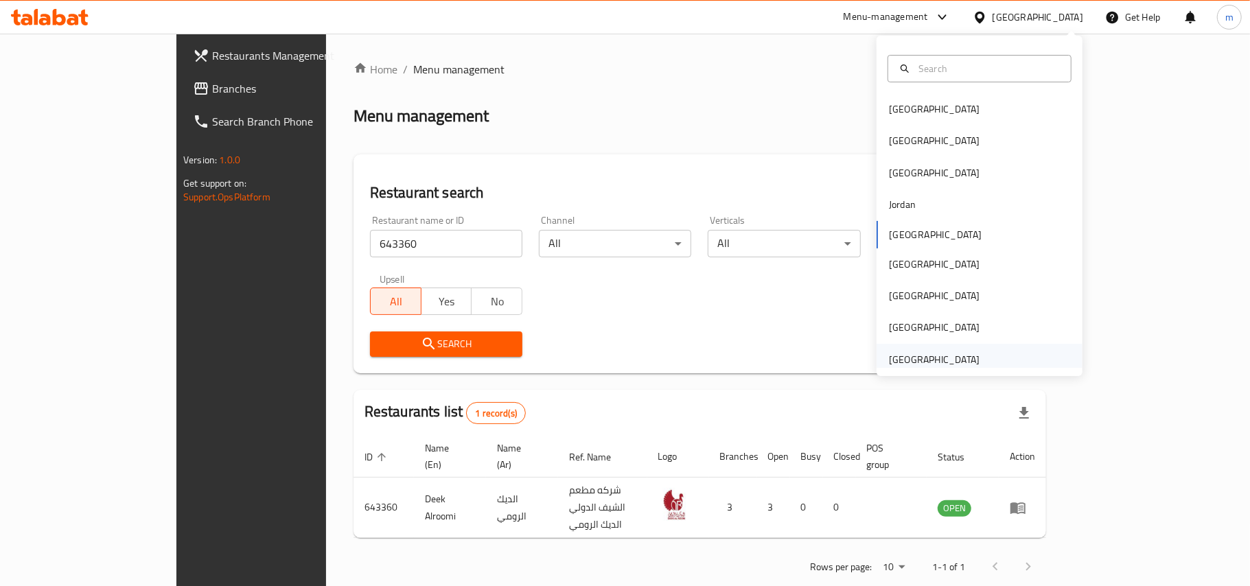
click at [942, 355] on div "[GEOGRAPHIC_DATA]" at bounding box center [934, 359] width 91 height 15
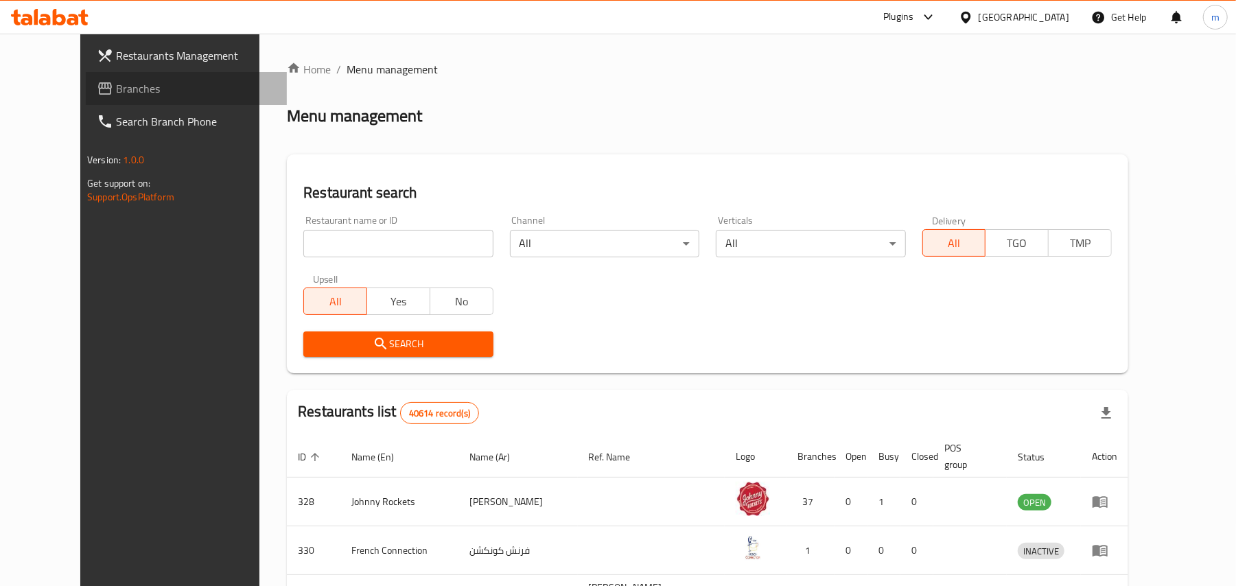
click at [135, 91] on span "Branches" at bounding box center [196, 88] width 160 height 16
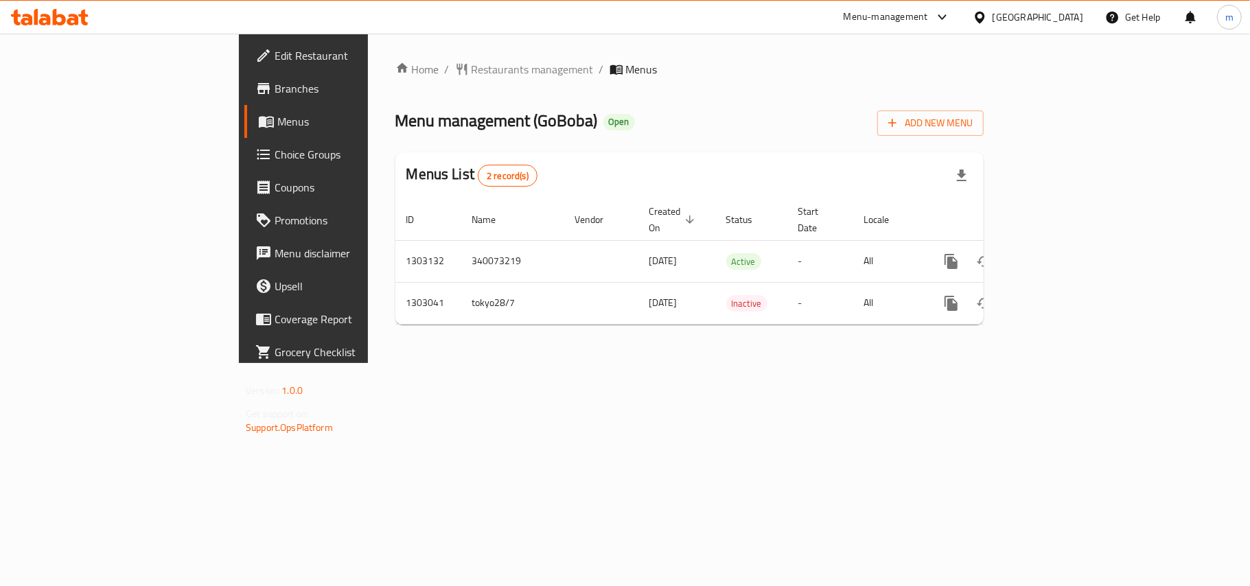
click at [471, 67] on span "Restaurants management" at bounding box center [532, 69] width 122 height 16
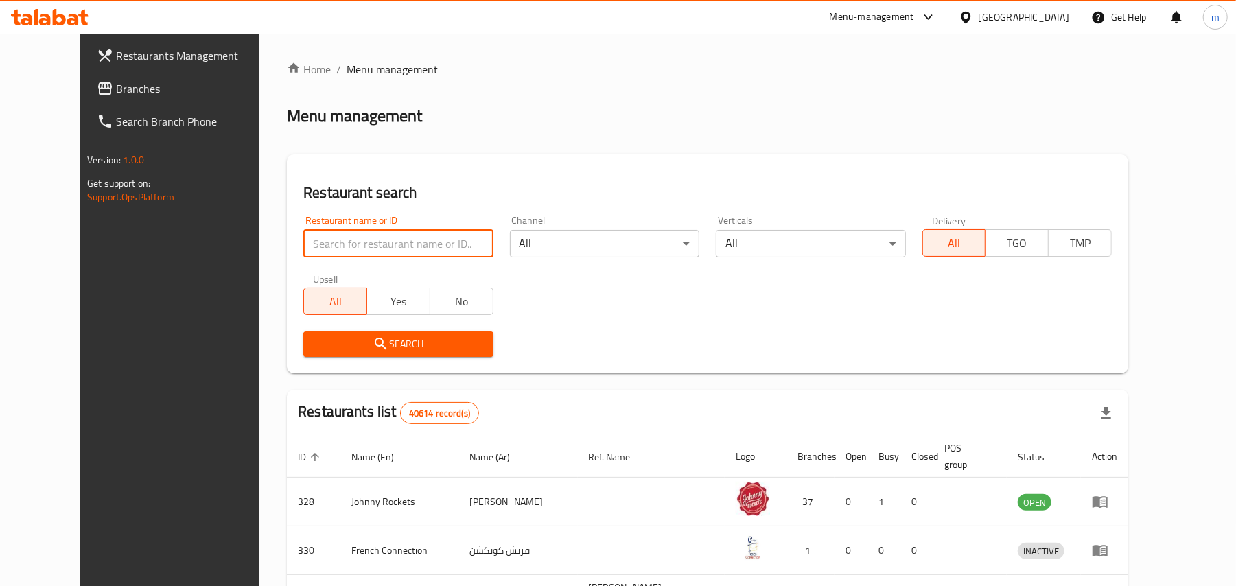
click at [351, 242] on input "search" at bounding box center [397, 243] width 189 height 27
paste input "702665"
type input "702665"
click at [373, 342] on icon "submit" at bounding box center [381, 344] width 16 height 16
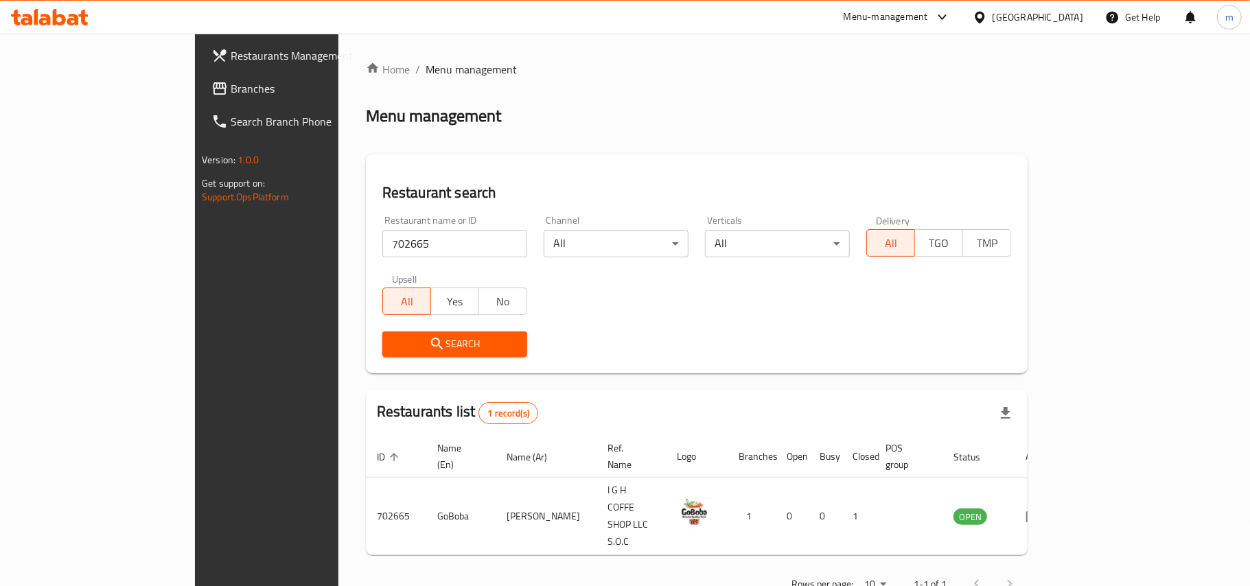
click at [1024, 22] on div "[GEOGRAPHIC_DATA]" at bounding box center [1037, 17] width 91 height 15
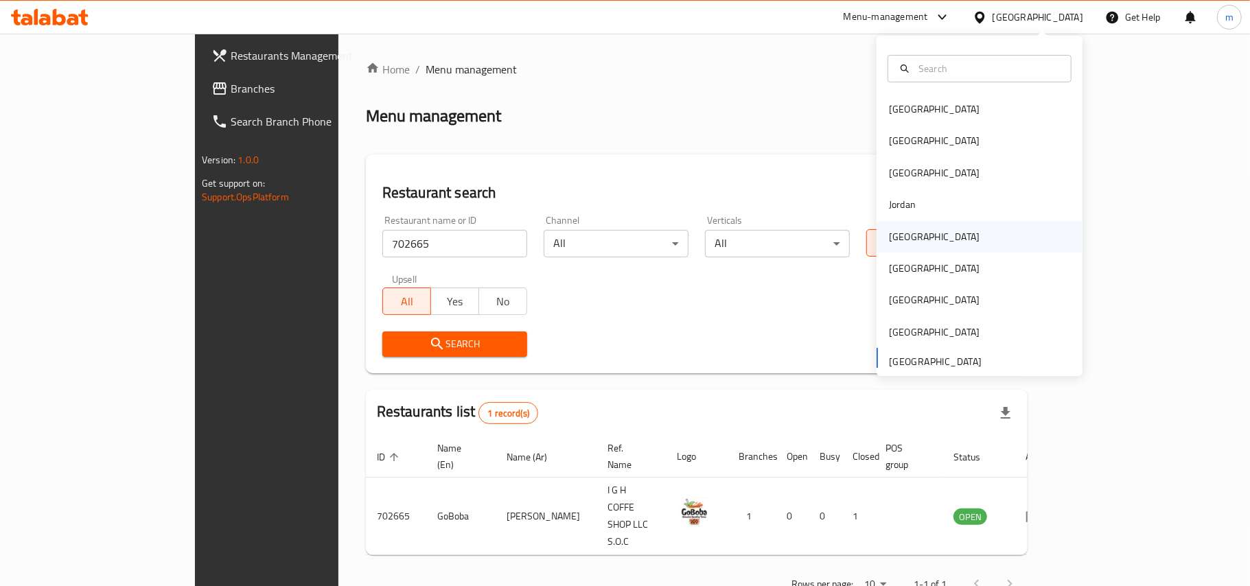
click at [970, 245] on div "[GEOGRAPHIC_DATA]" at bounding box center [979, 237] width 206 height 32
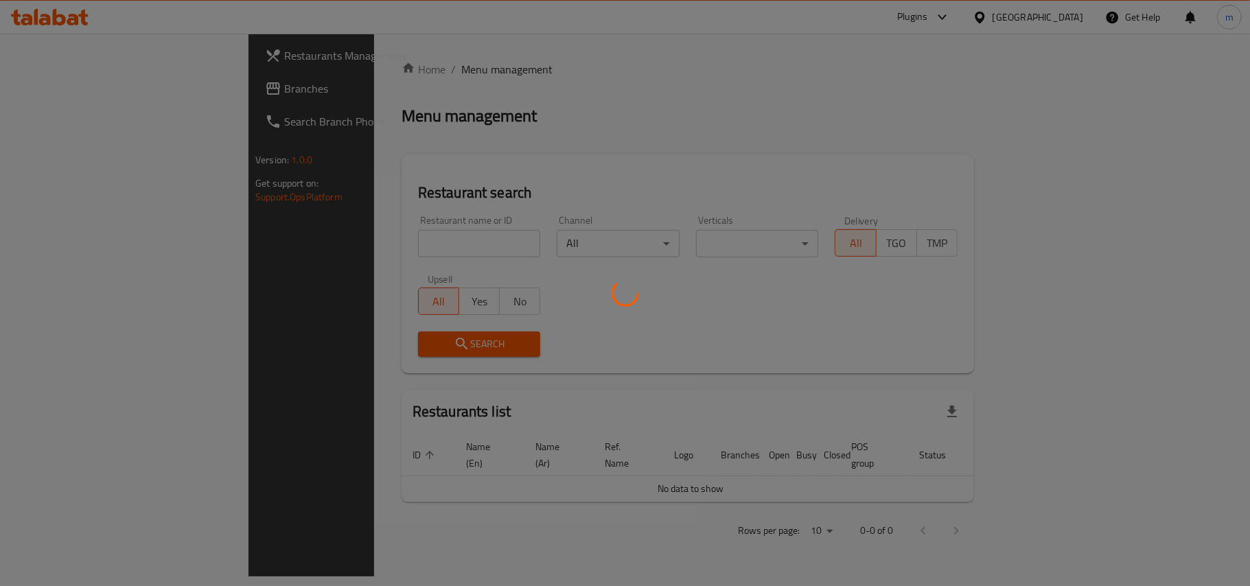
click at [104, 93] on div at bounding box center [625, 293] width 1250 height 586
click at [74, 91] on div at bounding box center [625, 293] width 1250 height 586
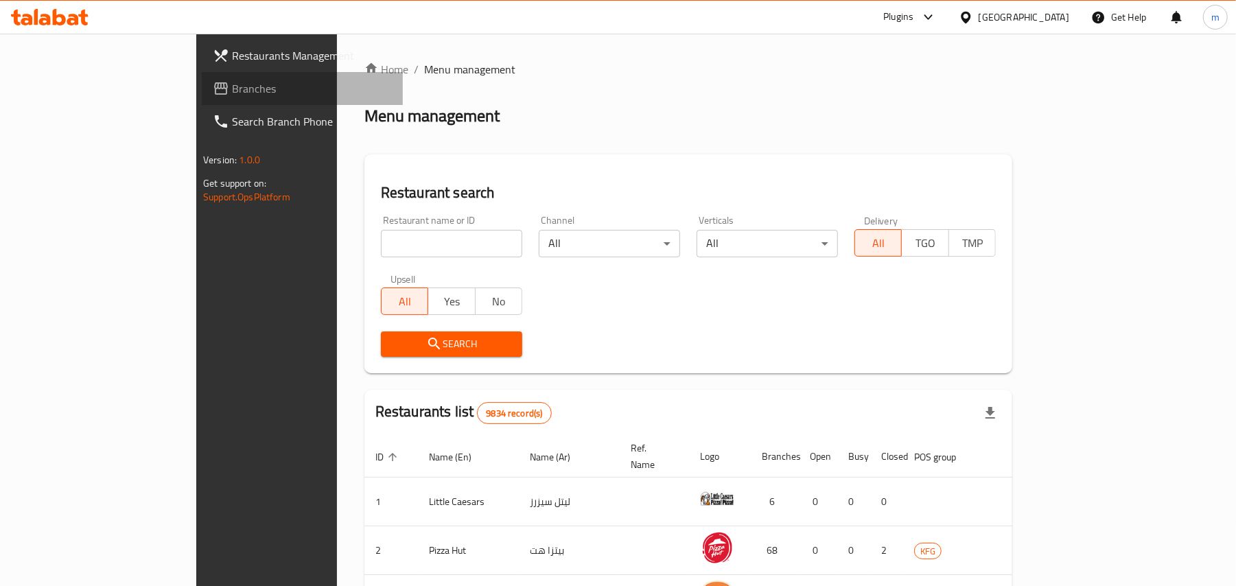
click at [232, 81] on span "Branches" at bounding box center [312, 88] width 160 height 16
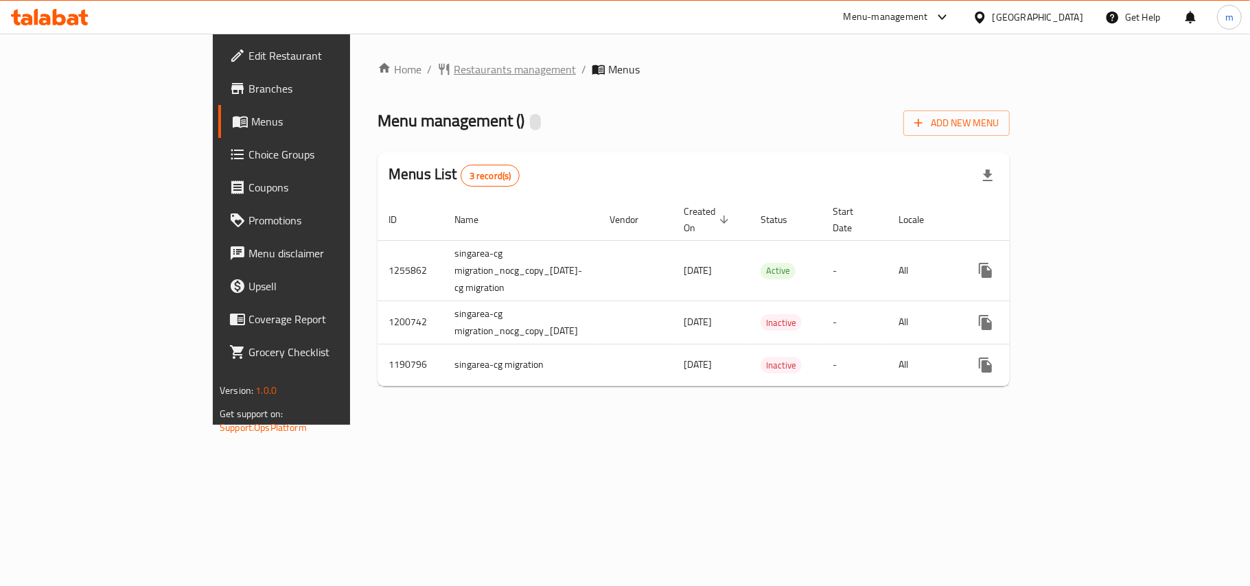
click at [454, 69] on span "Restaurants management" at bounding box center [515, 69] width 122 height 16
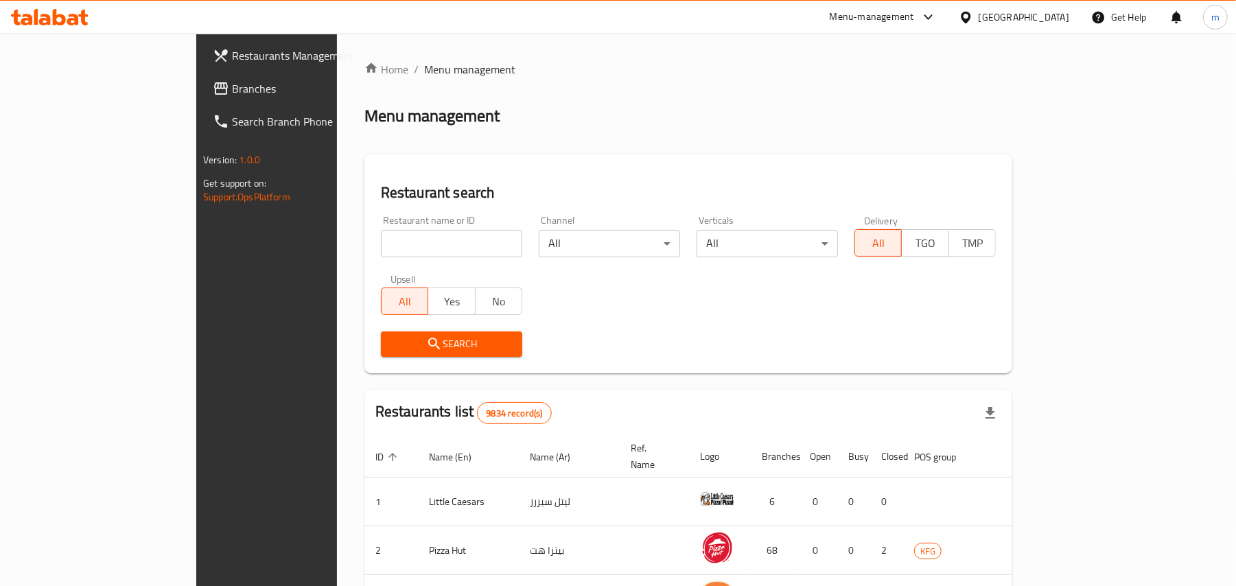
click at [266, 237] on div at bounding box center [618, 293] width 1236 height 586
click at [381, 237] on input "search" at bounding box center [451, 243] width 141 height 27
paste input "623221"
type input "623221"
click at [392, 338] on span "Search" at bounding box center [451, 344] width 119 height 17
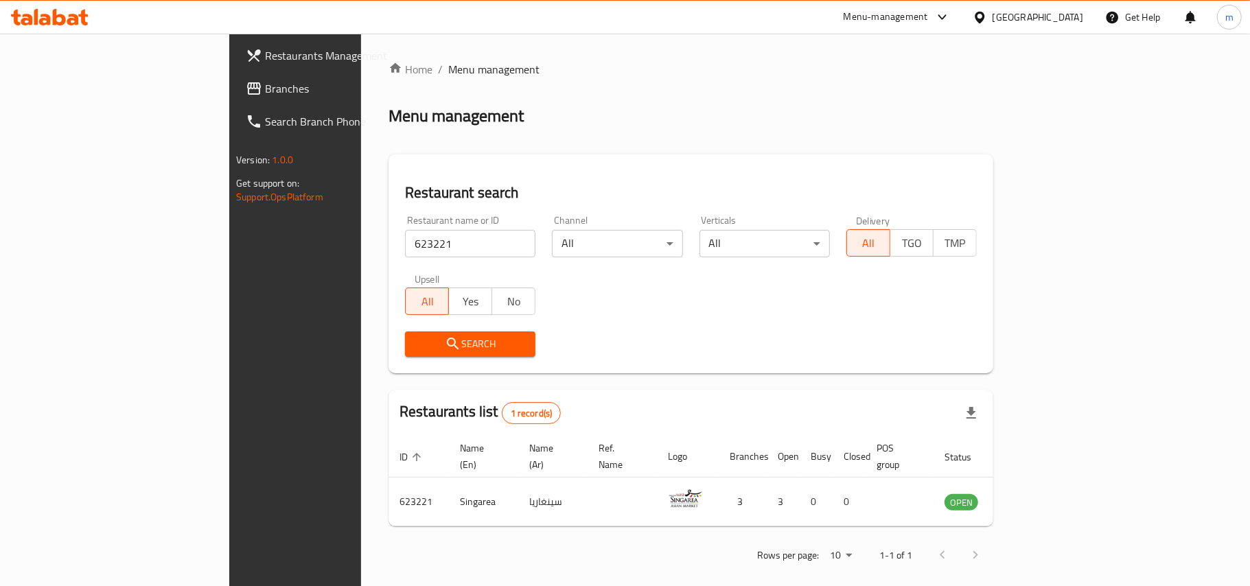
click at [987, 14] on icon at bounding box center [979, 17] width 14 height 14
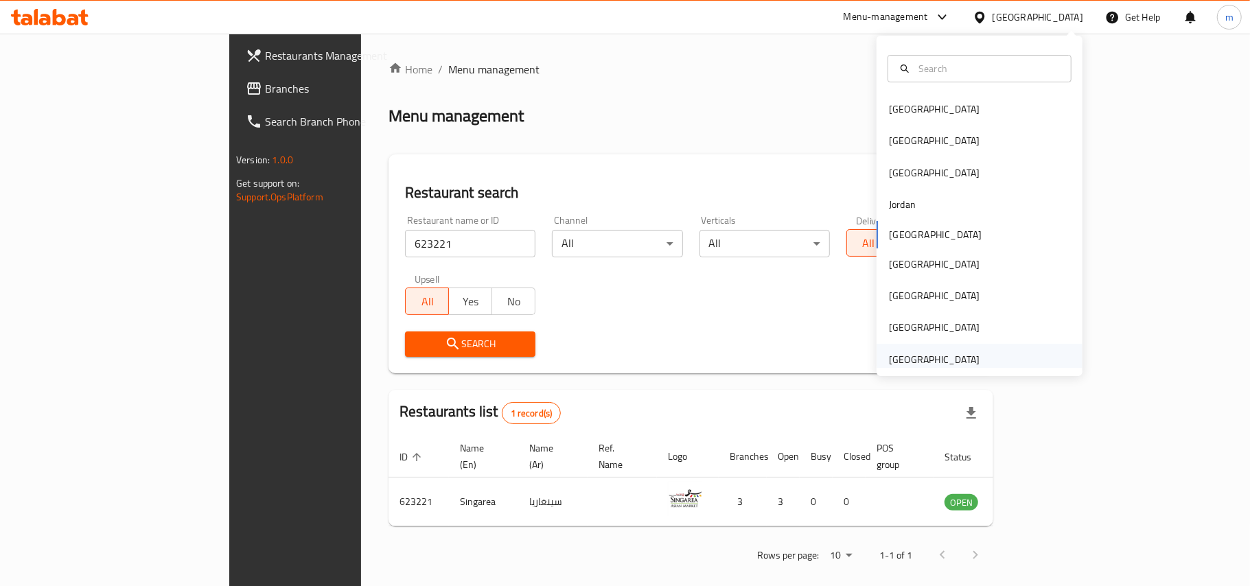
click at [1011, 351] on div "[GEOGRAPHIC_DATA]" at bounding box center [979, 360] width 206 height 32
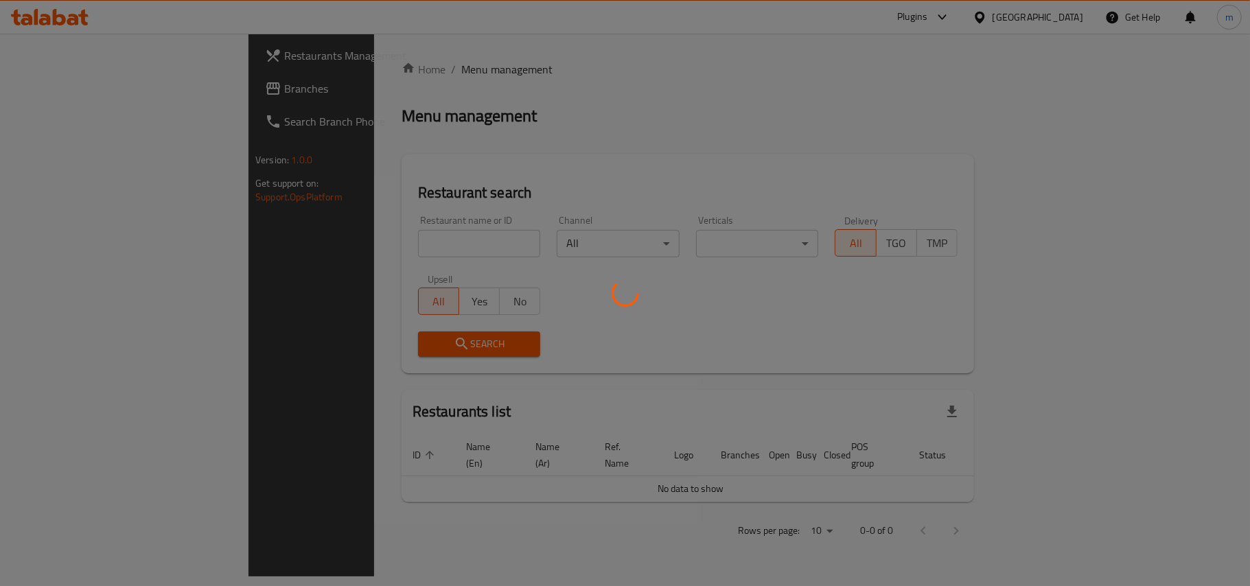
click at [147, 100] on div at bounding box center [625, 293] width 1250 height 586
click at [155, 80] on div at bounding box center [625, 293] width 1250 height 586
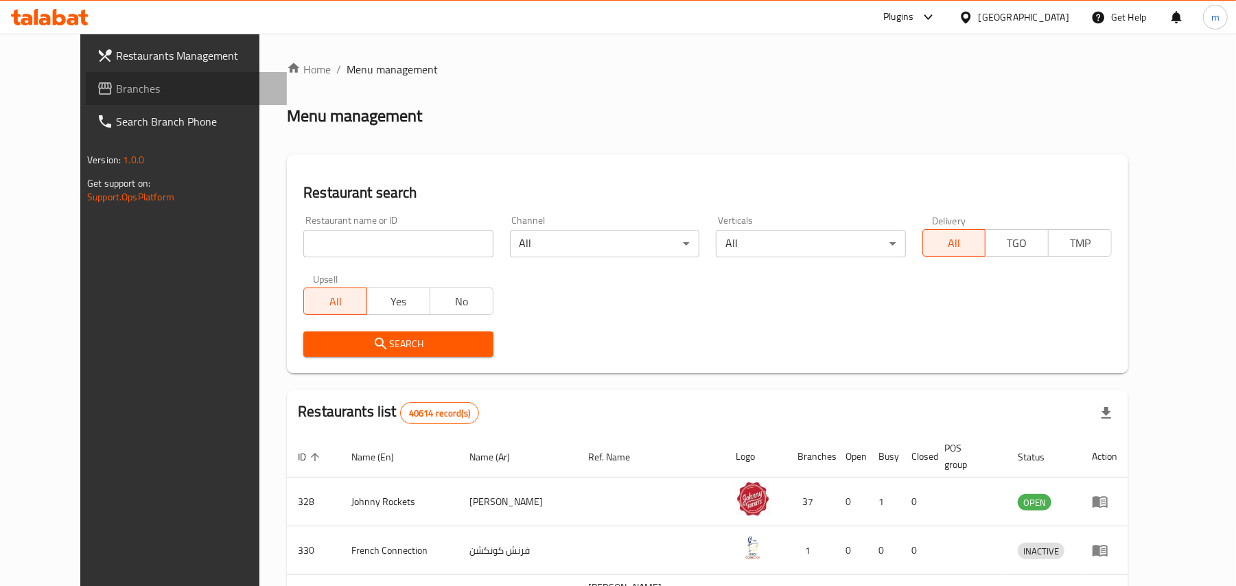
click at [155, 80] on span "Branches" at bounding box center [196, 88] width 160 height 16
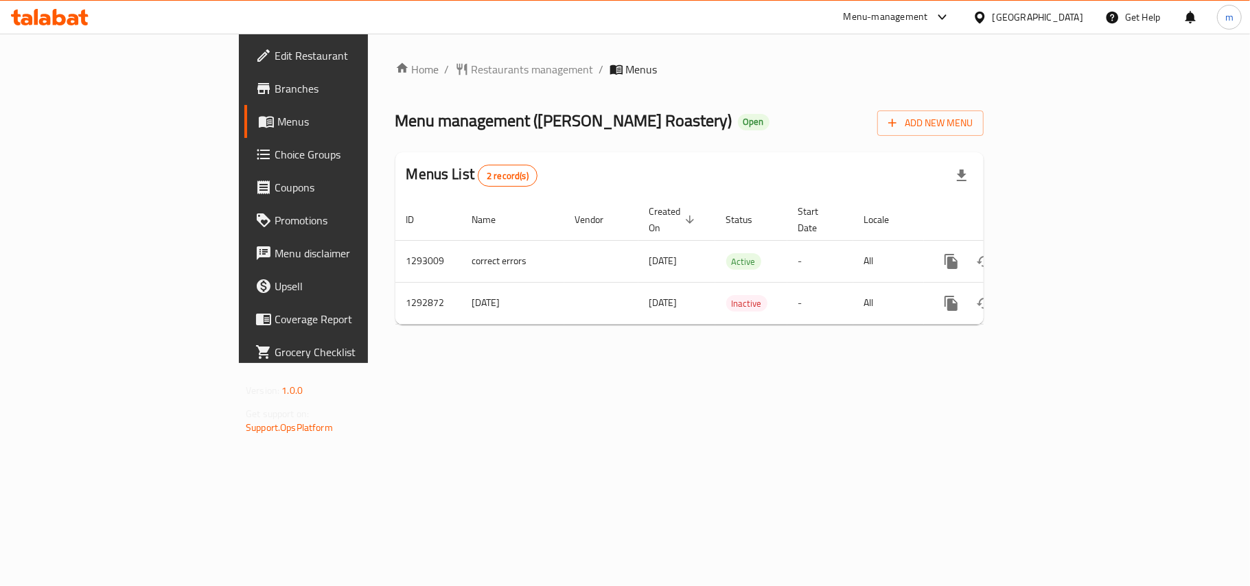
click at [471, 71] on span "Restaurants management" at bounding box center [532, 69] width 122 height 16
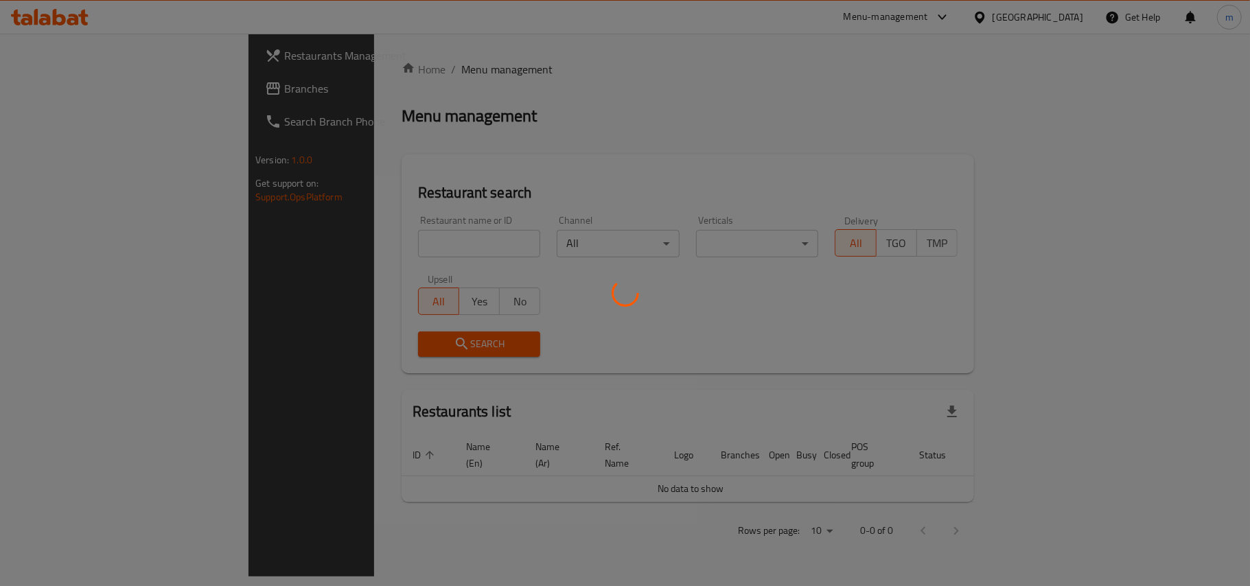
click at [336, 242] on div at bounding box center [625, 293] width 1250 height 586
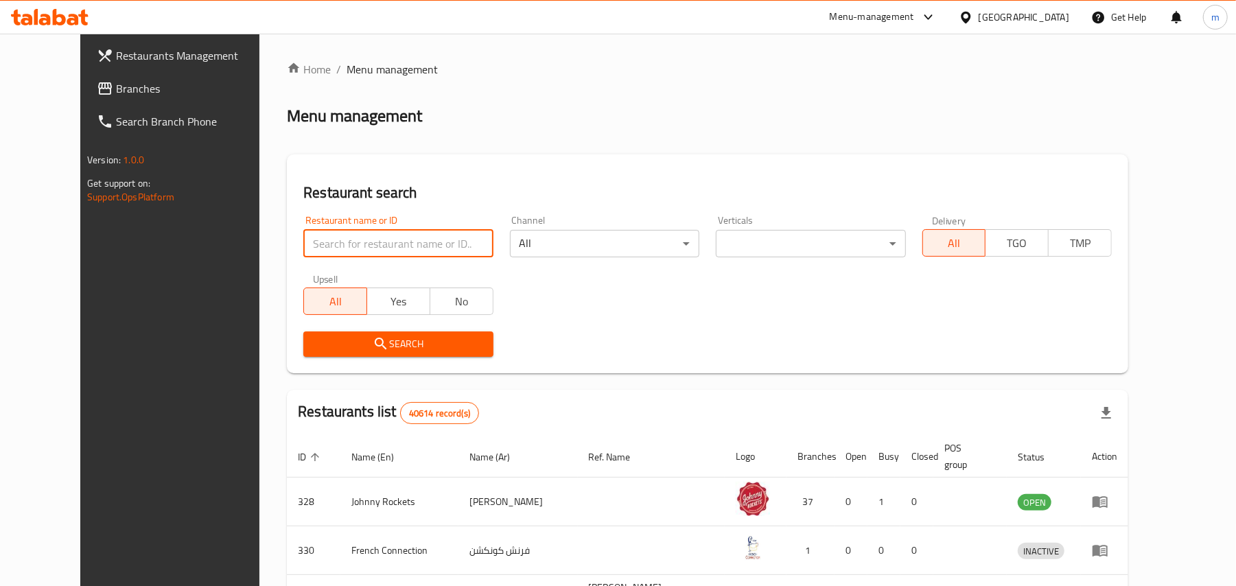
click at [336, 245] on input "search" at bounding box center [397, 243] width 189 height 27
paste input "699221"
type input "699221"
click at [356, 334] on button "Search" at bounding box center [397, 343] width 189 height 25
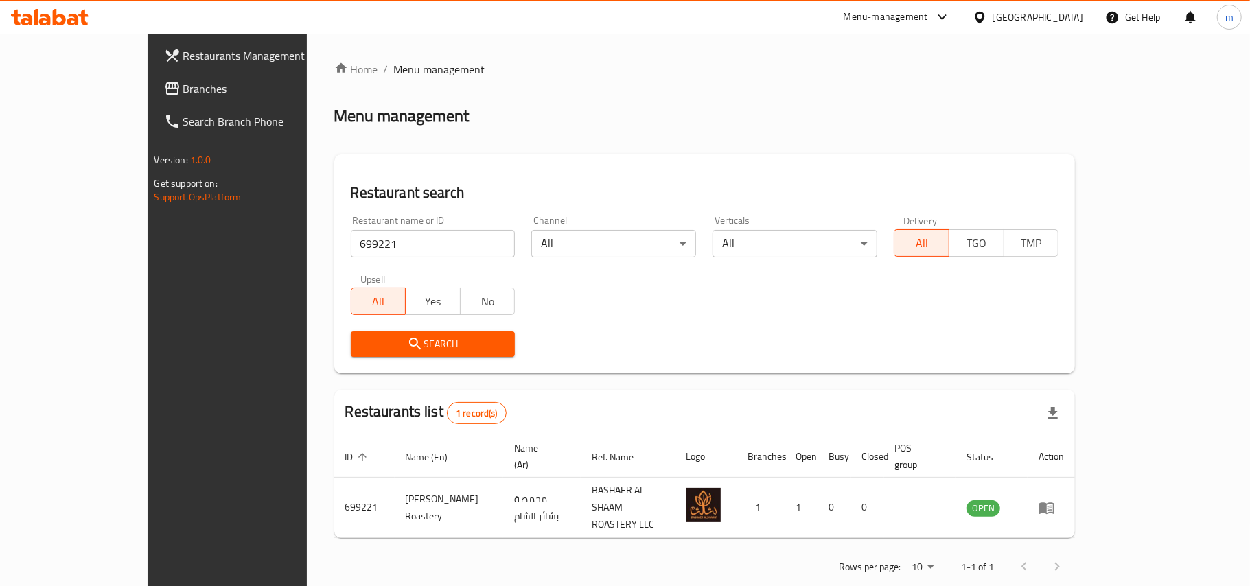
click at [183, 81] on span "Branches" at bounding box center [264, 88] width 162 height 16
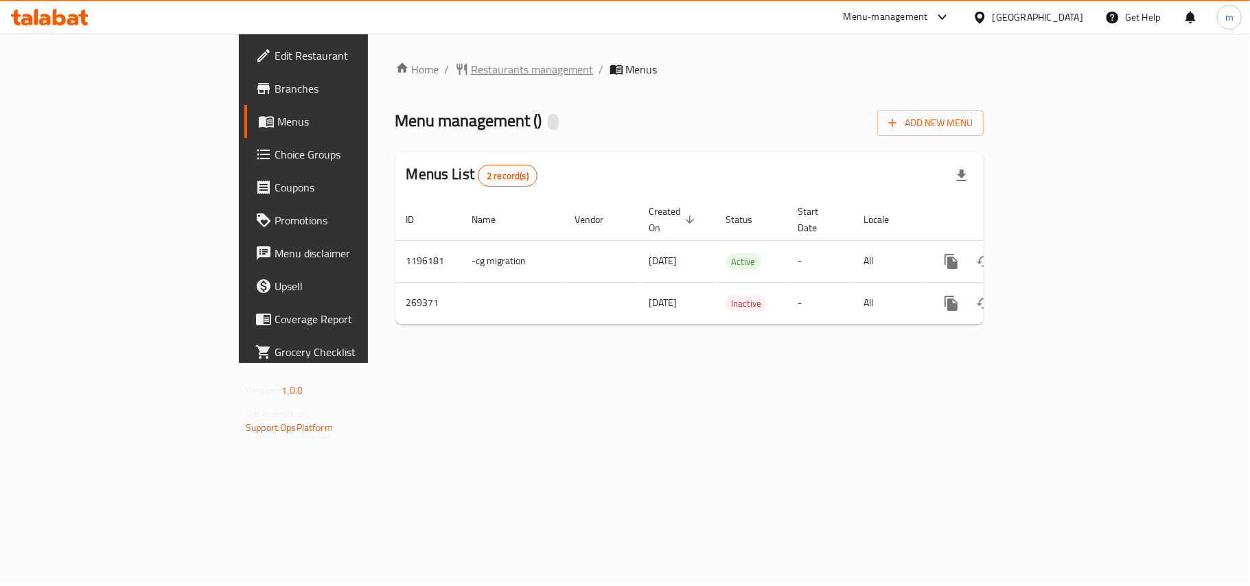
click at [471, 67] on span "Restaurants management" at bounding box center [532, 69] width 122 height 16
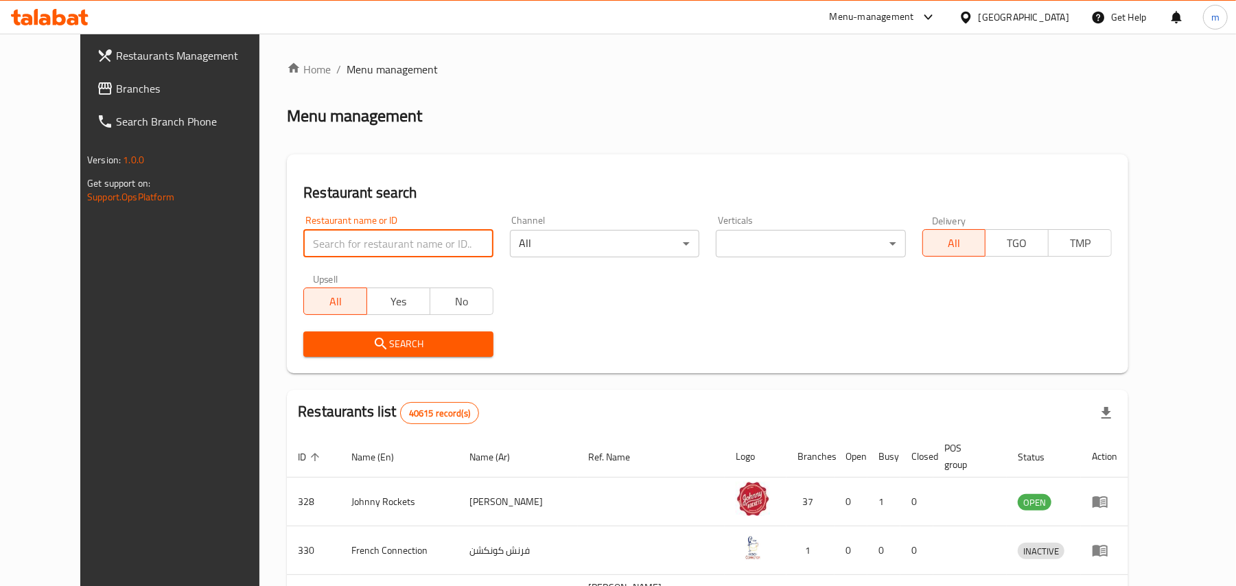
click at [303, 242] on input "search" at bounding box center [397, 243] width 189 height 27
paste input "627739"
type input "627739"
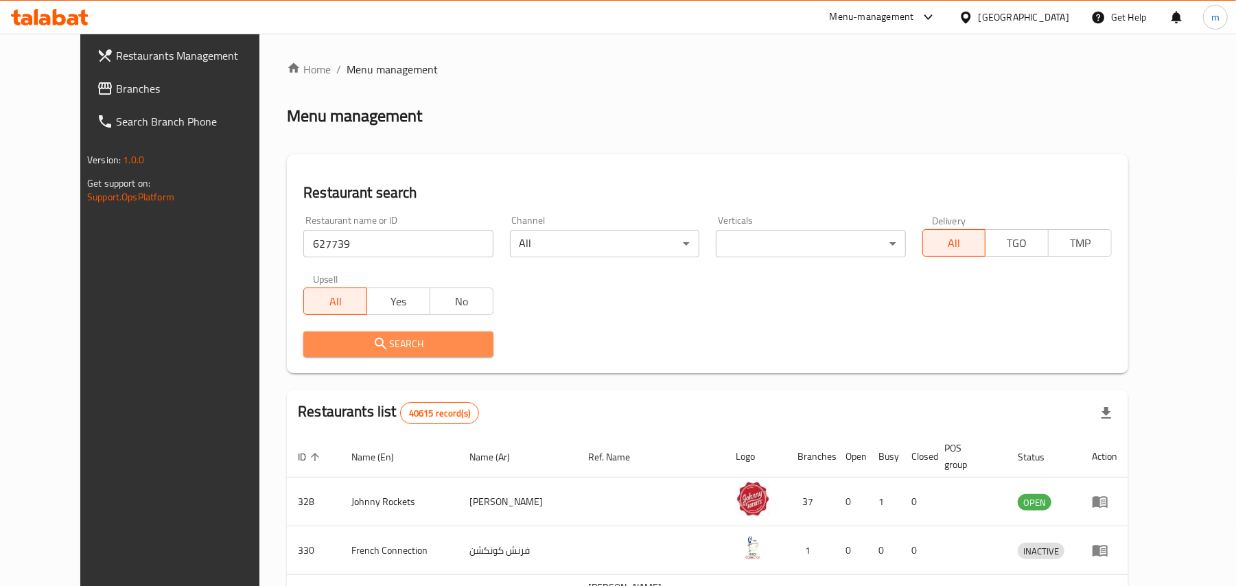
click at [314, 336] on span "Search" at bounding box center [397, 344] width 167 height 17
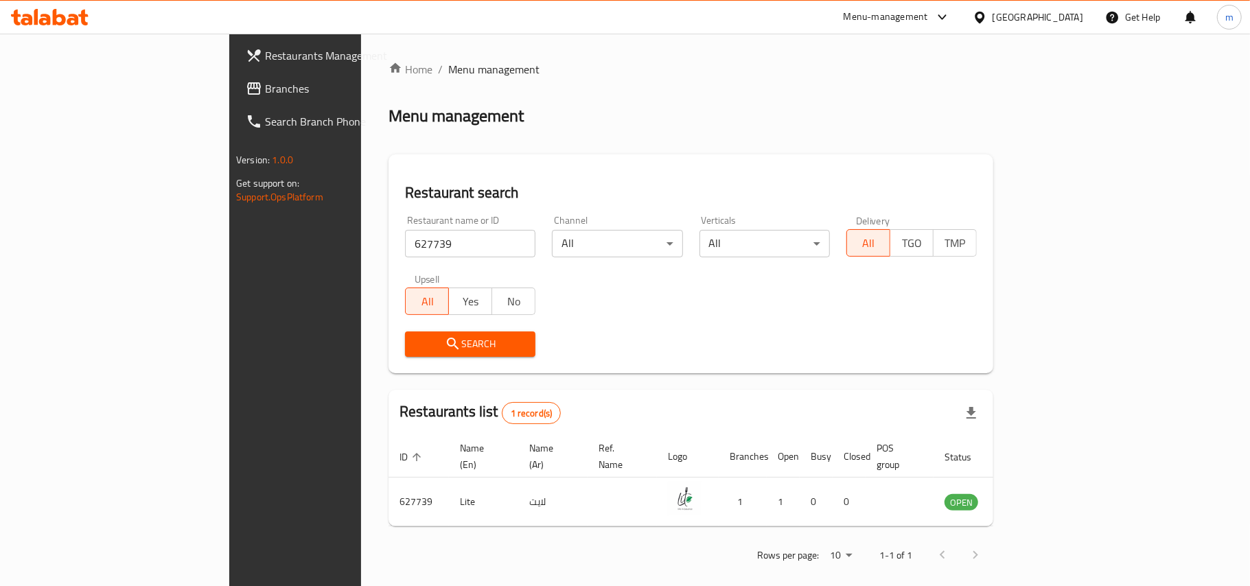
click at [1011, 21] on div "[GEOGRAPHIC_DATA]" at bounding box center [1037, 17] width 91 height 15
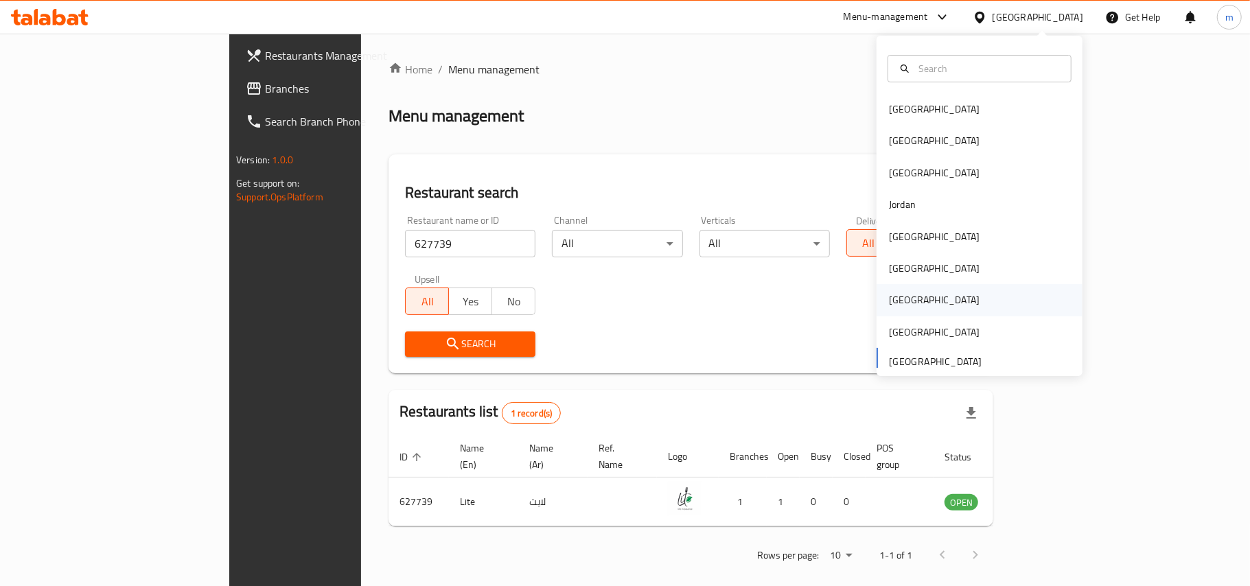
click at [964, 302] on div "[GEOGRAPHIC_DATA]" at bounding box center [979, 300] width 206 height 32
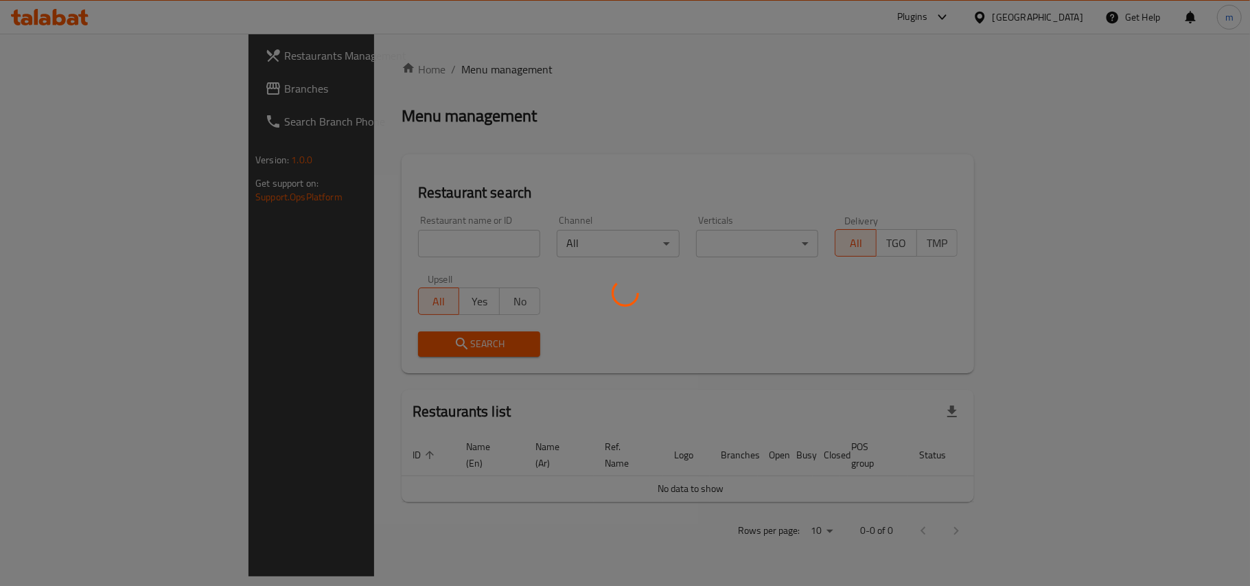
click at [83, 80] on div at bounding box center [625, 293] width 1250 height 586
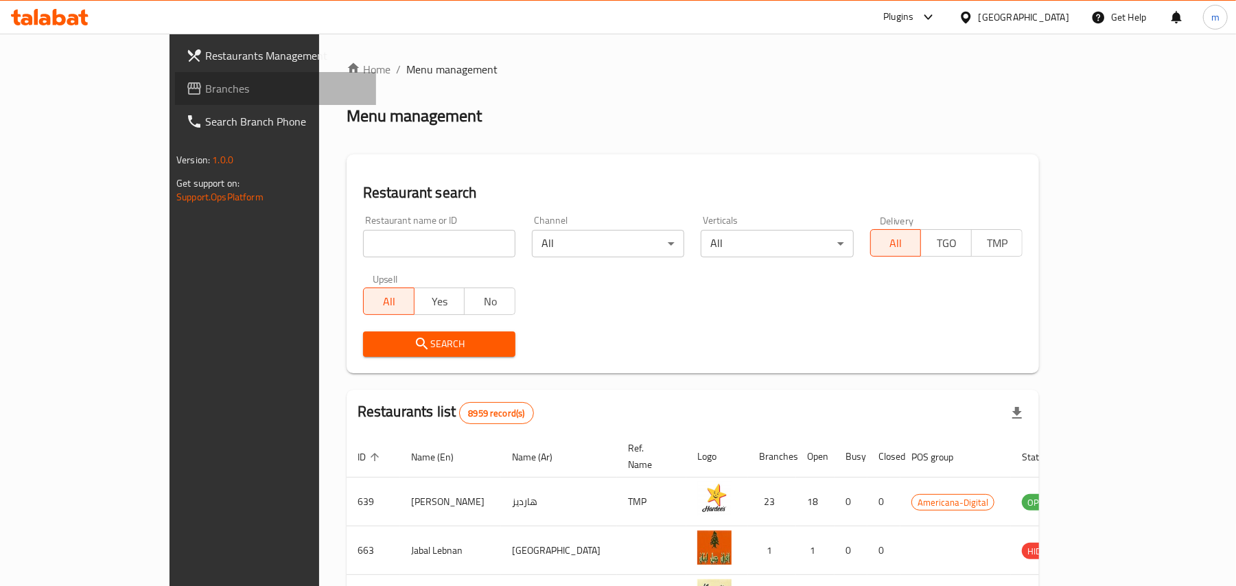
click at [205, 80] on span "Branches" at bounding box center [285, 88] width 160 height 16
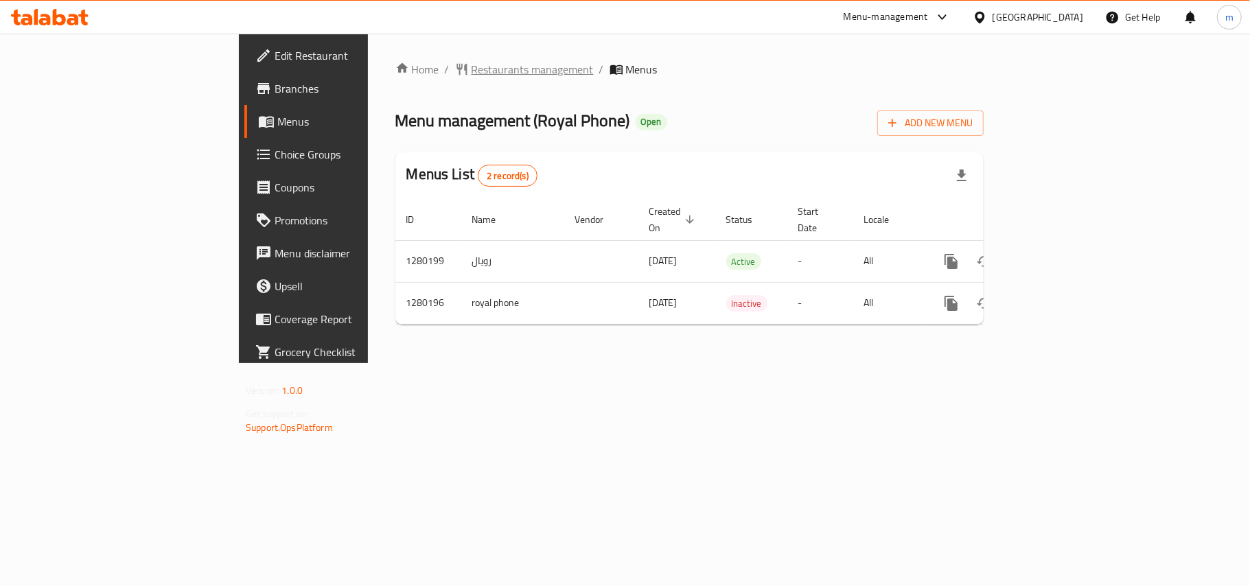
click at [471, 64] on span "Restaurants management" at bounding box center [532, 69] width 122 height 16
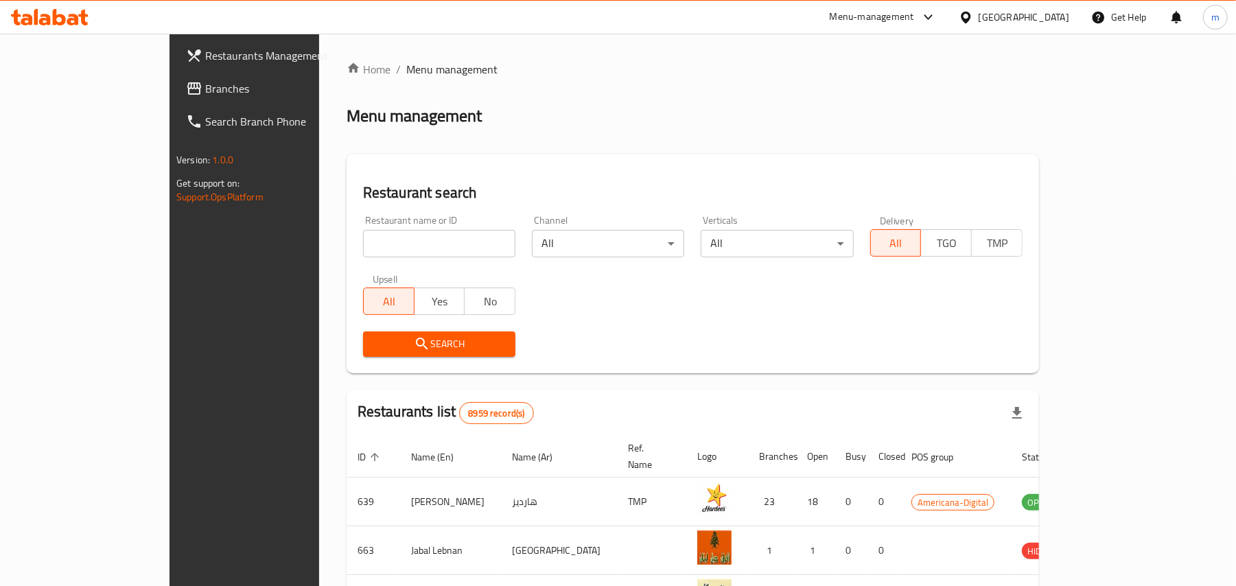
click at [347, 239] on div "Home / Menu management Menu management Restaurant search Restaurant name or ID …" at bounding box center [693, 503] width 692 height 884
click at [363, 242] on input "search" at bounding box center [439, 243] width 152 height 27
paste input "693619"
type input "693619"
click at [374, 336] on span "Search" at bounding box center [439, 344] width 130 height 17
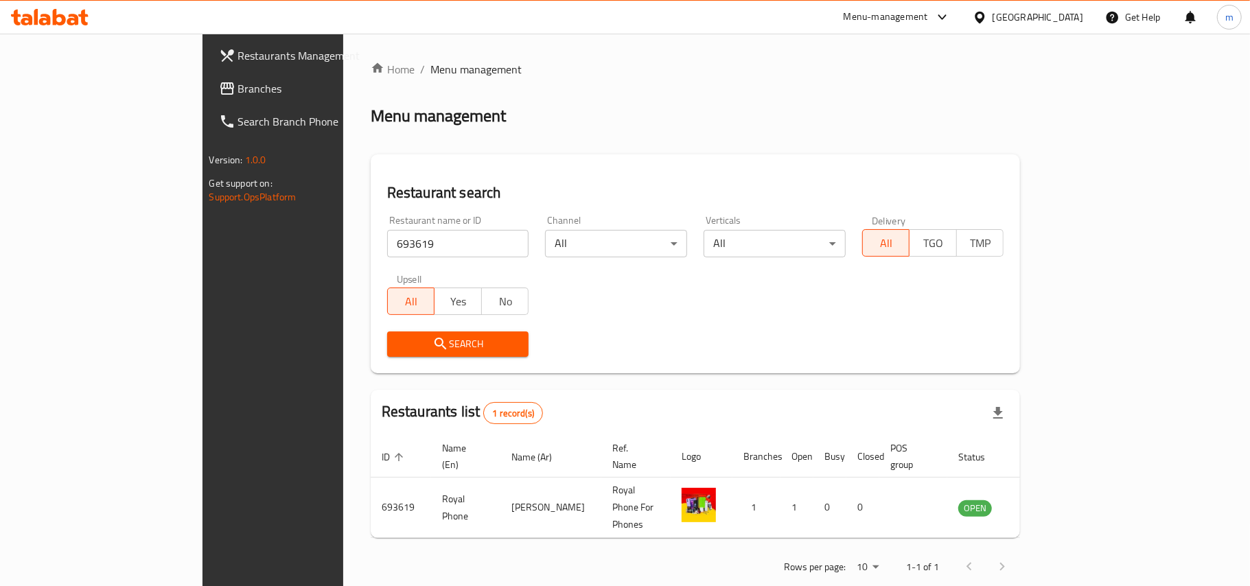
click at [1067, 10] on div "[GEOGRAPHIC_DATA]" at bounding box center [1037, 17] width 91 height 15
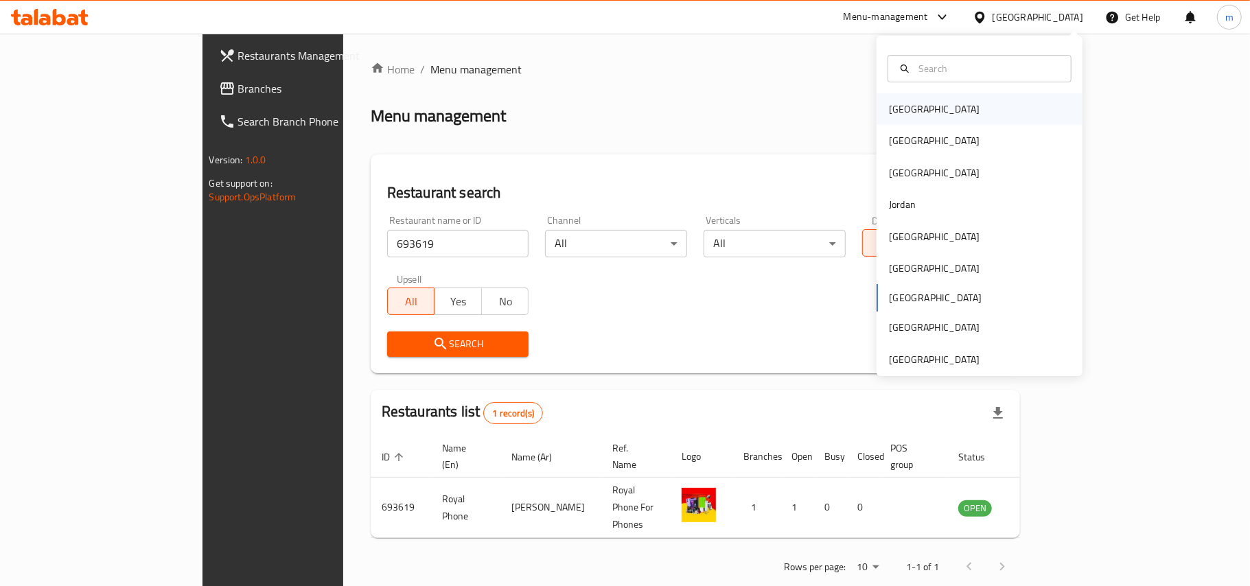
click at [958, 108] on div "[GEOGRAPHIC_DATA]" at bounding box center [979, 109] width 206 height 32
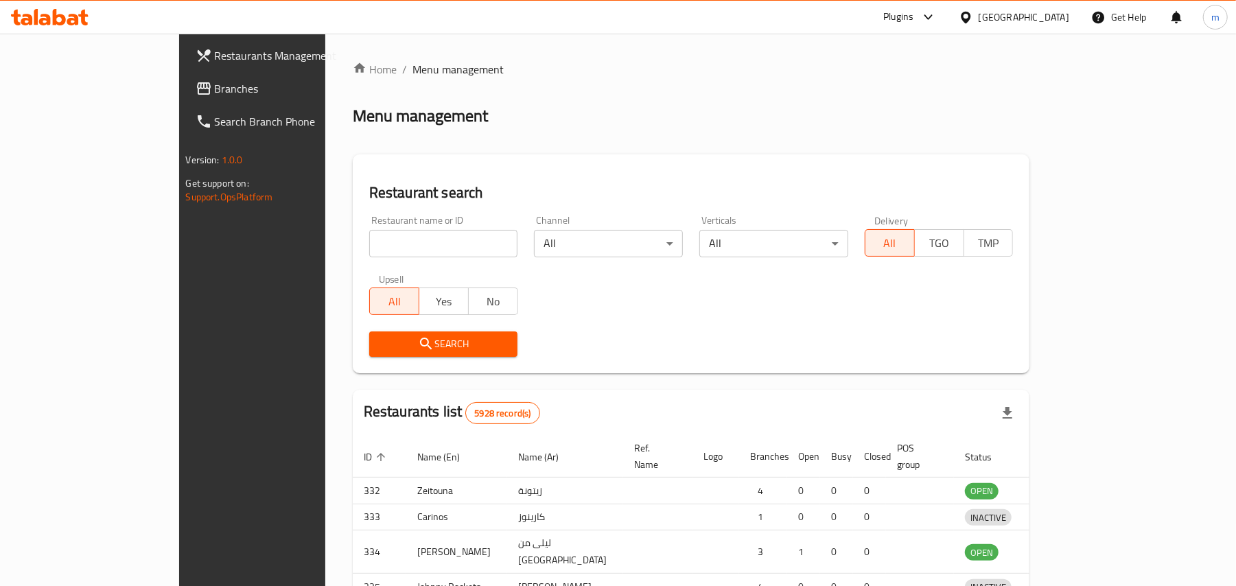
click at [179, 97] on div "Restaurants Management Branches Search Branch Phone Version: 1.0.0 Get support …" at bounding box center [618, 442] width 878 height 816
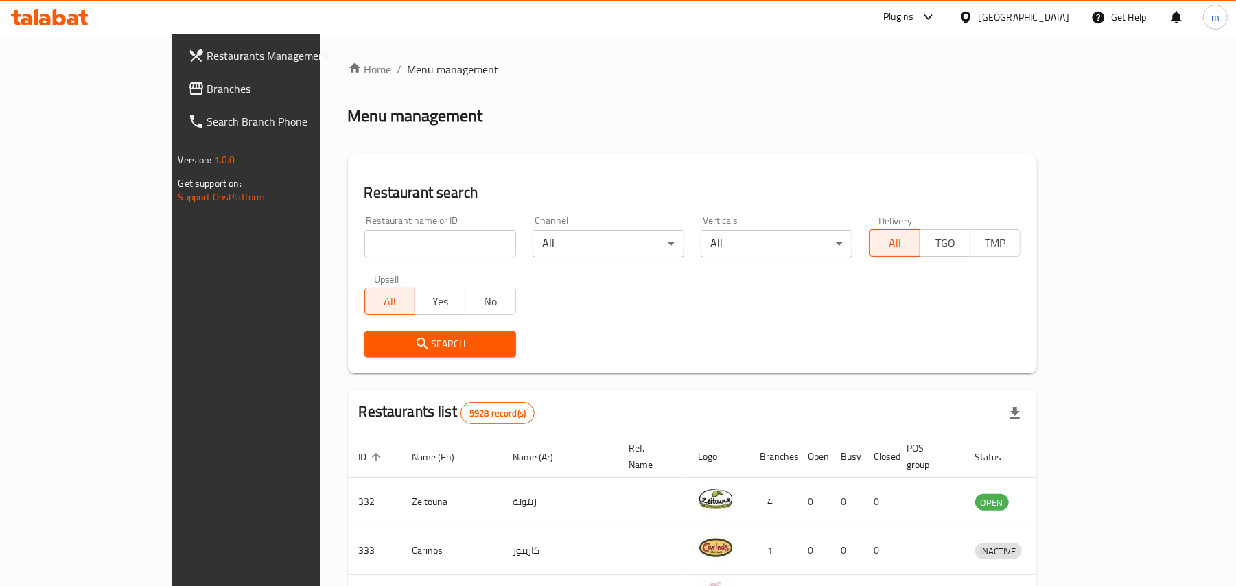
click at [177, 97] on link "Branches" at bounding box center [277, 88] width 201 height 33
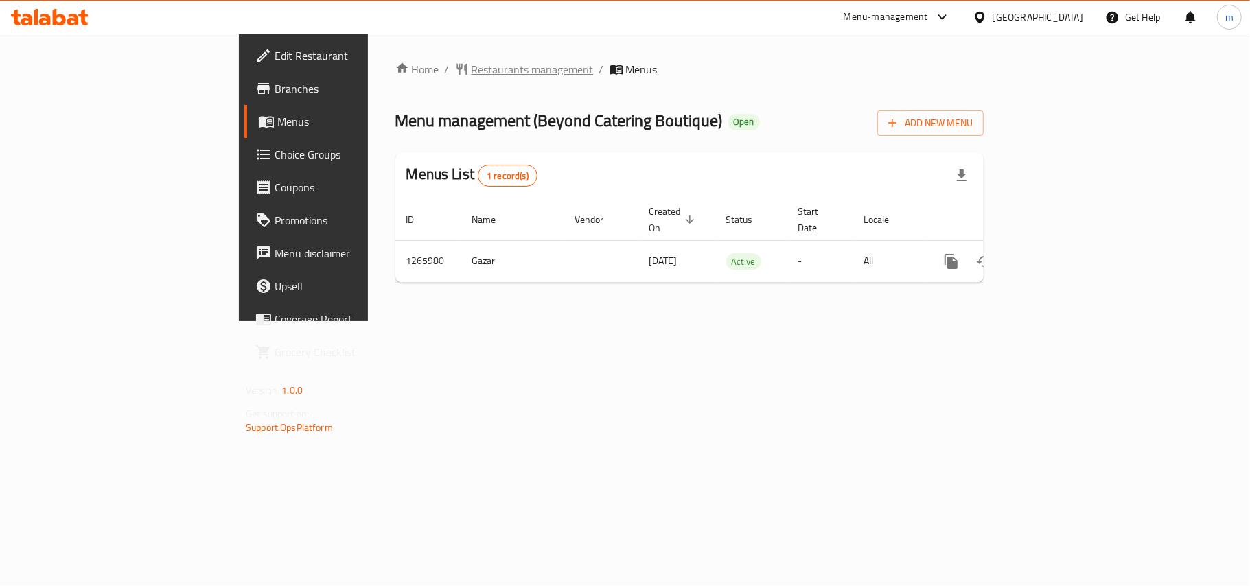
click span "Restaurants management"
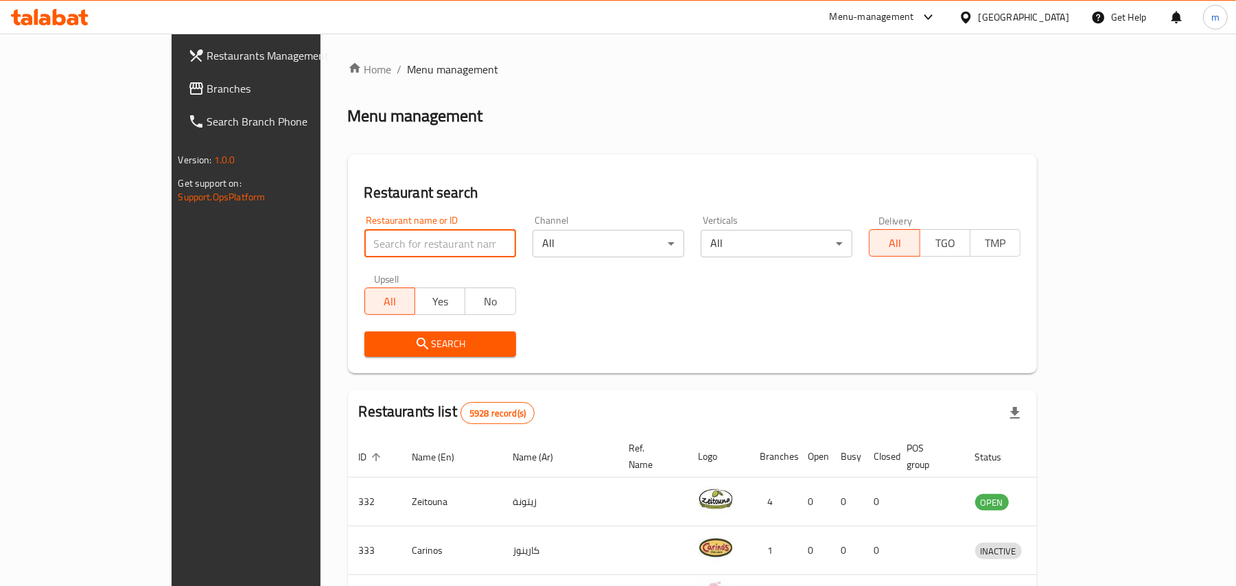
click input "search"
paste input "687081"
type input "687081"
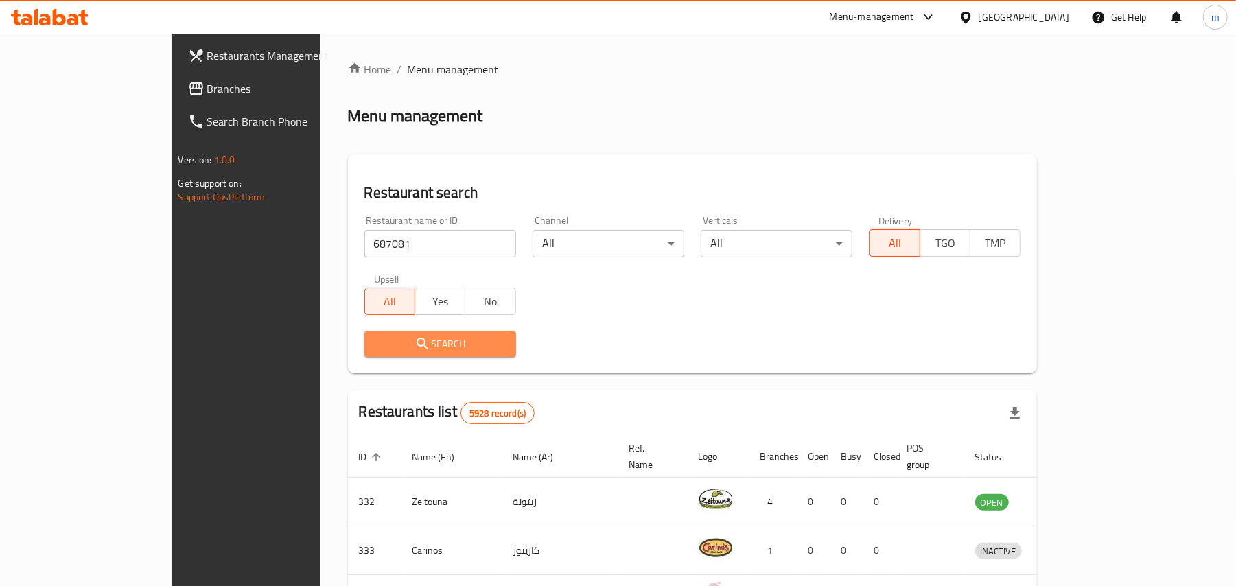
click button "Search"
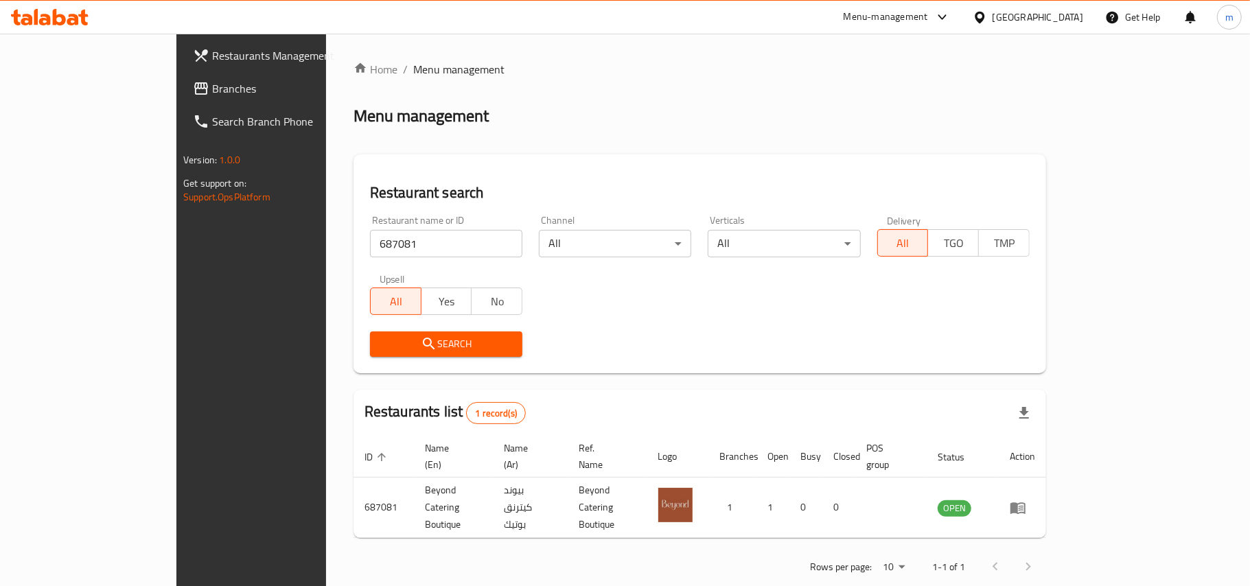
click icon
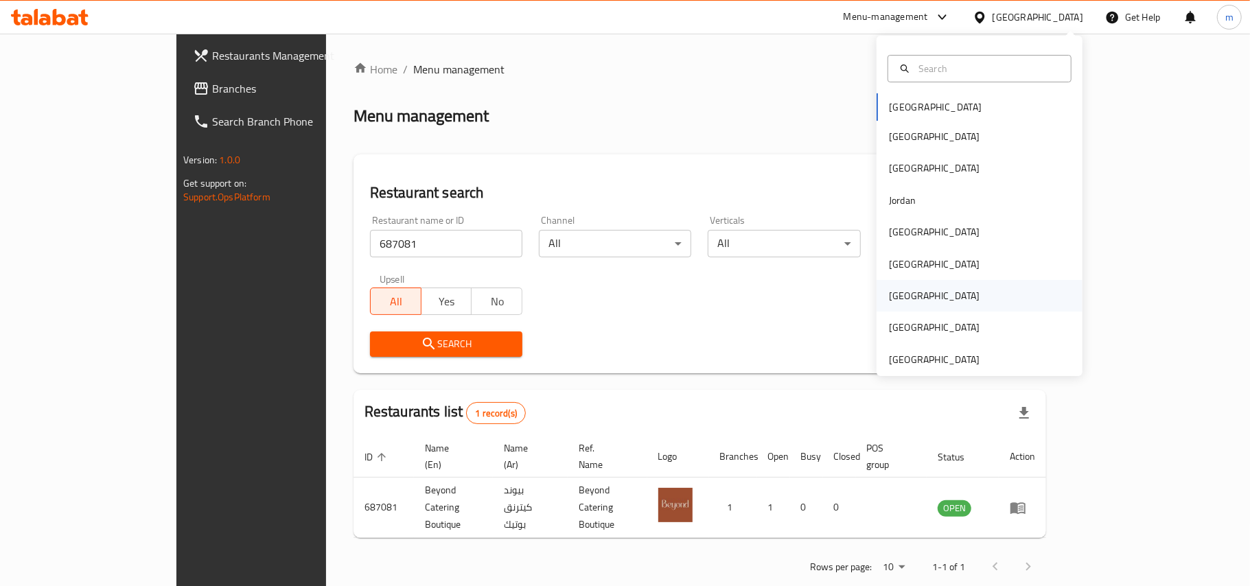
drag, startPoint x: 967, startPoint y: 283, endPoint x: 959, endPoint y: 292, distance: 12.7
click div "[GEOGRAPHIC_DATA]"
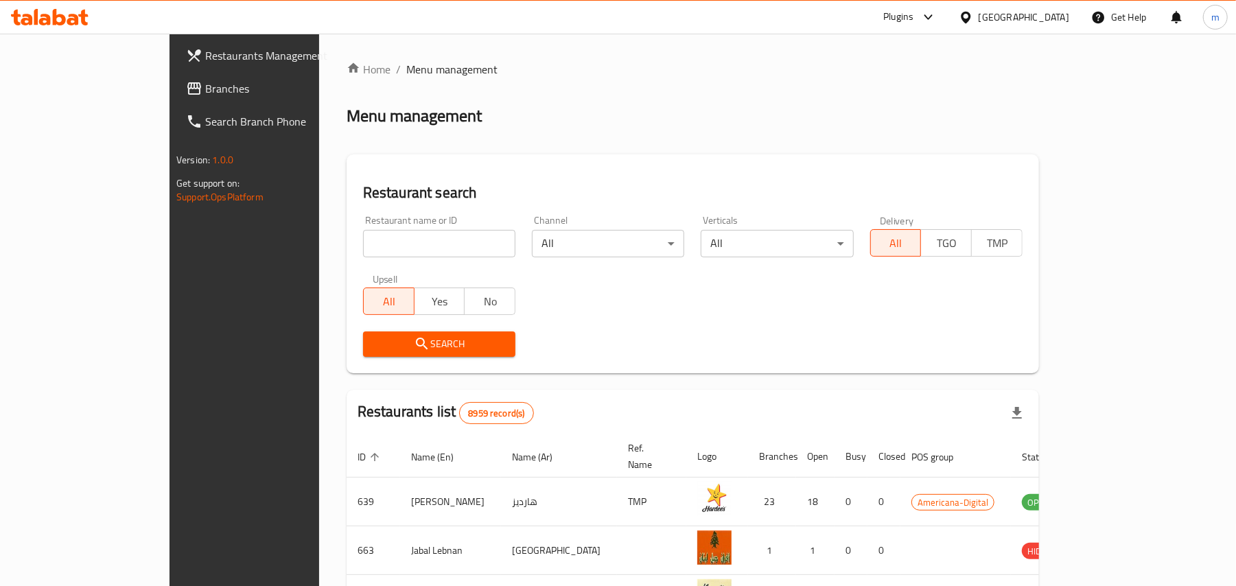
click div "Restaurants Management Branches Search Branch Phone Version: 1.0.0 Get support …"
click span "Branches"
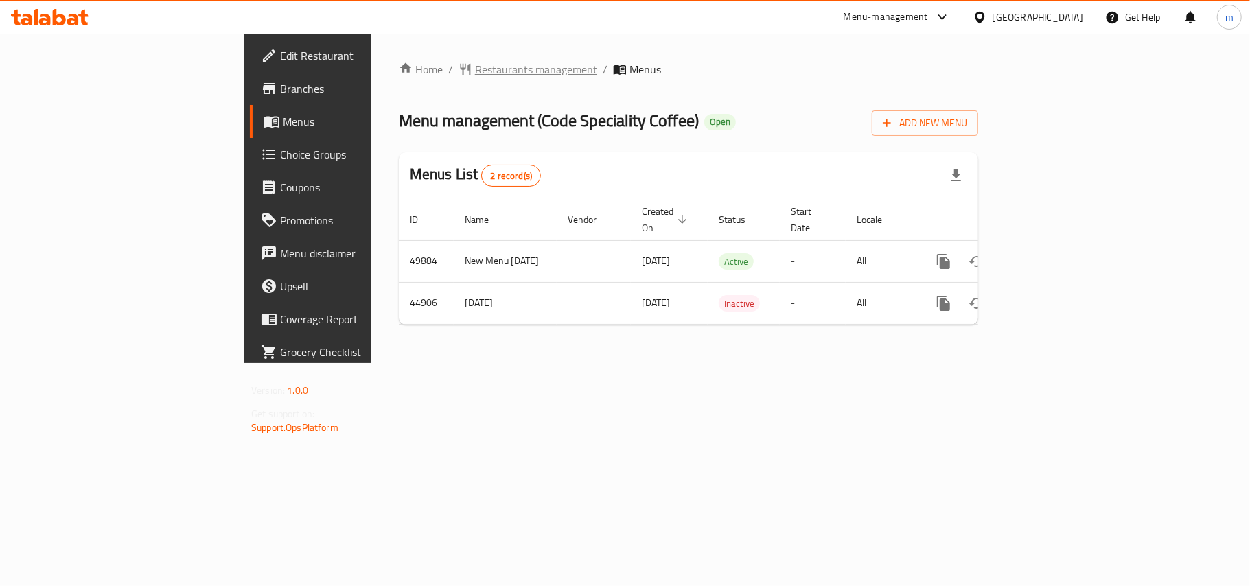
click at [475, 70] on span "Restaurants management" at bounding box center [536, 69] width 122 height 16
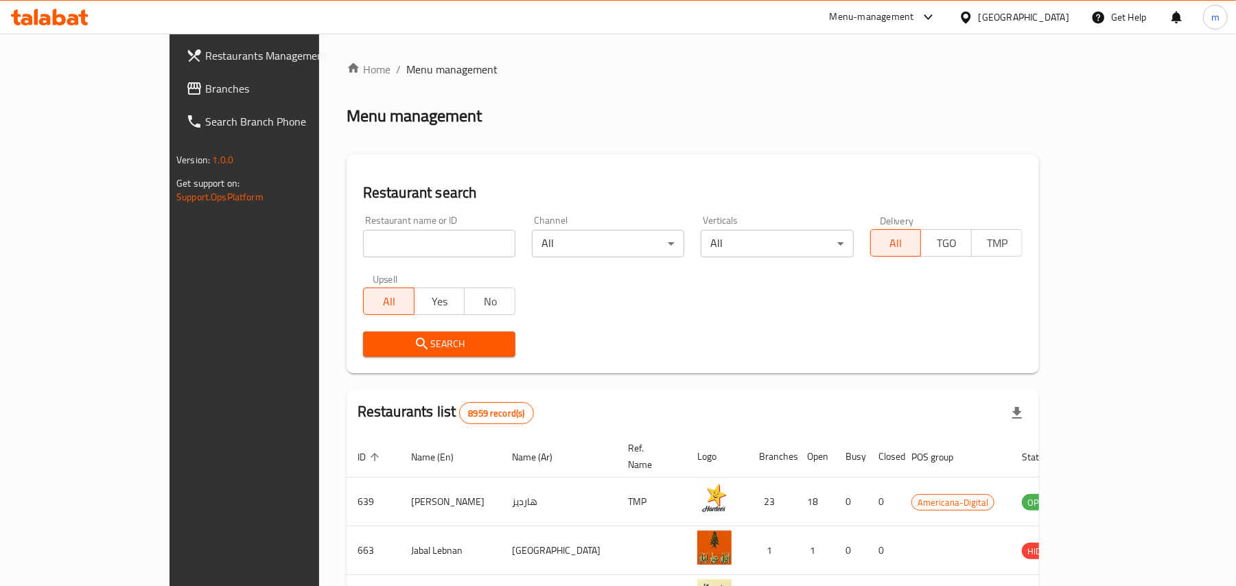
drag, startPoint x: 286, startPoint y: 234, endPoint x: 280, endPoint y: 242, distance: 10.3
click at [347, 237] on div "Home / Menu management Menu management Restaurant search Restaurant name or ID …" at bounding box center [693, 503] width 692 height 884
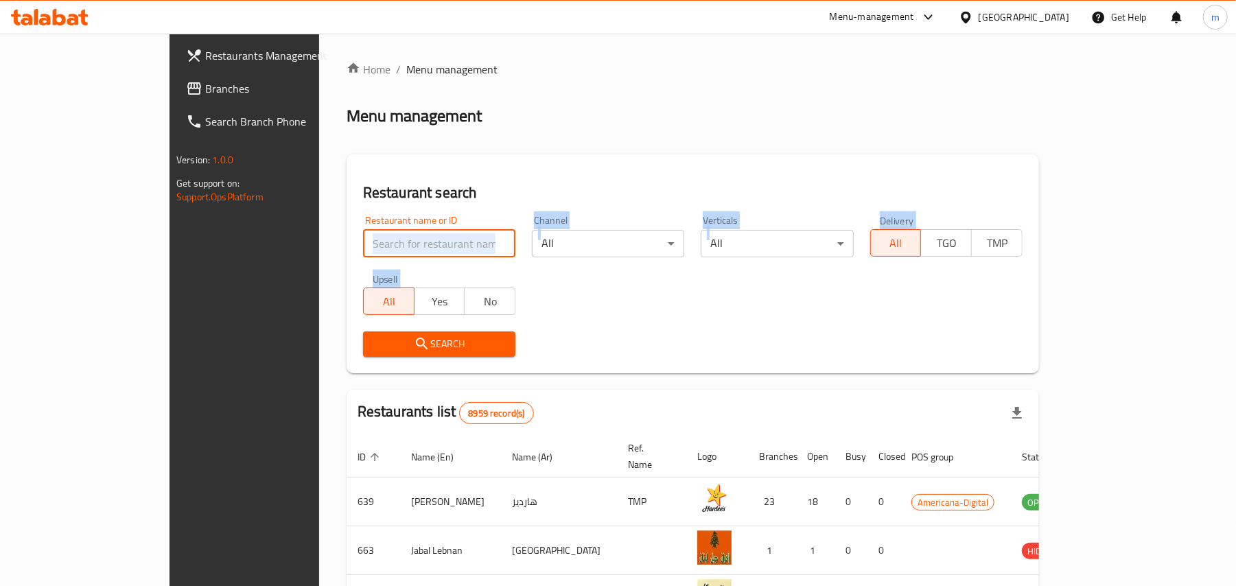
click at [363, 243] on input "search" at bounding box center [439, 243] width 152 height 27
paste input "23147"
type input "23147"
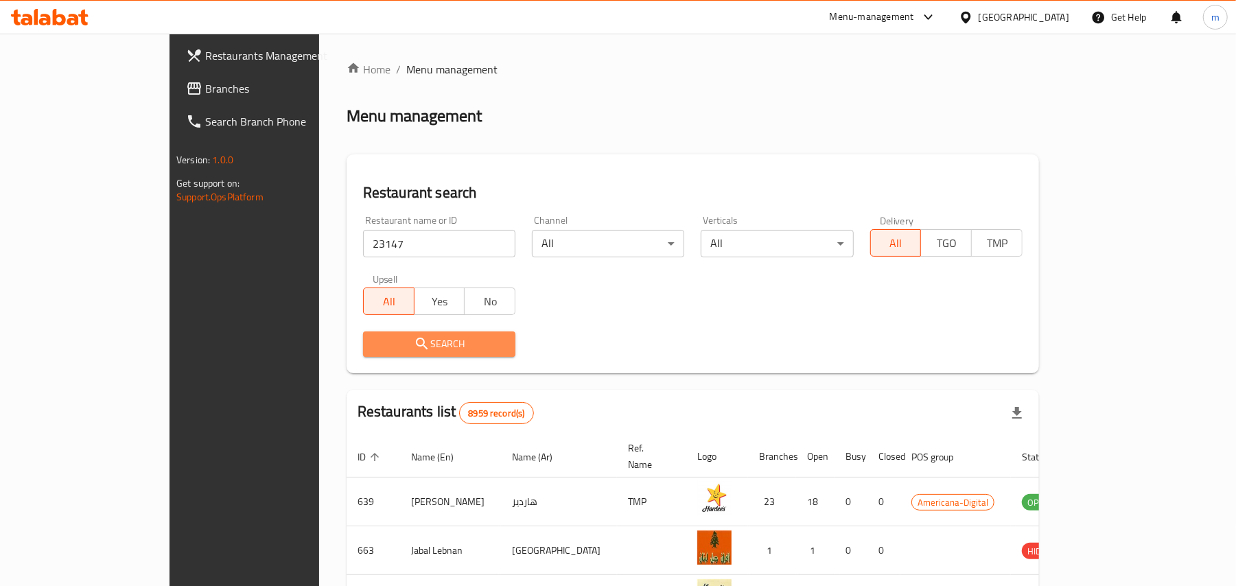
click at [363, 331] on button "Search" at bounding box center [439, 343] width 152 height 25
